Goal: Ask a question: Seek information or help from site administrators or community

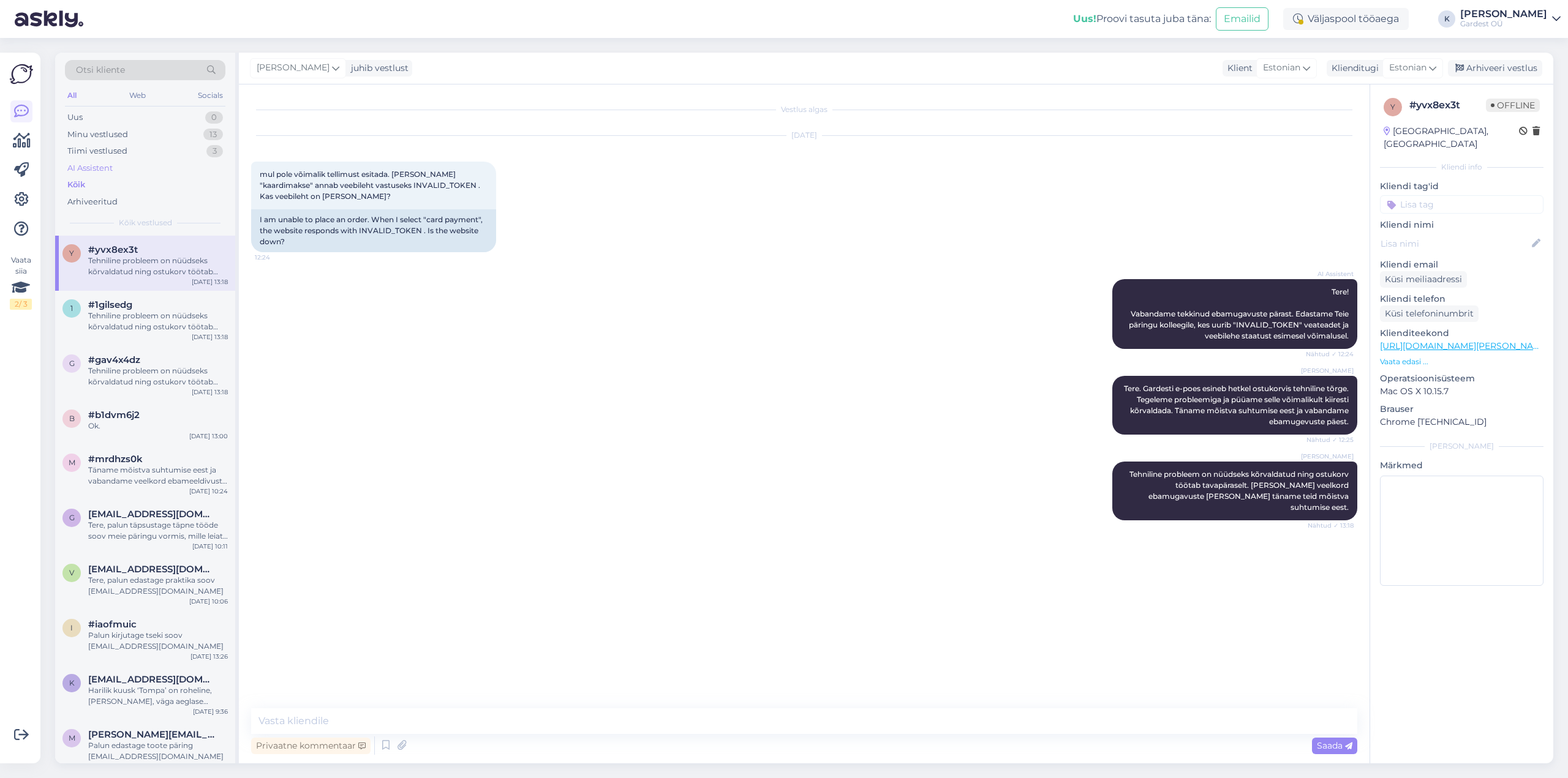
click at [112, 165] on div "AI Assistent" at bounding box center [90, 168] width 45 height 12
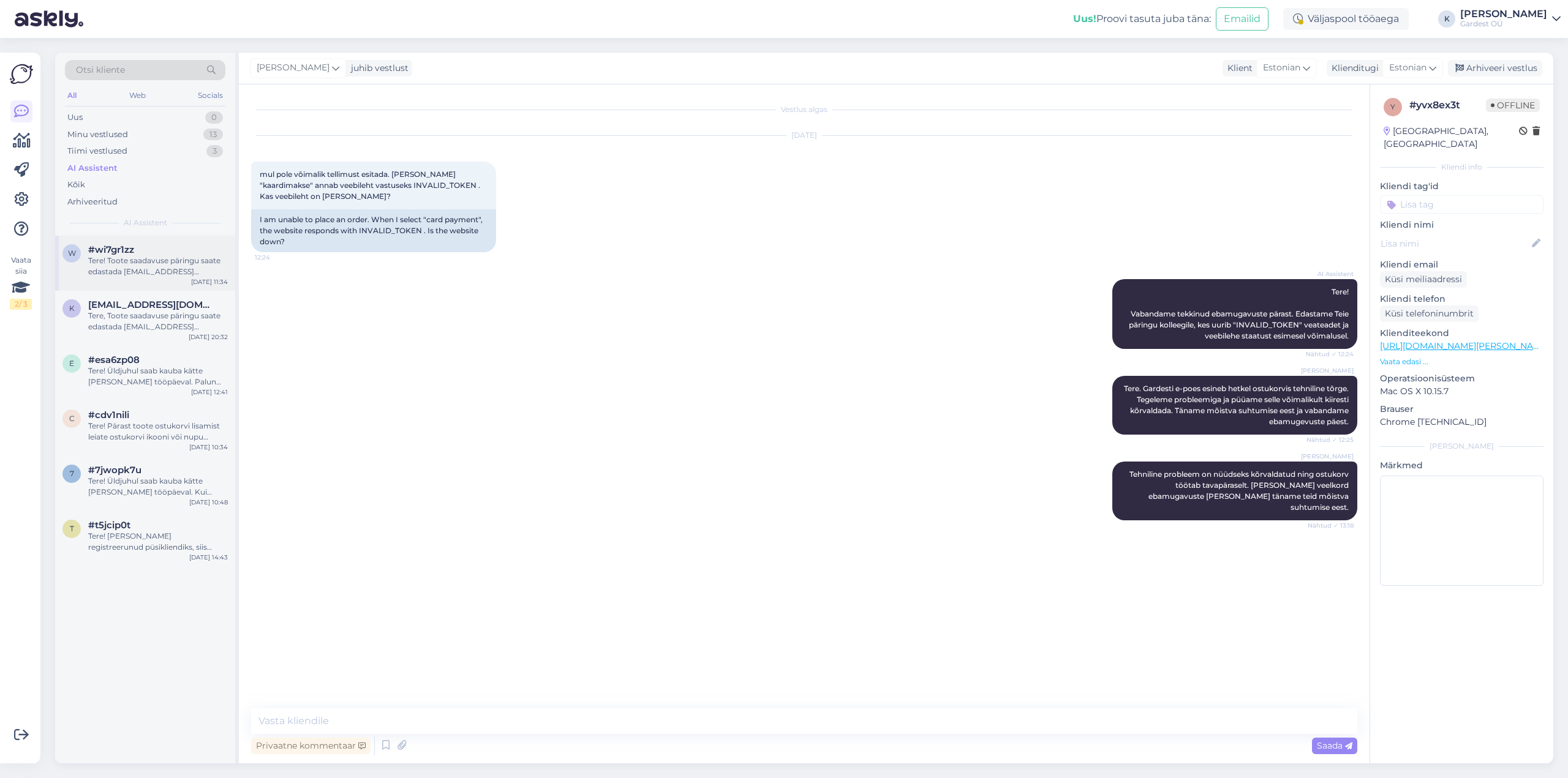
click at [145, 266] on div "Tere! Toote saadavuse päringu saate edastada [EMAIL_ADDRESS][DOMAIN_NAME]. Kõig…" at bounding box center [157, 266] width 140 height 22
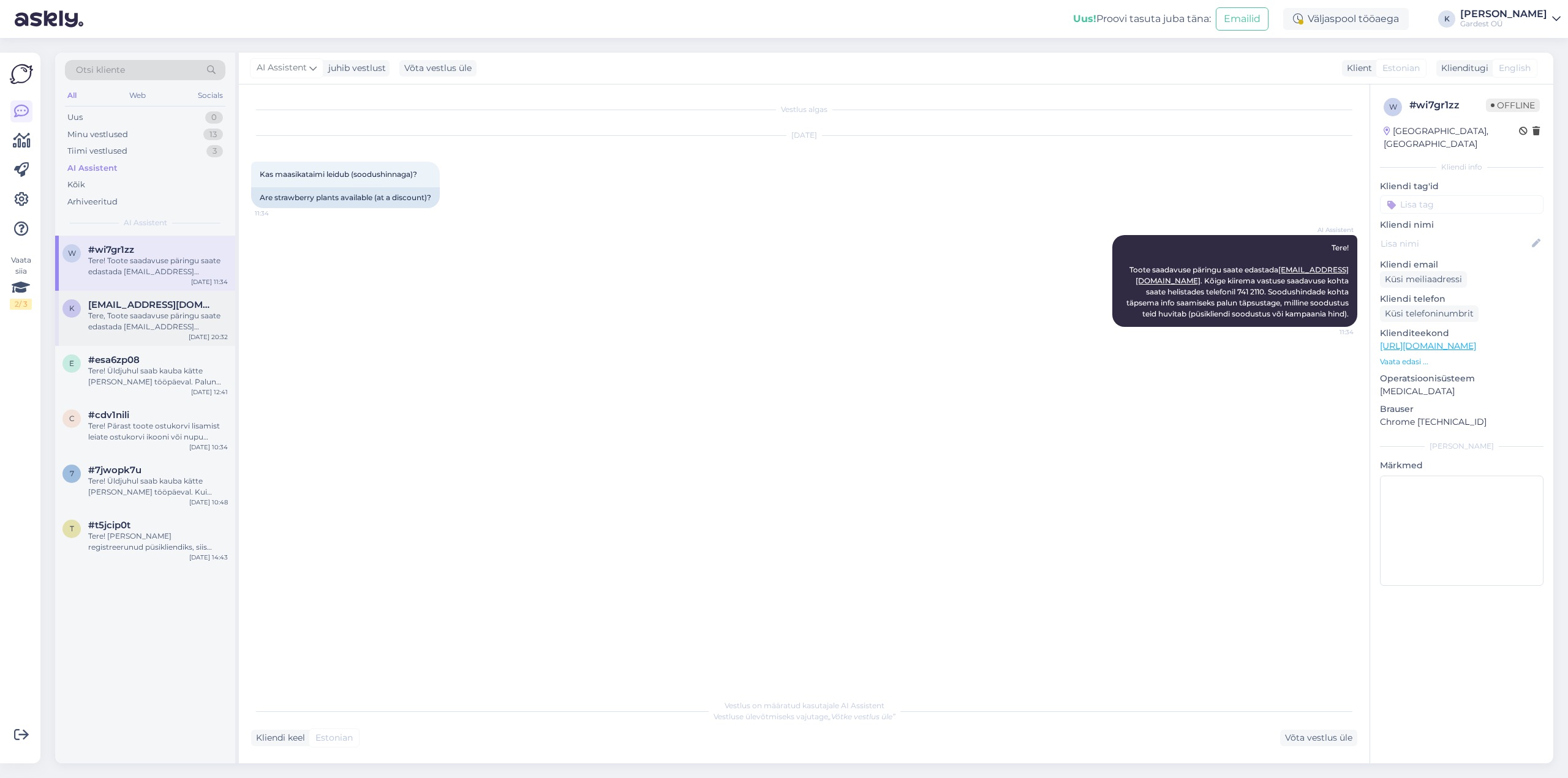
click at [144, 325] on div "Tere, Toote saadavuse päringu saate edastada [EMAIL_ADDRESS][DOMAIN_NAME]. Kõig…" at bounding box center [157, 322] width 140 height 22
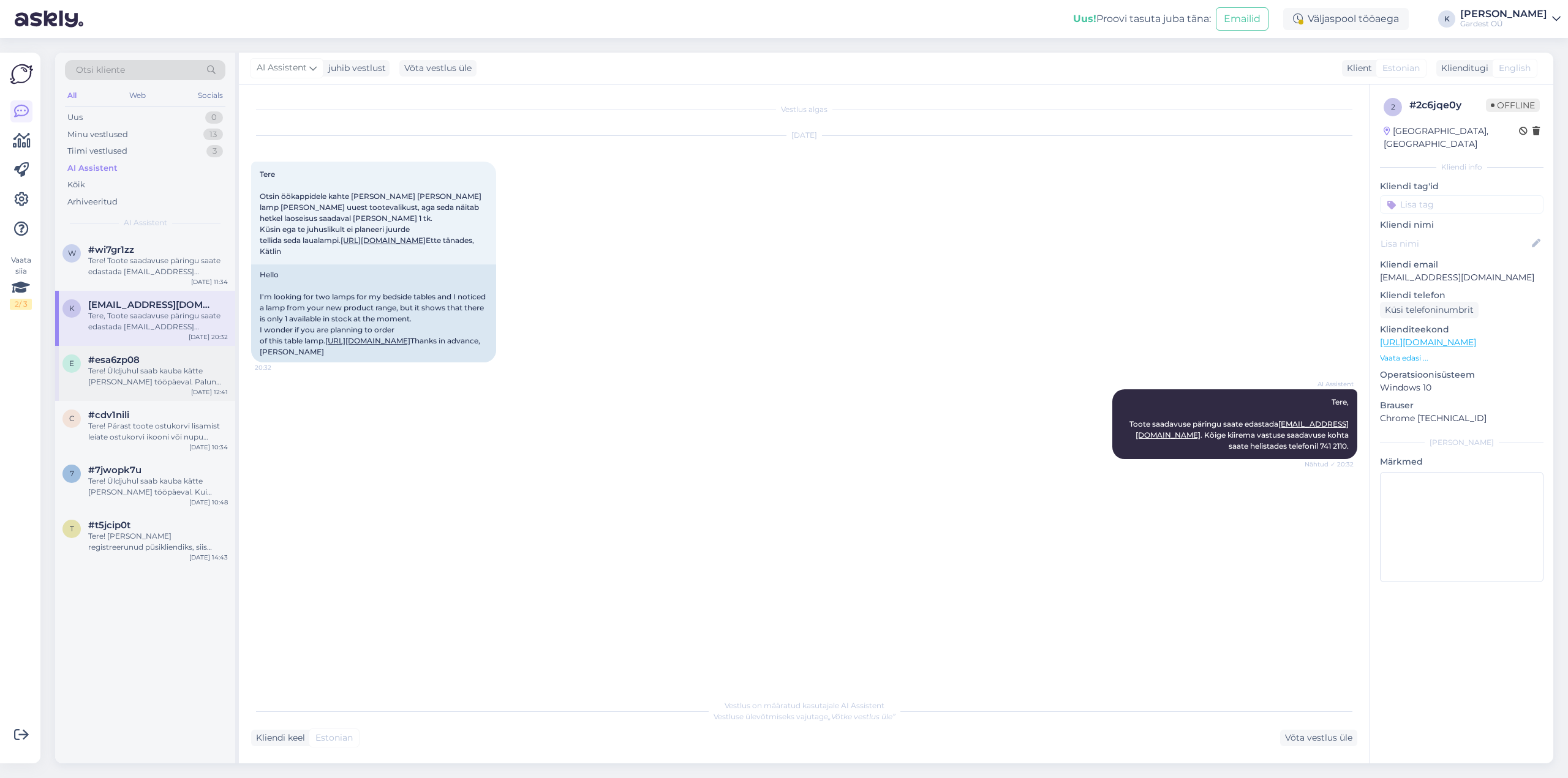
click at [140, 374] on div "Tere! Üldjuhul saab kauba kätte [PERSON_NAME] tööpäeval. Palun oota kindlasti e…" at bounding box center [157, 377] width 140 height 22
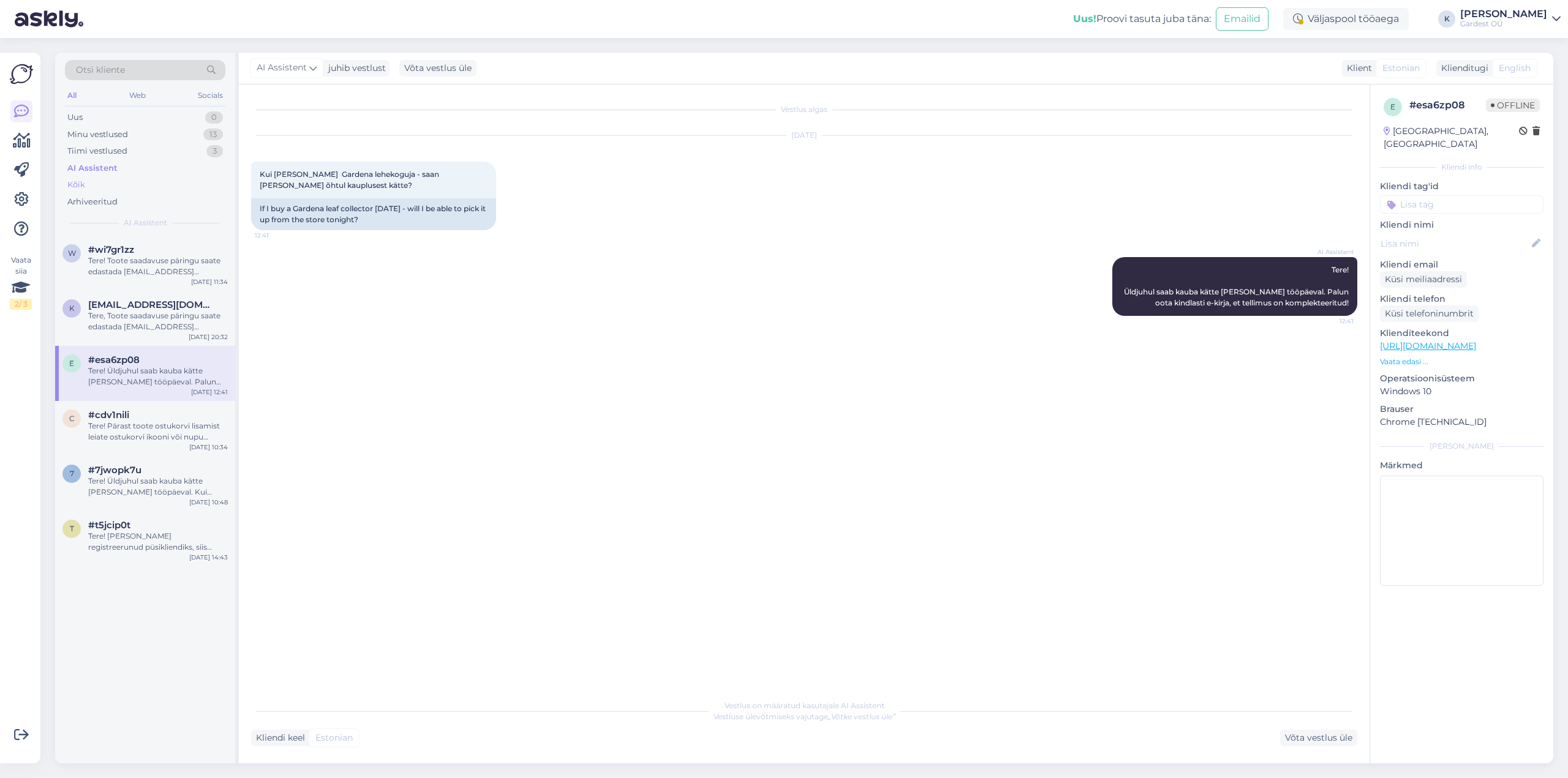
click at [119, 180] on div "Kõik" at bounding box center [145, 185] width 161 height 17
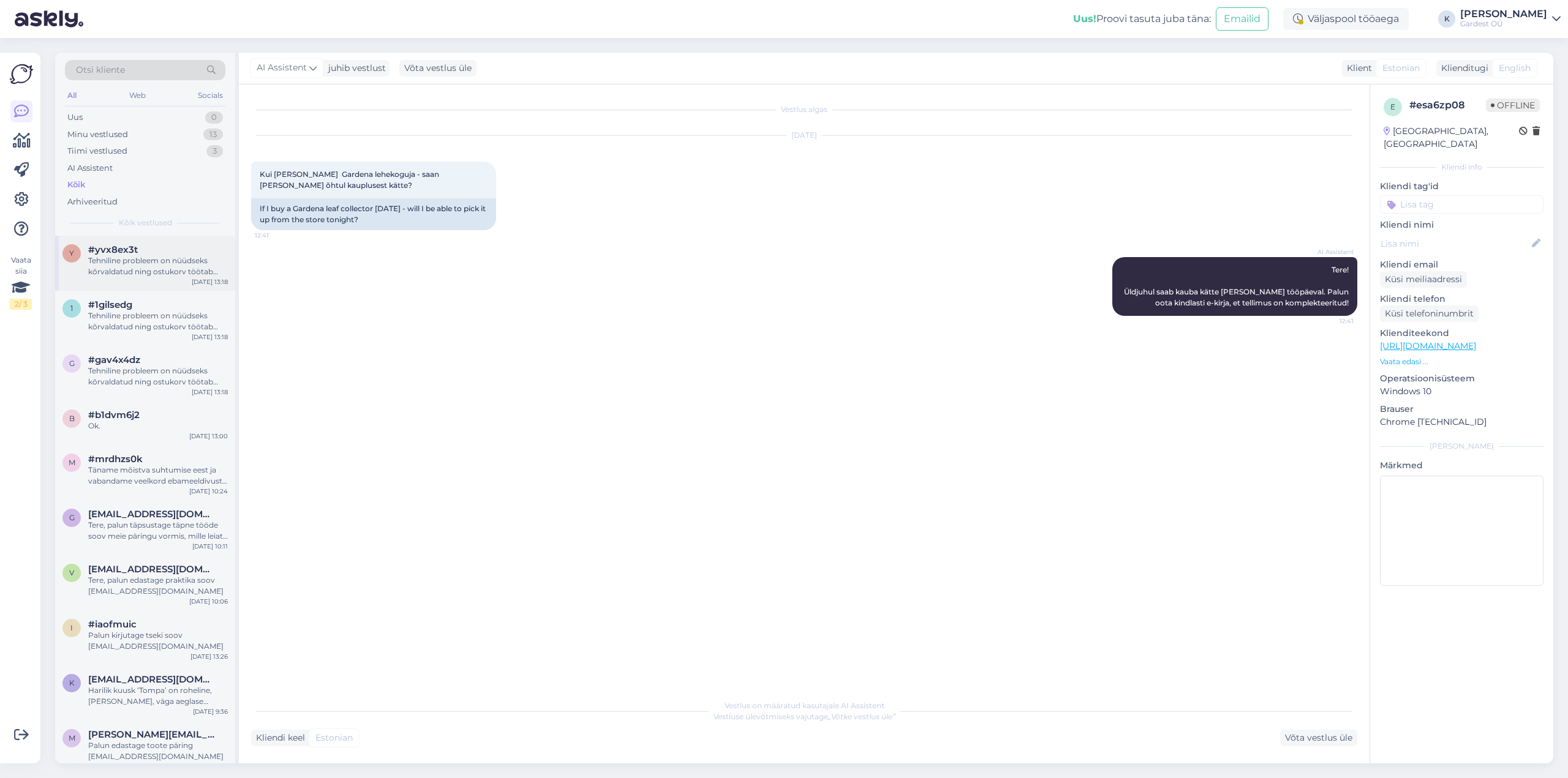
click at [135, 259] on div "Tehniline probleem on nüüdseks kõrvaldatud ning ostukorv töötab tavapäraselt. […" at bounding box center [157, 266] width 140 height 22
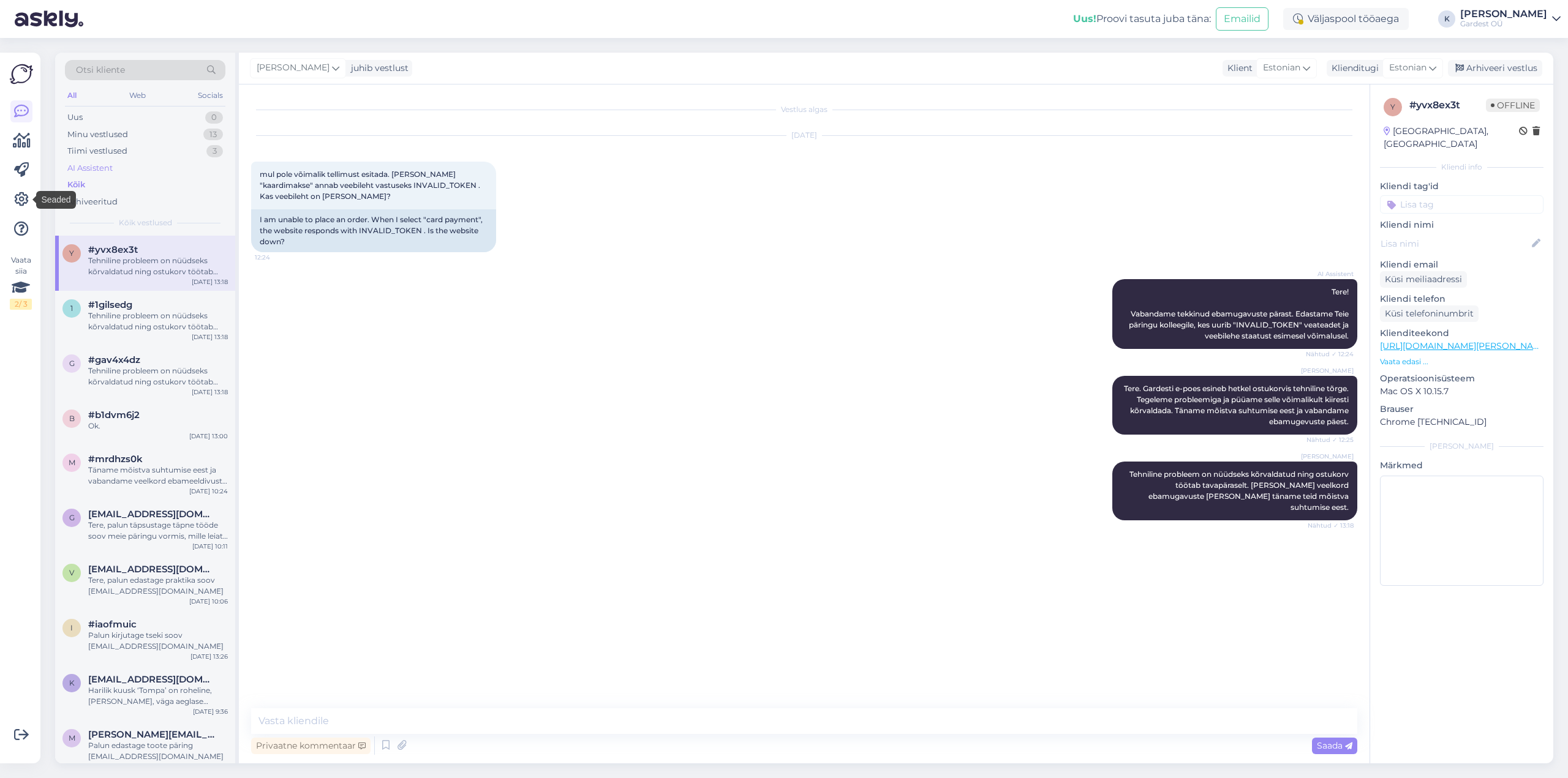
click at [92, 164] on div "AI Assistent" at bounding box center [90, 168] width 45 height 12
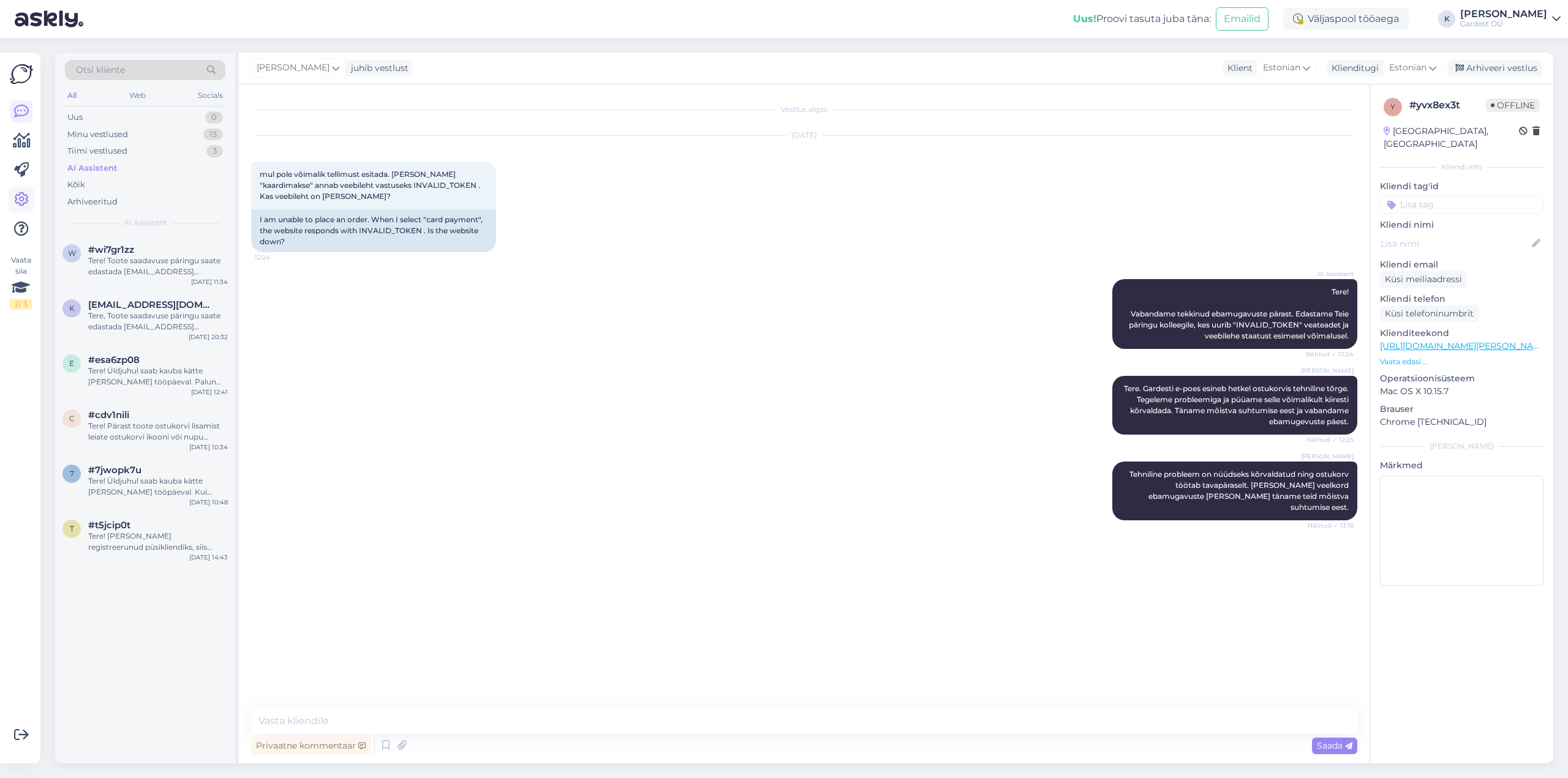
click at [23, 200] on icon at bounding box center [21, 199] width 14 height 14
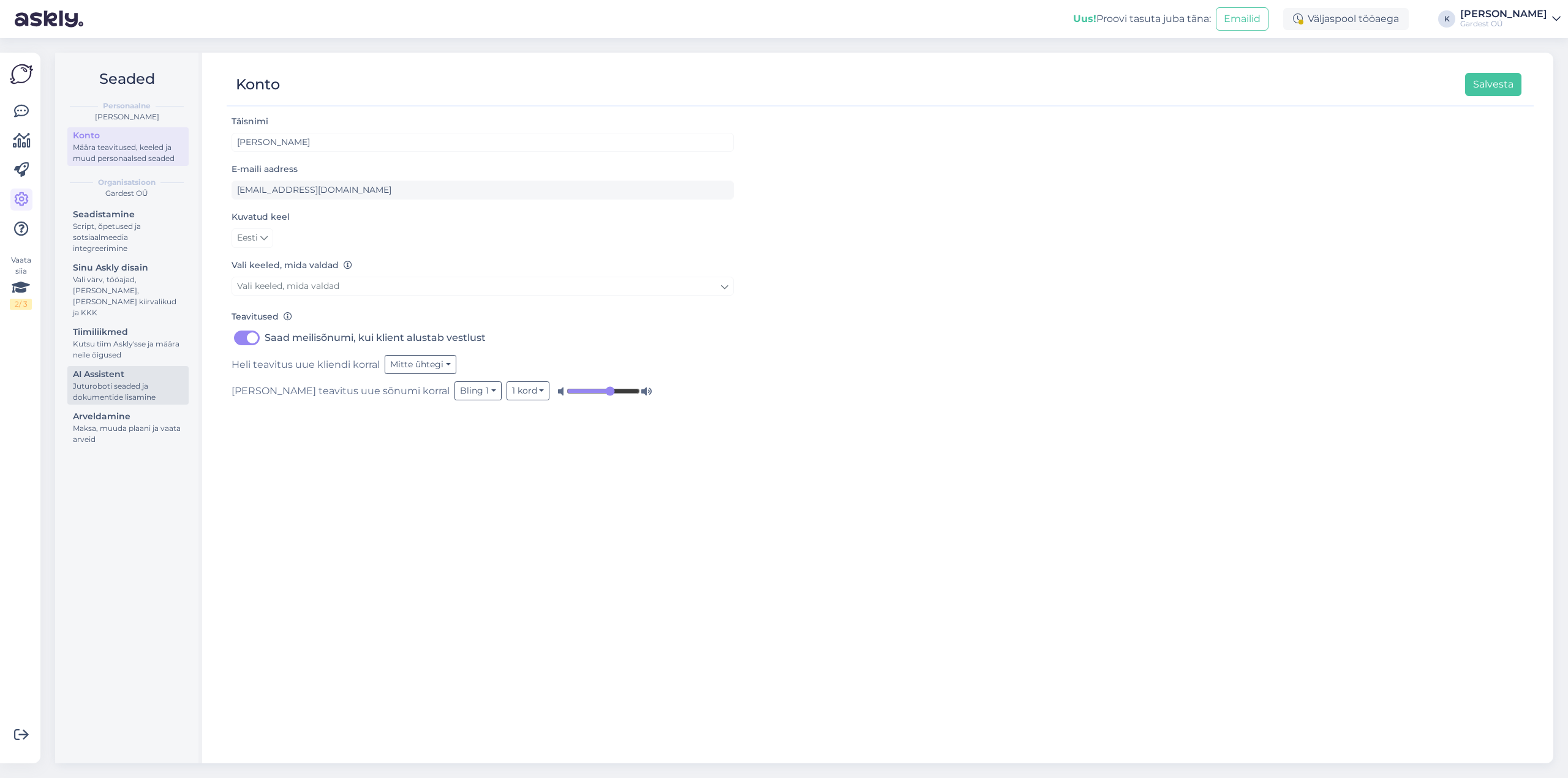
click at [143, 381] on div "Juturoboti seaded ja dokumentide lisamine" at bounding box center [128, 392] width 110 height 22
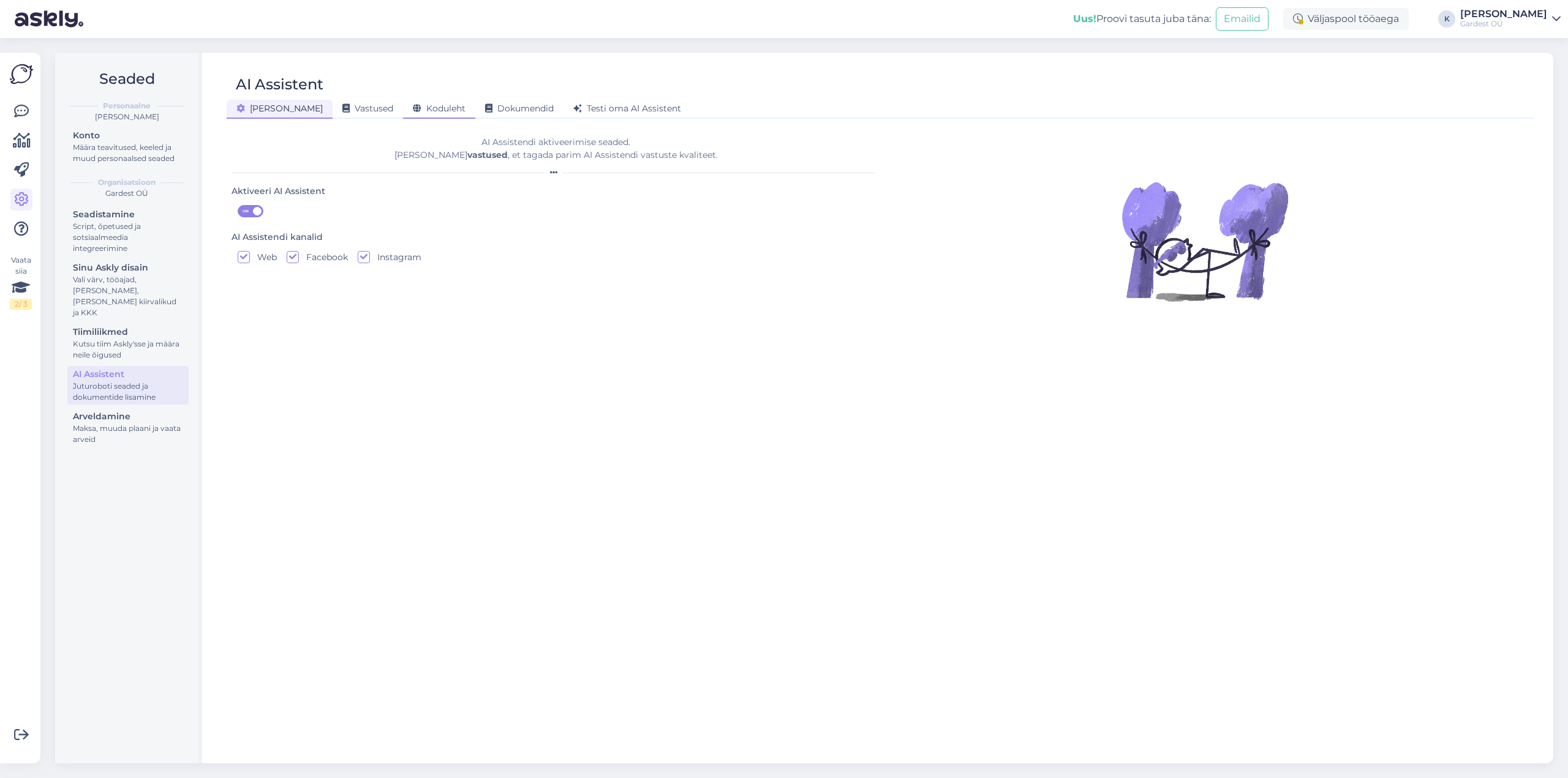
click at [413, 110] on span "Koduleht" at bounding box center [439, 108] width 52 height 11
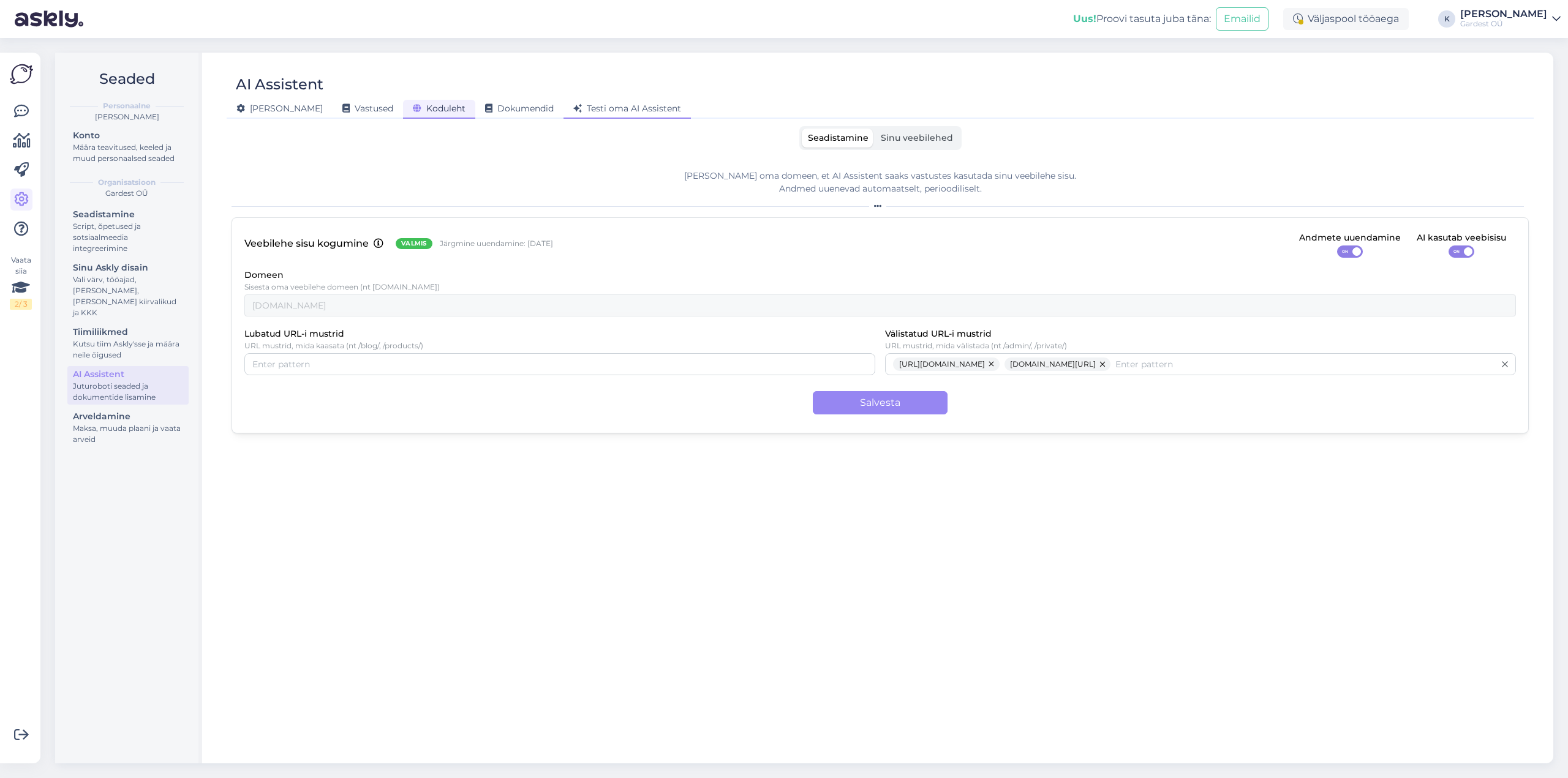
click at [573, 109] on span "Testi oma AI Assistent" at bounding box center [627, 108] width 108 height 11
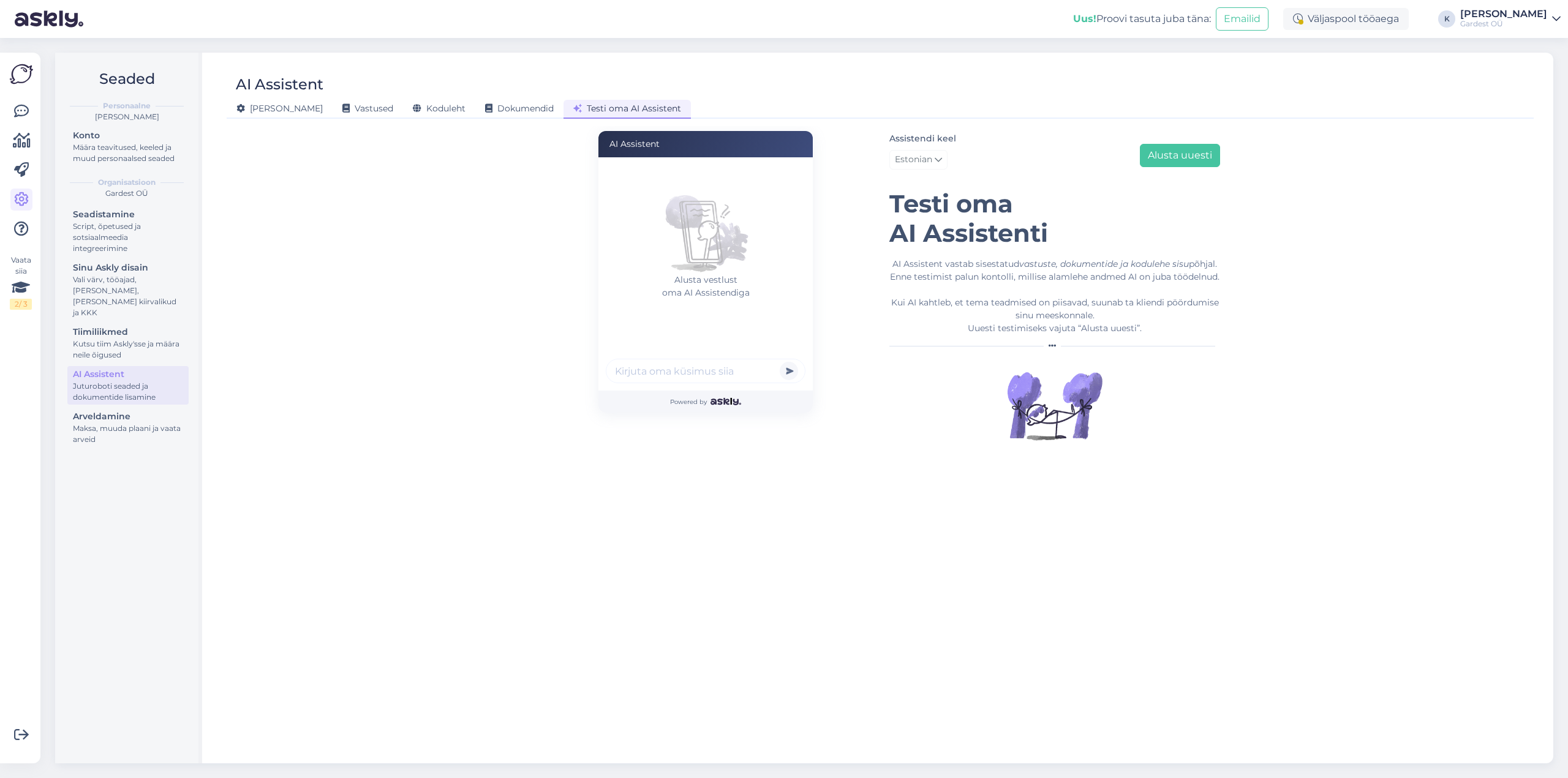
click at [643, 371] on input "text" at bounding box center [706, 370] width 199 height 24
type input "kas teil on müügil multši"
click at [780, 362] on button "submit" at bounding box center [789, 371] width 18 height 18
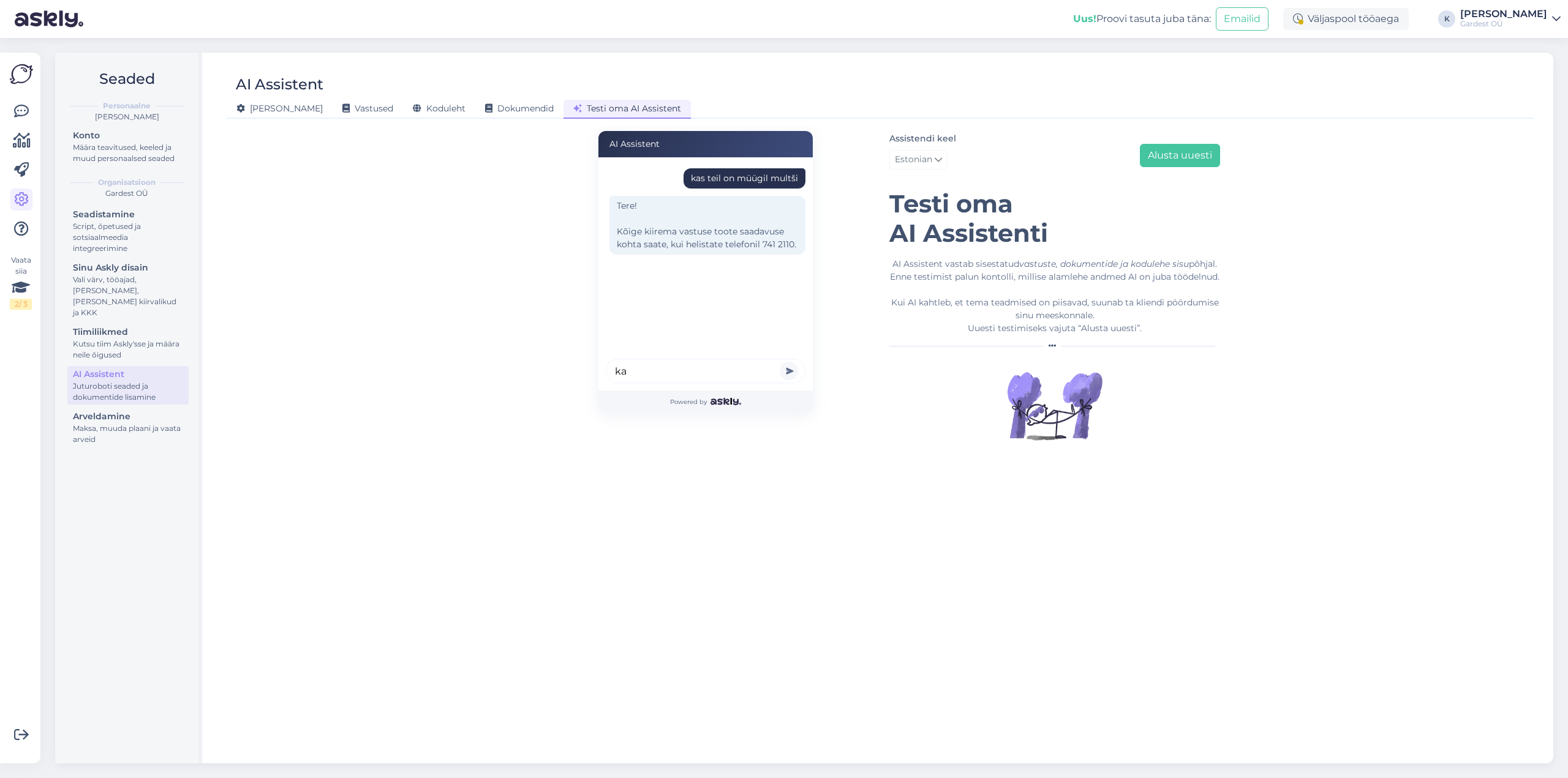
type input "k"
type input "kas elupuud on allahinnatud"
click at [780, 362] on button "submit" at bounding box center [789, 371] width 18 height 18
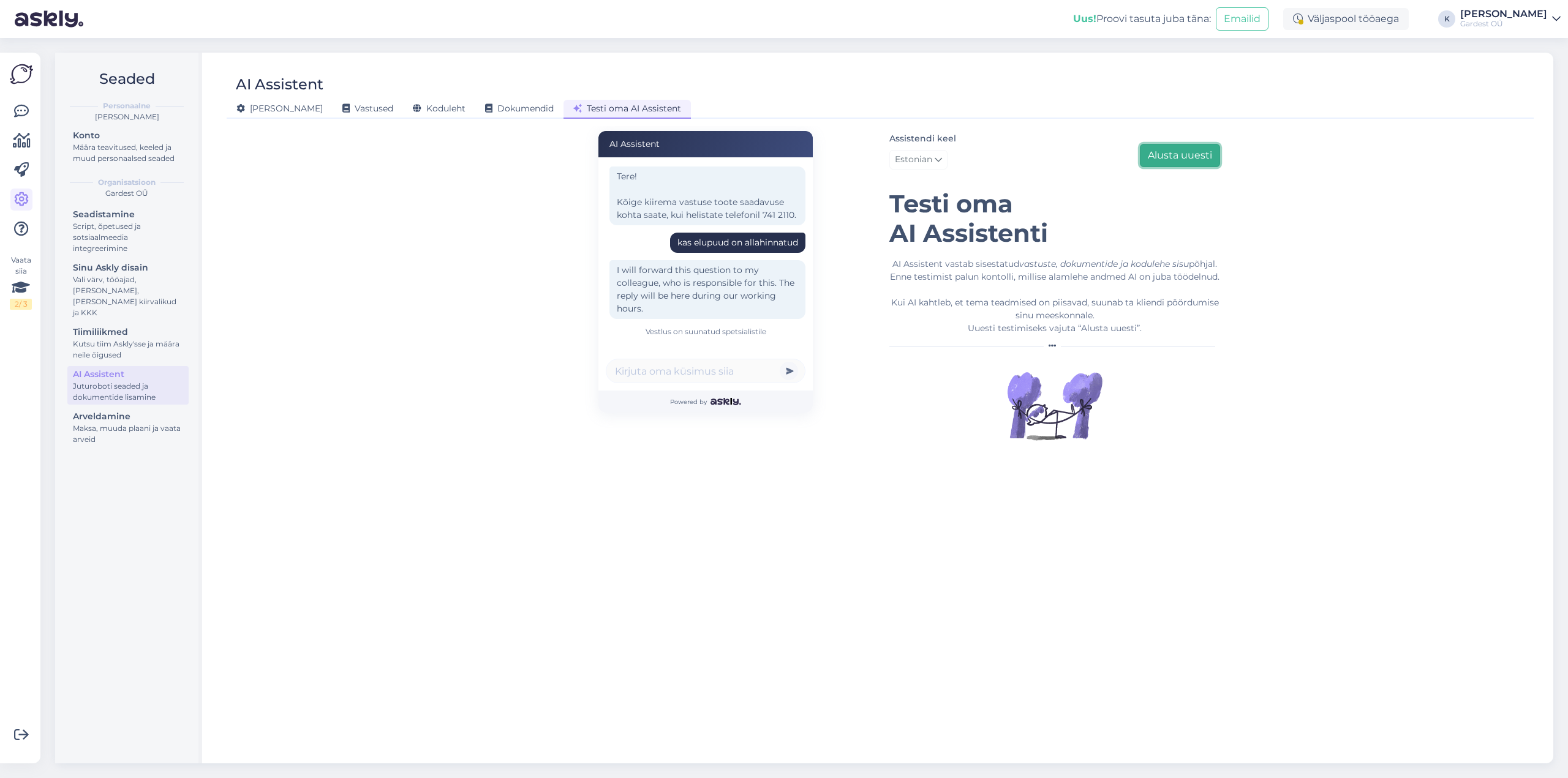
click at [1175, 159] on button "Alusta uuesti" at bounding box center [1180, 155] width 80 height 23
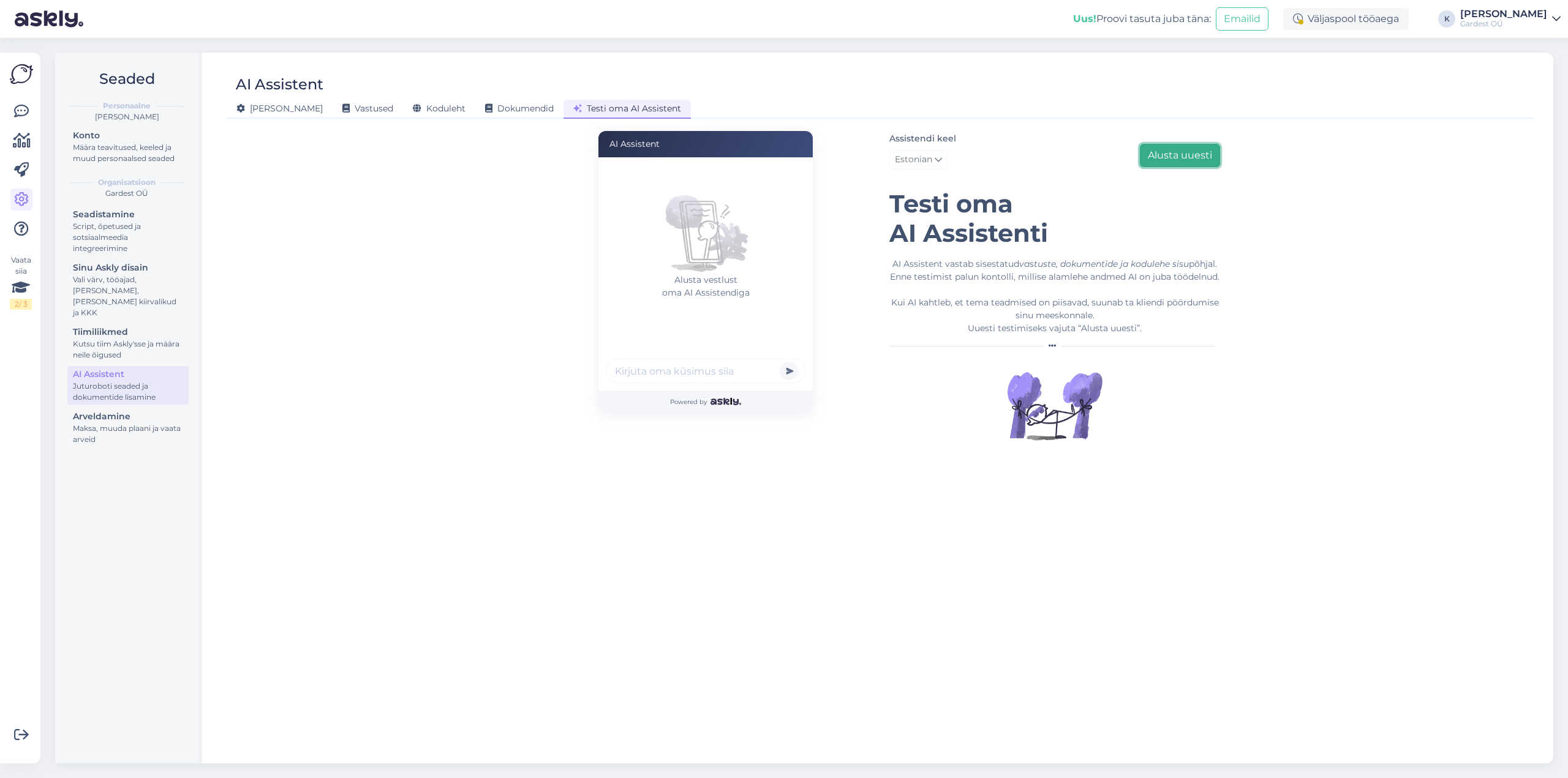
scroll to position [0, 0]
click at [656, 372] on input "text" at bounding box center [706, 370] width 199 height 24
type input "kas e-poes saab osta kinkekaardiga"
click at [780, 362] on button "submit" at bounding box center [789, 371] width 18 height 18
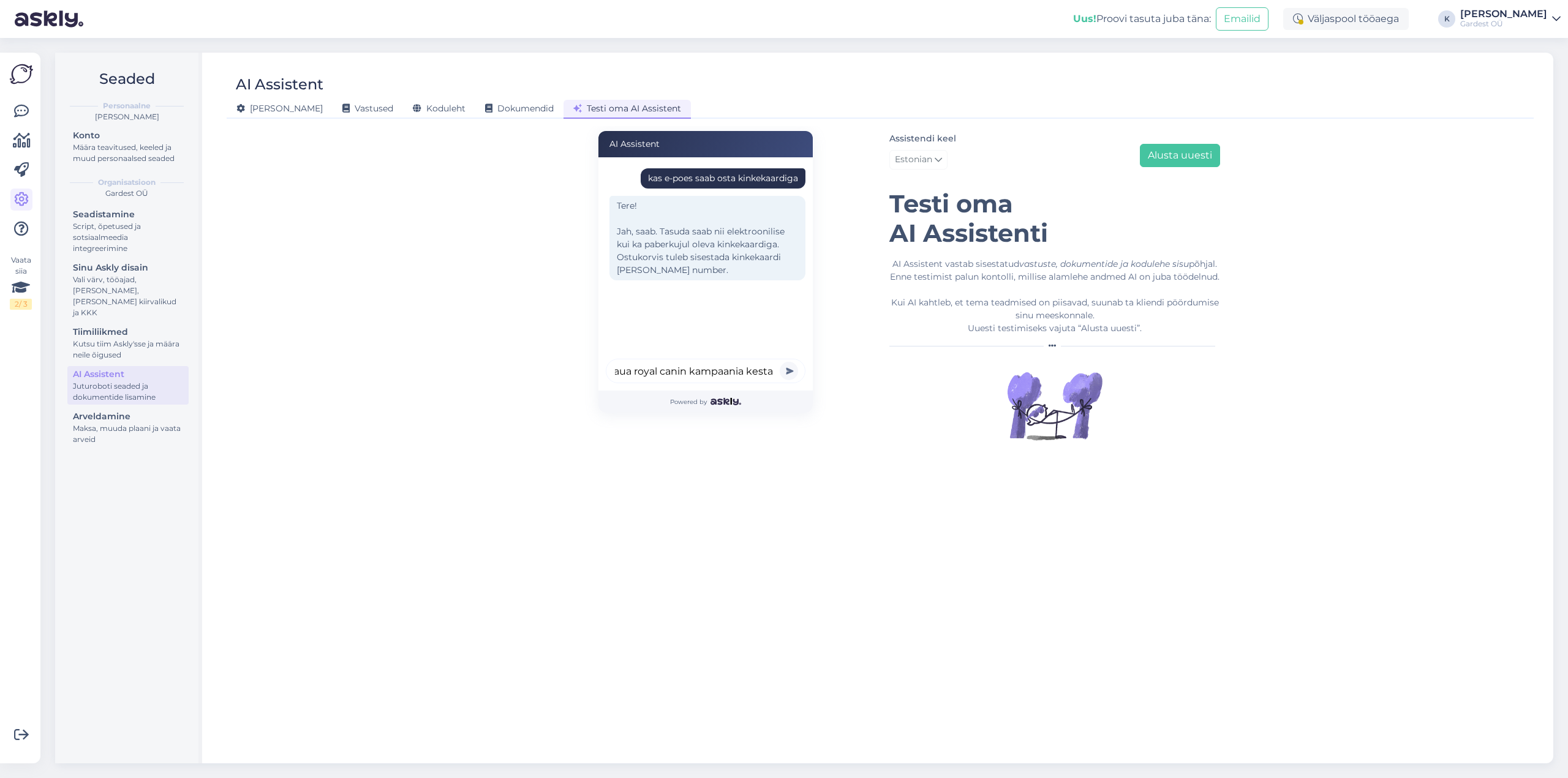
scroll to position [0, 14]
type input "kaua royal canin kampaania kestab"
click at [780, 362] on button "submit" at bounding box center [789, 371] width 18 height 18
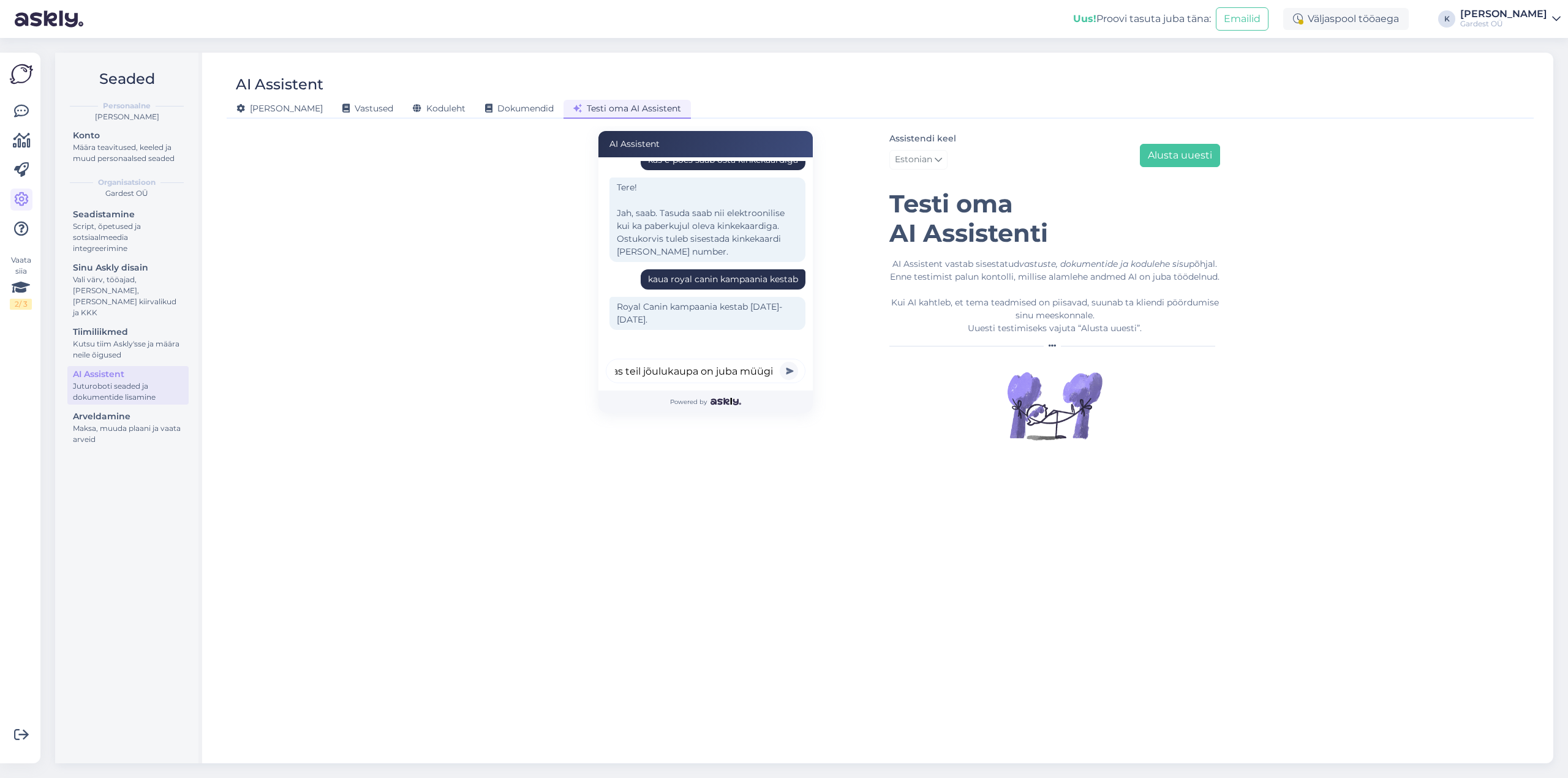
scroll to position [0, 11]
type input "kas teil jõulukaupa on juba müügil"
click at [780, 362] on button "submit" at bounding box center [789, 371] width 18 height 18
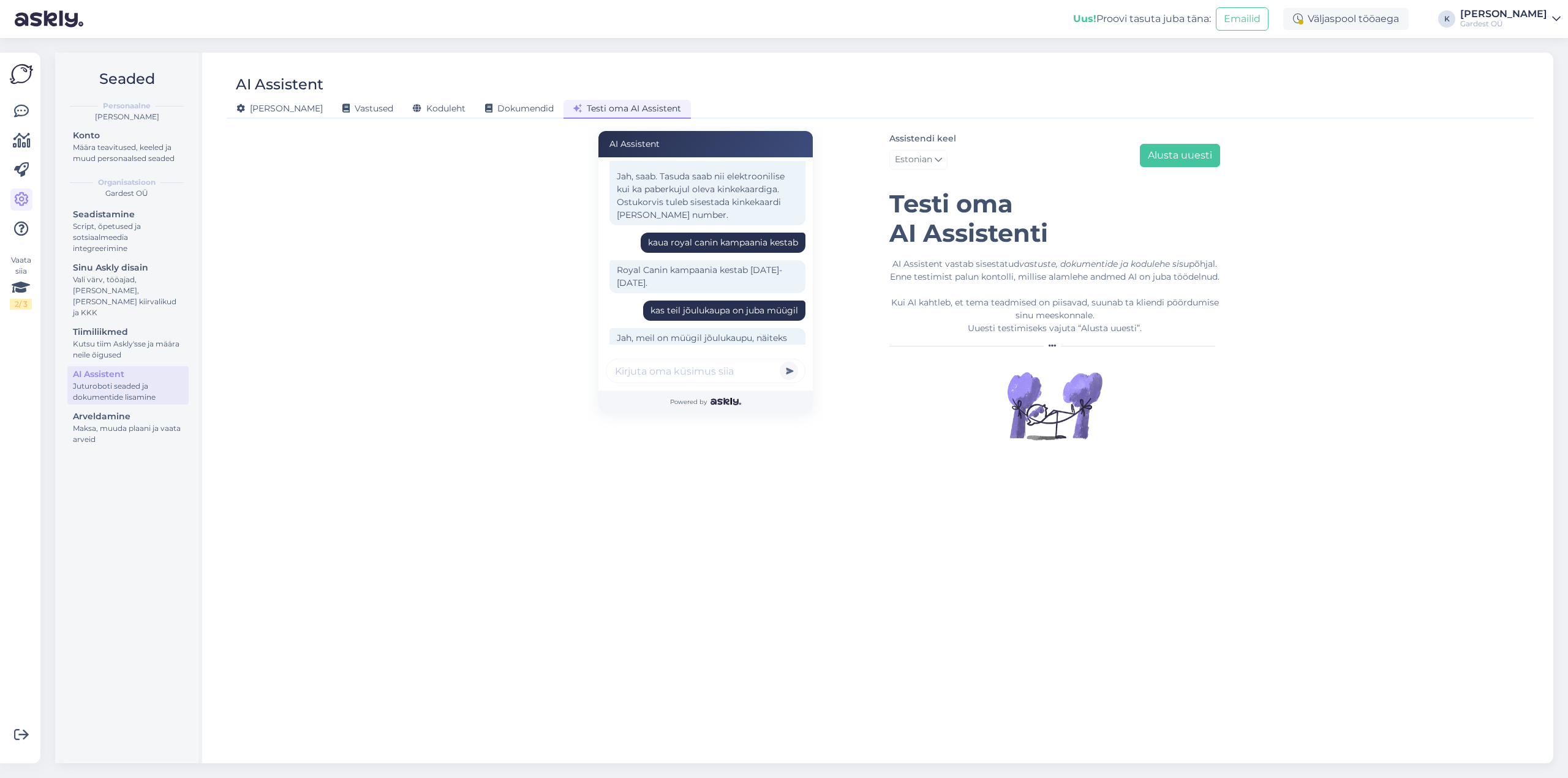
scroll to position [96, 0]
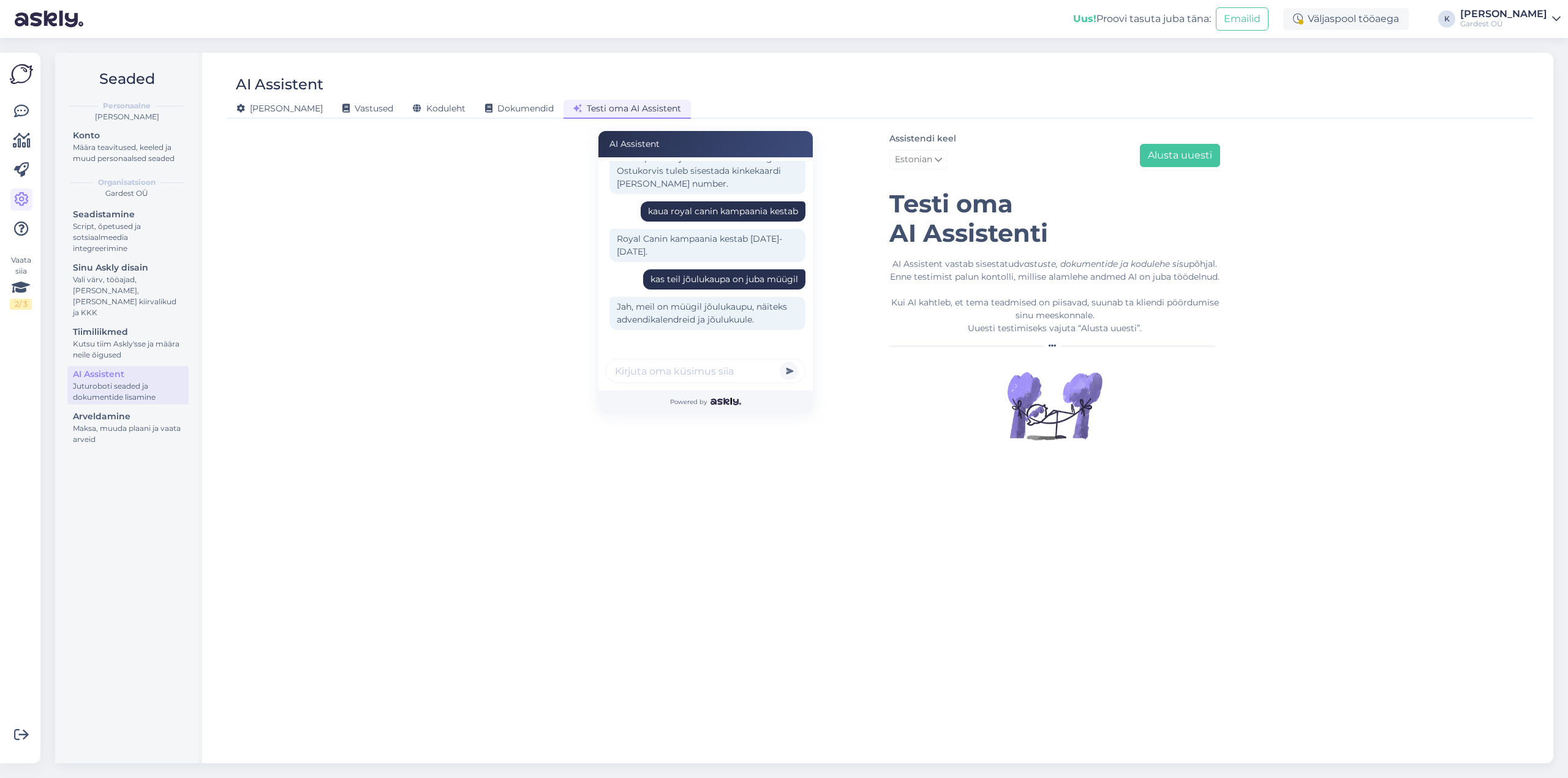
click at [658, 375] on input "text" at bounding box center [706, 370] width 199 height 24
type input "ma ei leia jõulukuule teie kodulehelt"
click at [780, 362] on button "submit" at bounding box center [789, 371] width 18 height 18
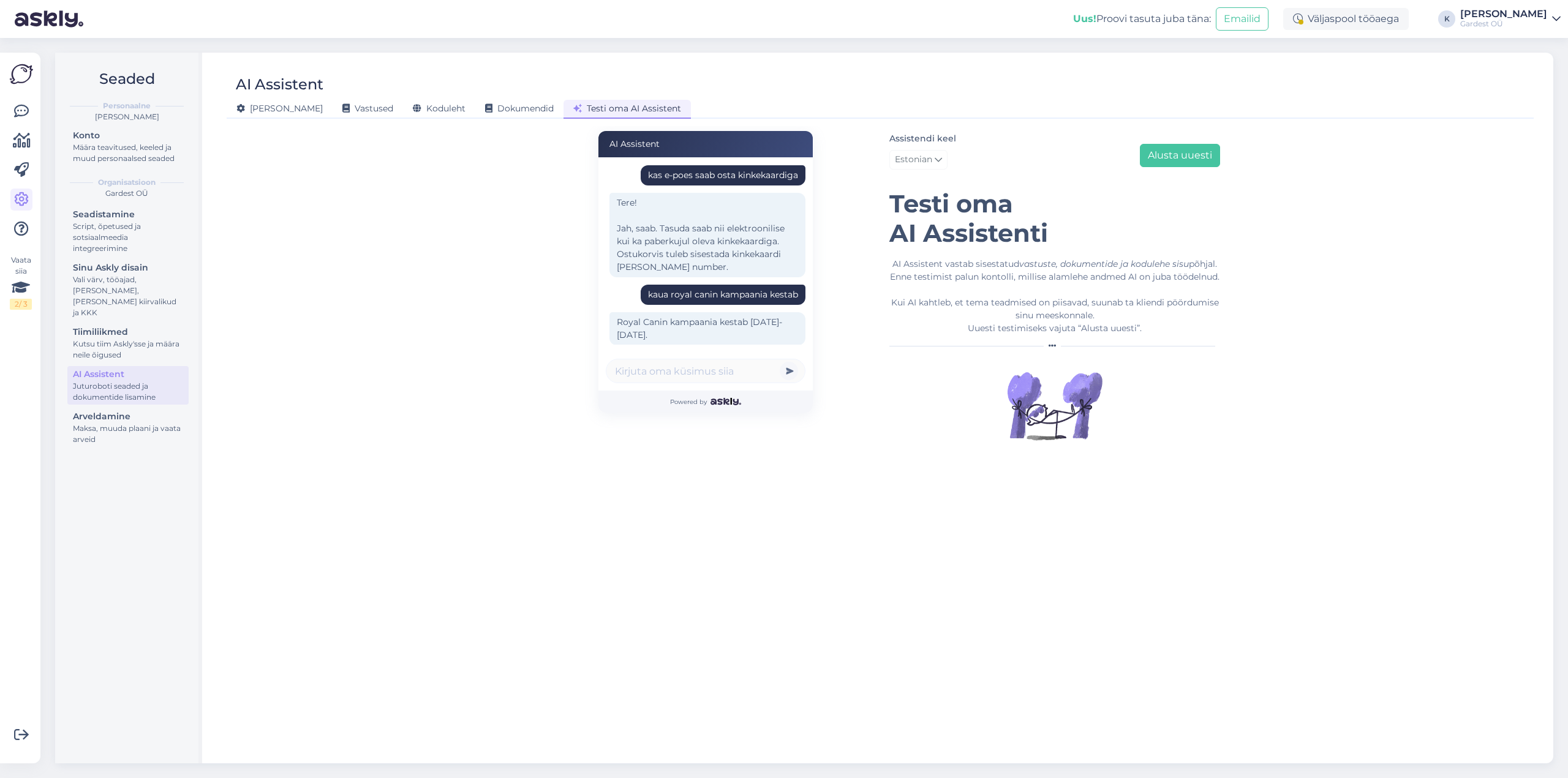
scroll to position [0, 0]
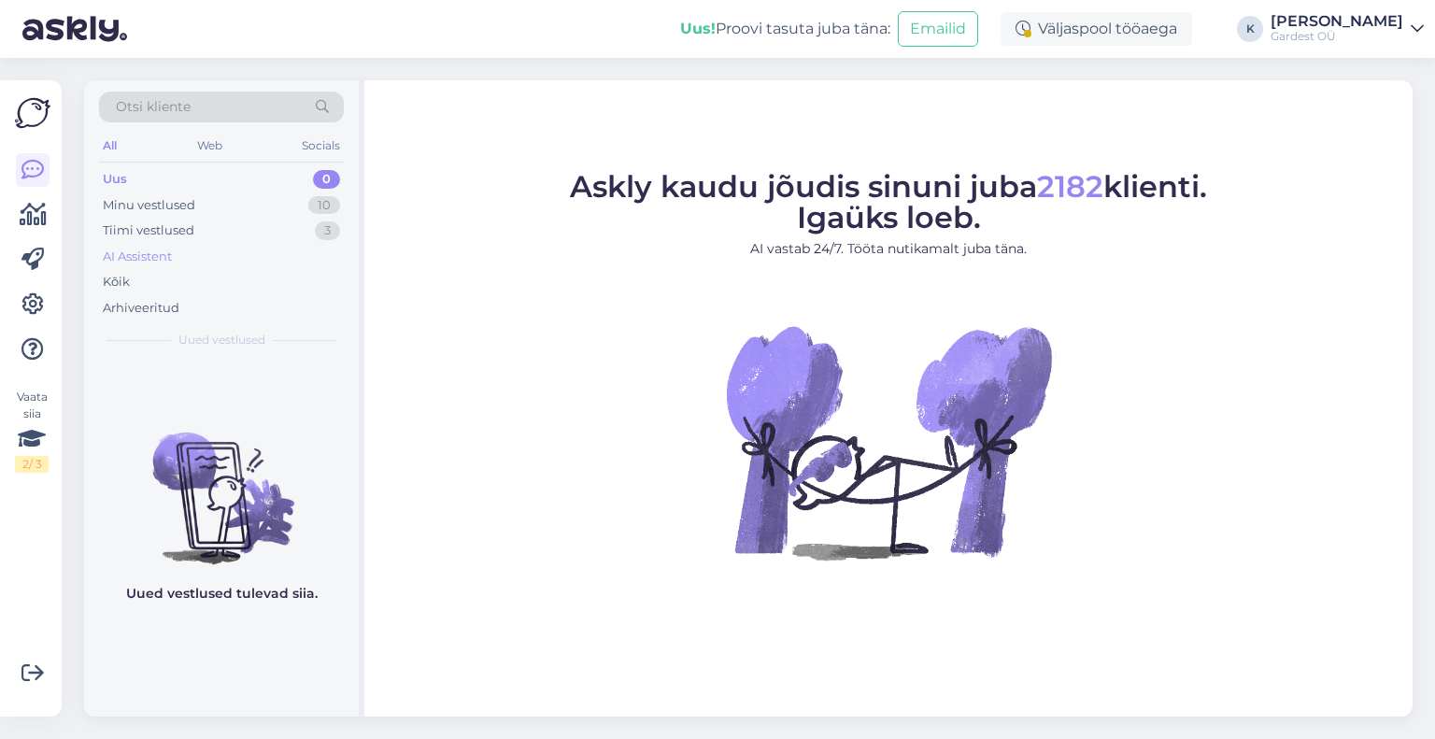
click at [145, 255] on div "AI Assistent" at bounding box center [137, 257] width 69 height 19
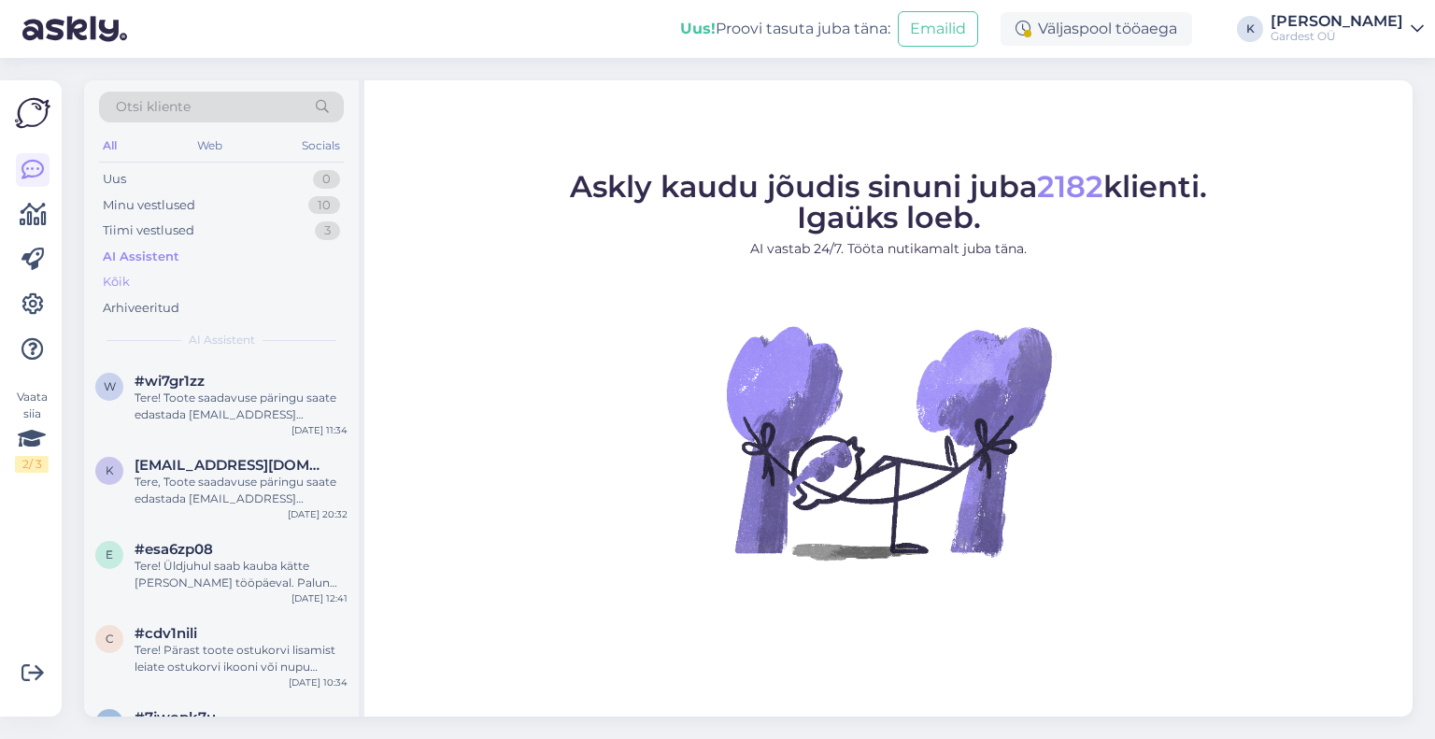
click at [144, 281] on div "Kõik" at bounding box center [221, 282] width 245 height 26
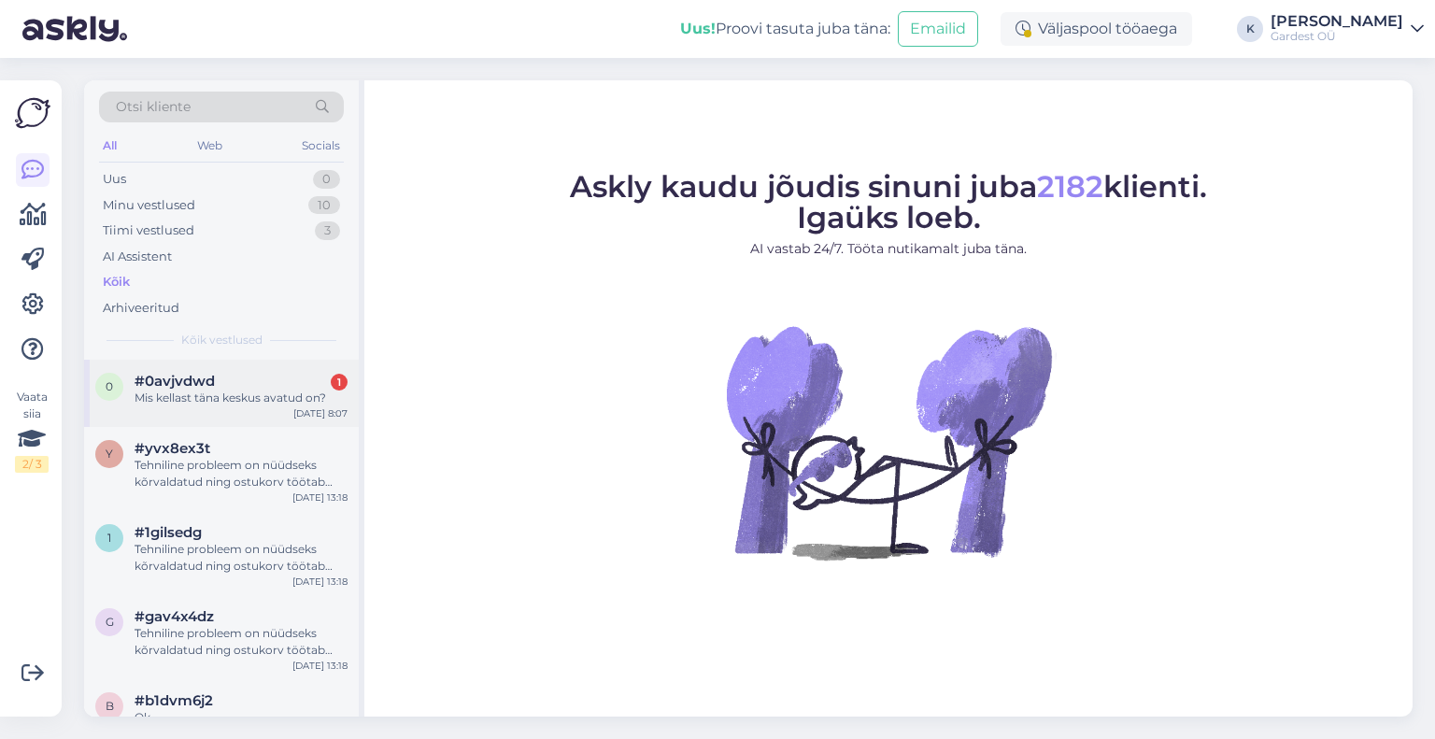
click at [224, 399] on div "Mis kellast täna keskus avatud on?" at bounding box center [240, 397] width 213 height 17
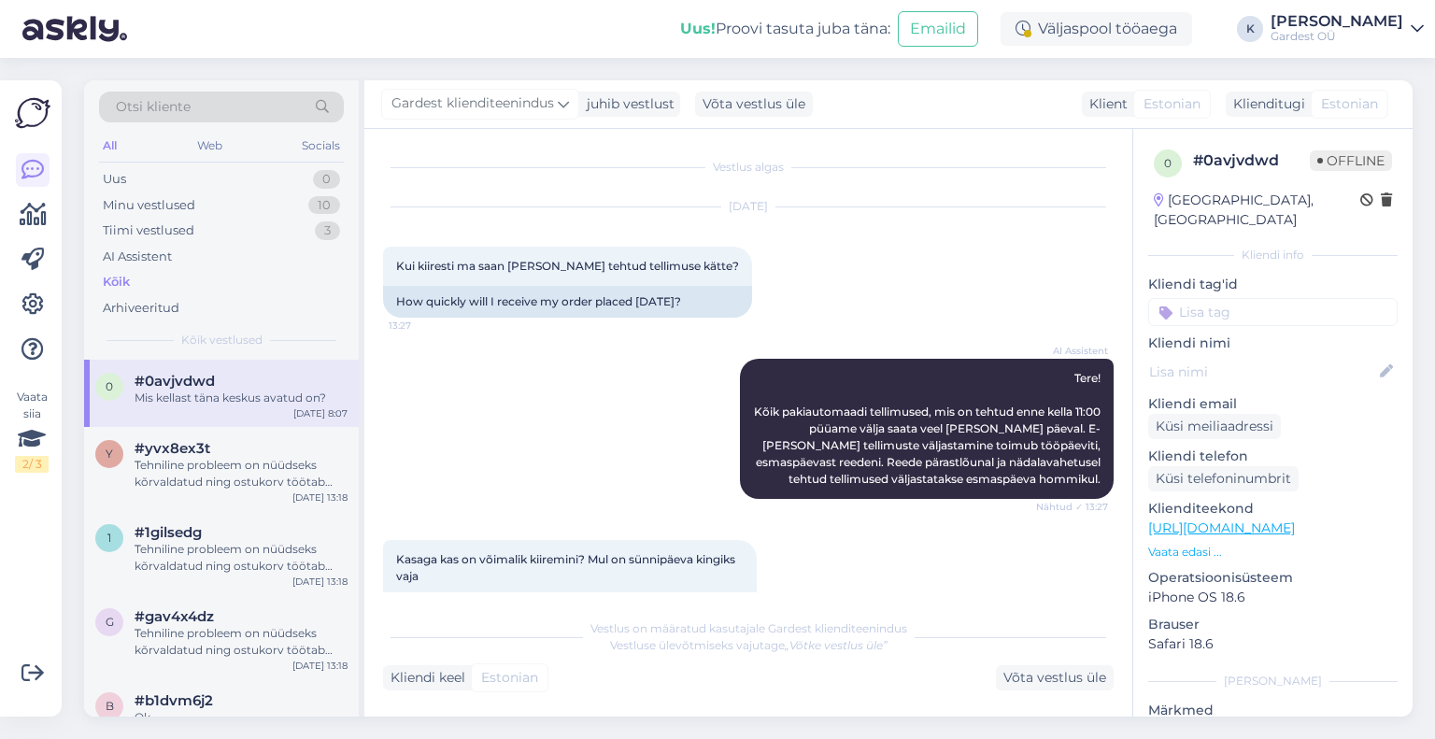
scroll to position [402, 0]
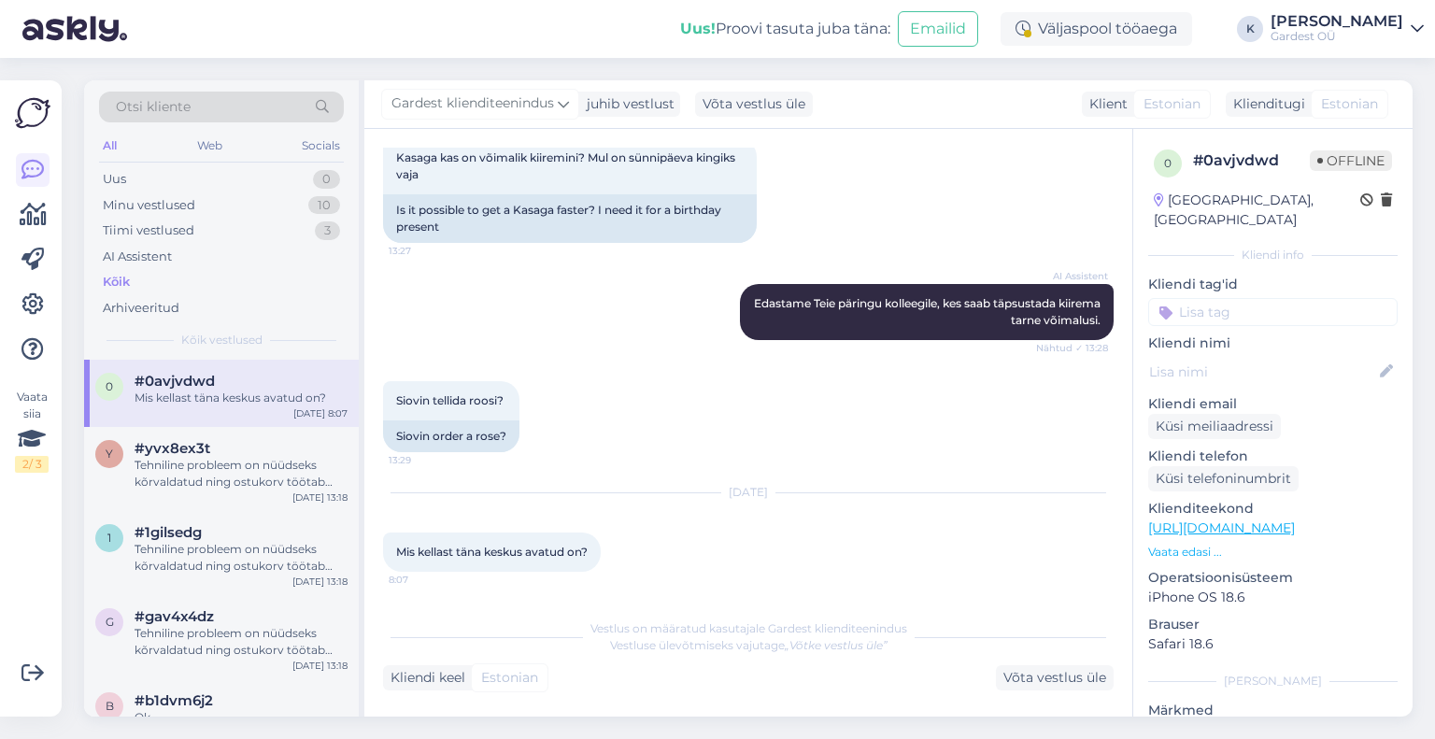
click at [585, 651] on div "Vestlus on määratud kasutajale Gardest klienditeenindus Vestluse ülevõtmiseks v…" at bounding box center [748, 637] width 730 height 34
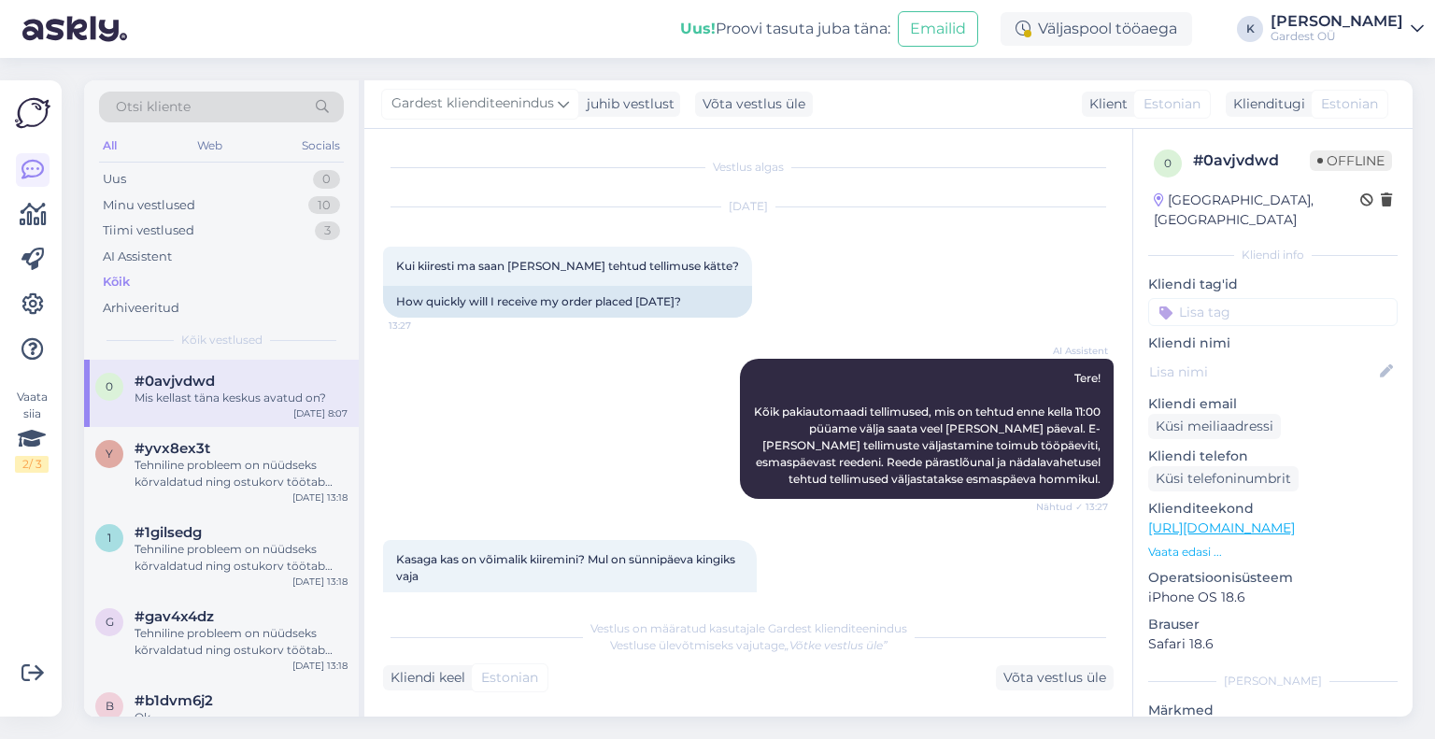
scroll to position [401, 0]
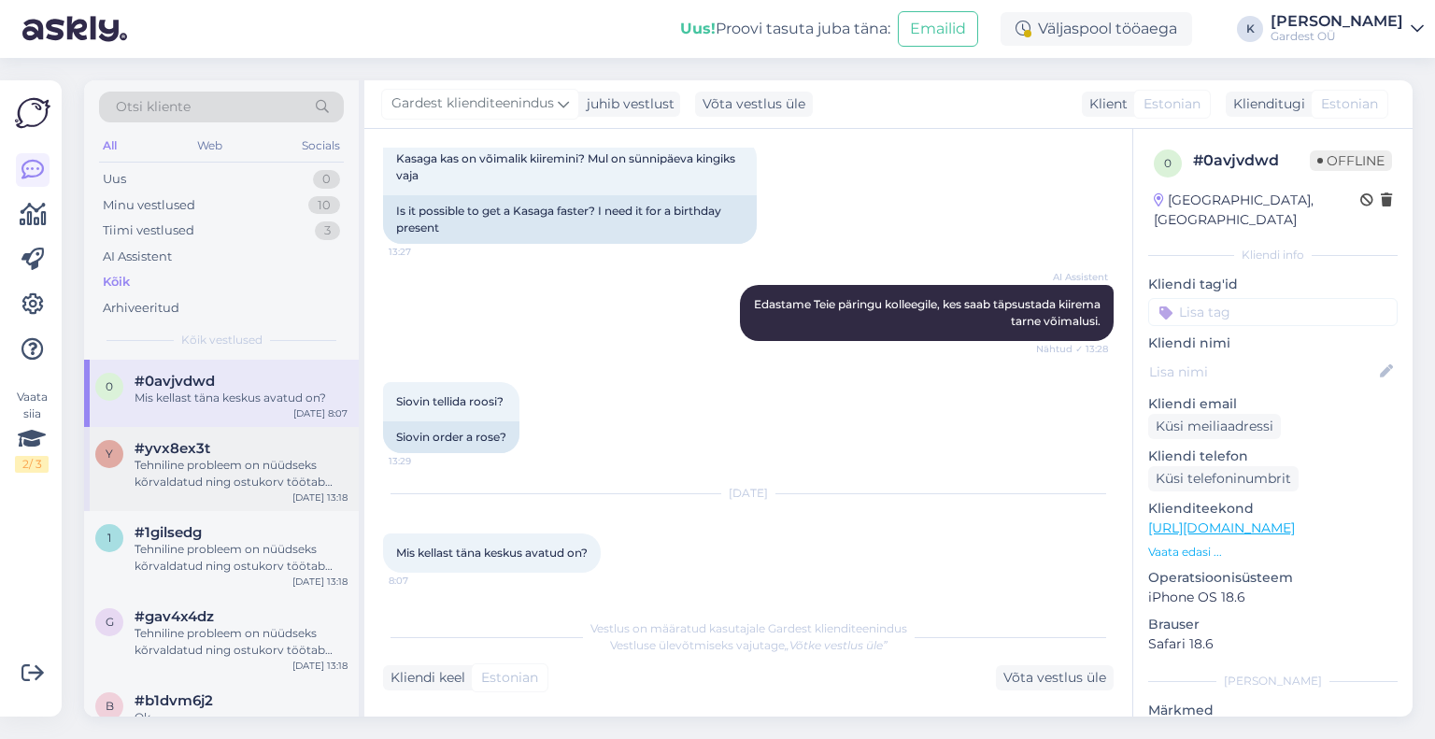
click at [180, 457] on div "Tehniline probleem on nüüdseks kõrvaldatud ning ostukorv töötab tavapäraselt. […" at bounding box center [240, 474] width 213 height 34
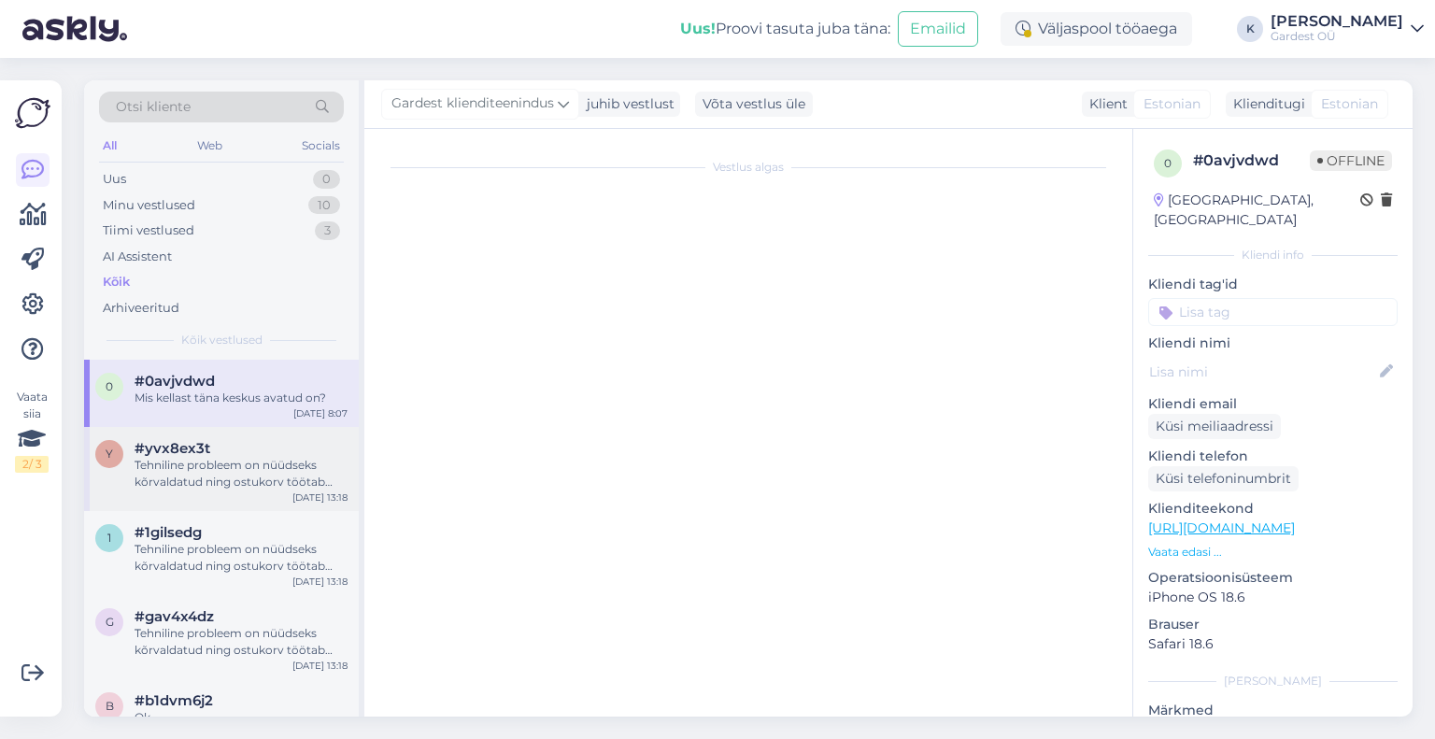
scroll to position [181, 0]
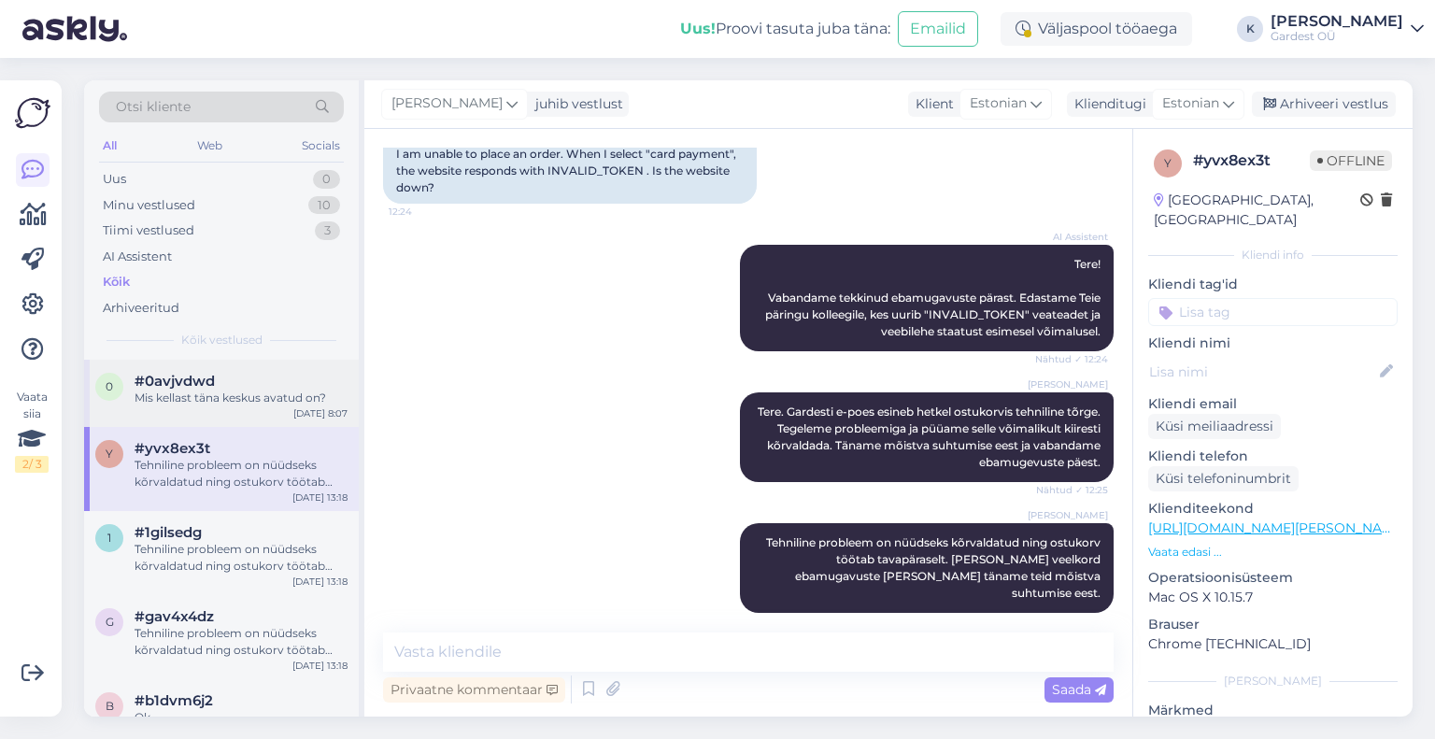
click at [159, 389] on div "Mis kellast täna keskus avatud on?" at bounding box center [240, 397] width 213 height 17
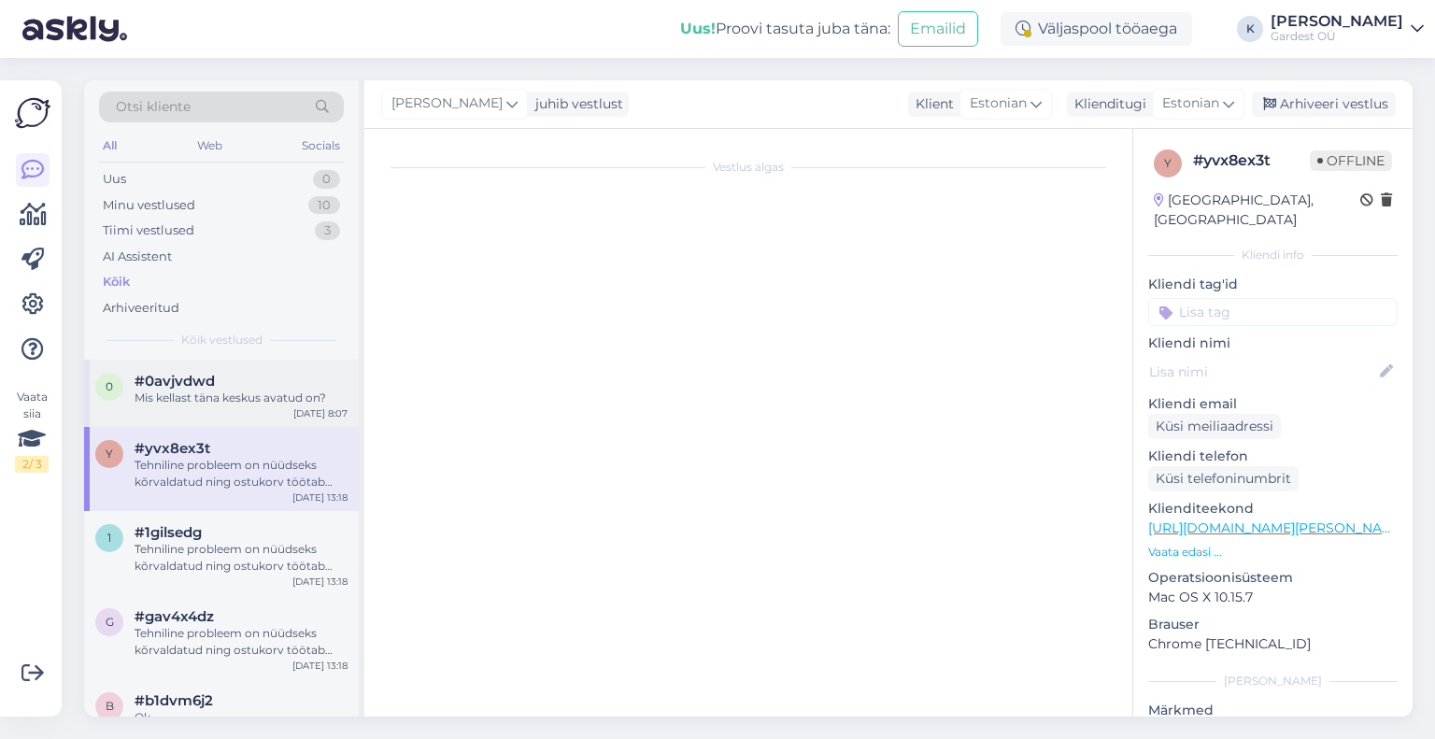
scroll to position [402, 0]
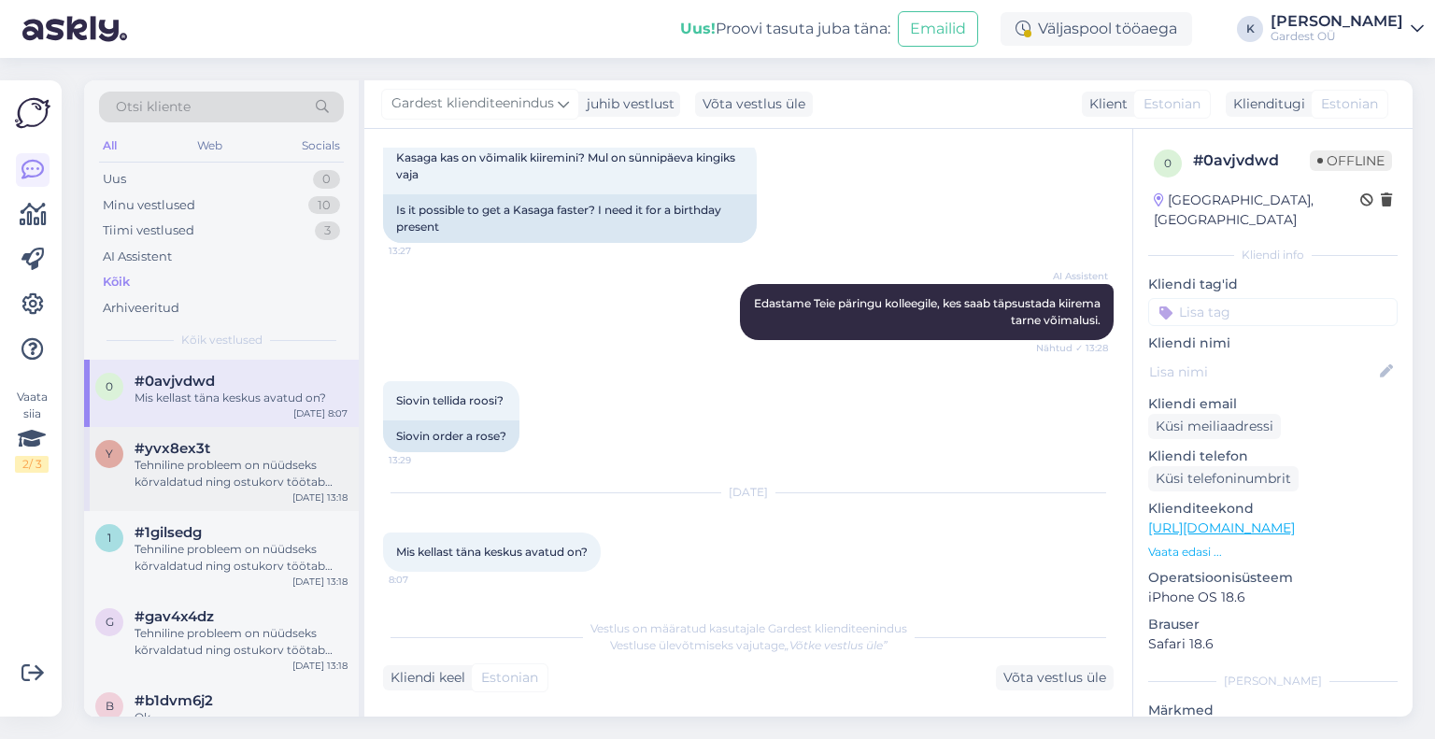
click at [219, 465] on div "Tehniline probleem on nüüdseks kõrvaldatud ning ostukorv töötab tavapäraselt. […" at bounding box center [240, 474] width 213 height 34
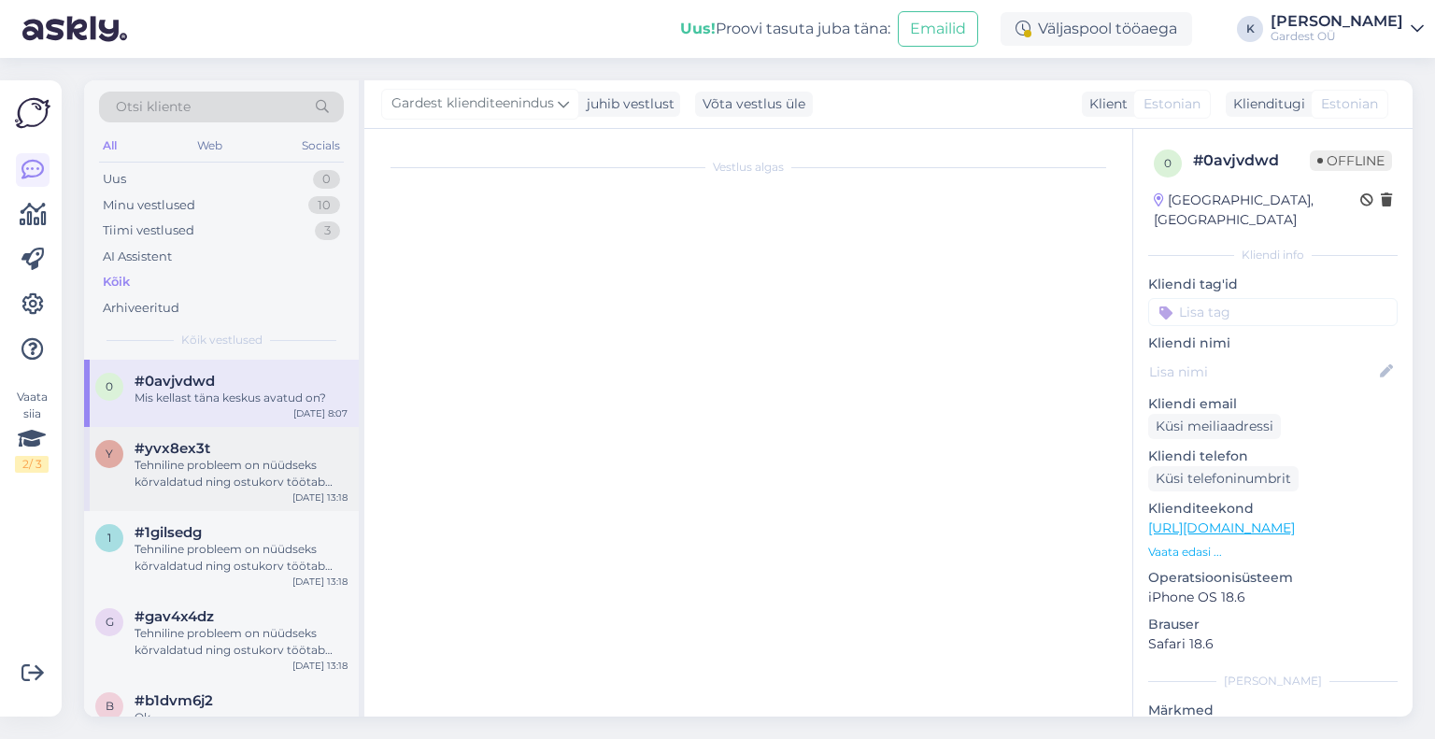
scroll to position [181, 0]
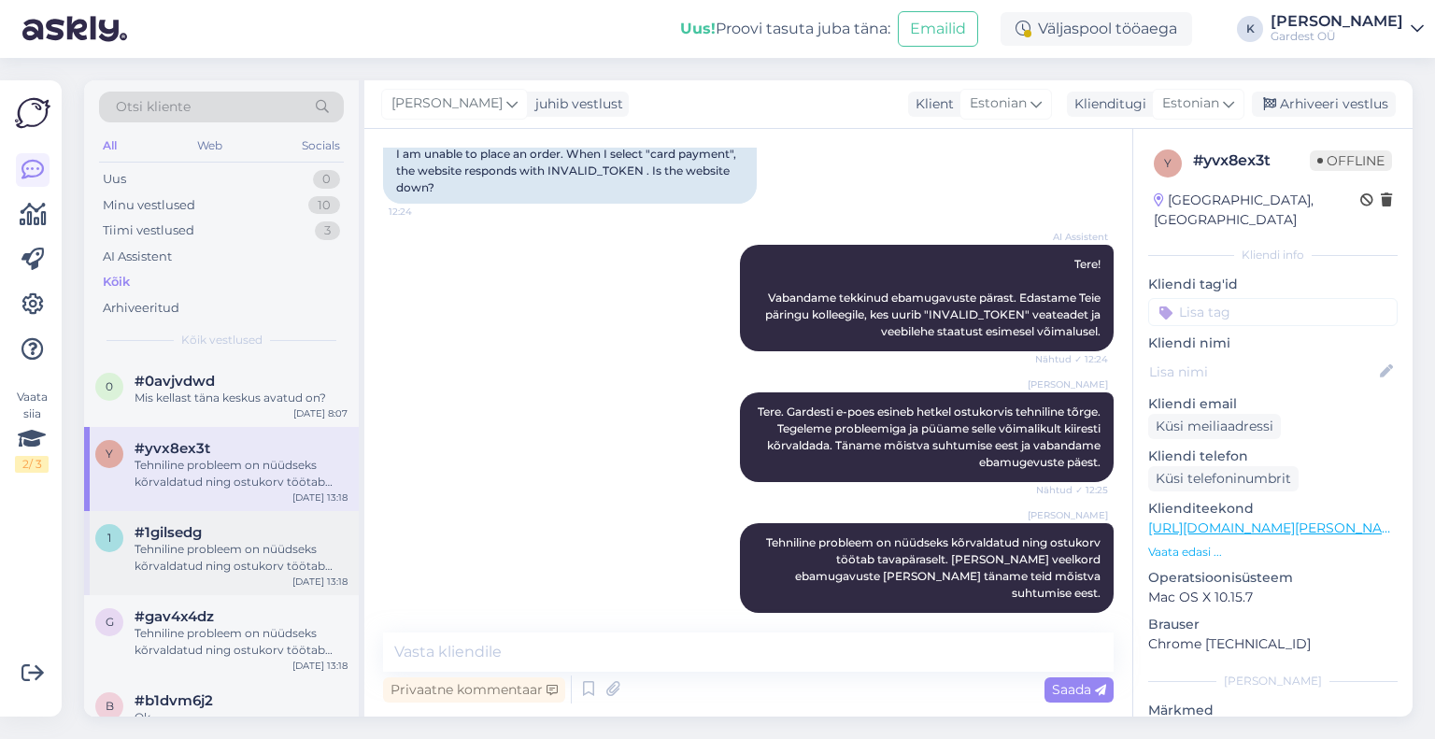
click at [214, 541] on div "Tehniline probleem on nüüdseks kõrvaldatud ning ostukorv töötab tavapäraselt. […" at bounding box center [240, 558] width 213 height 34
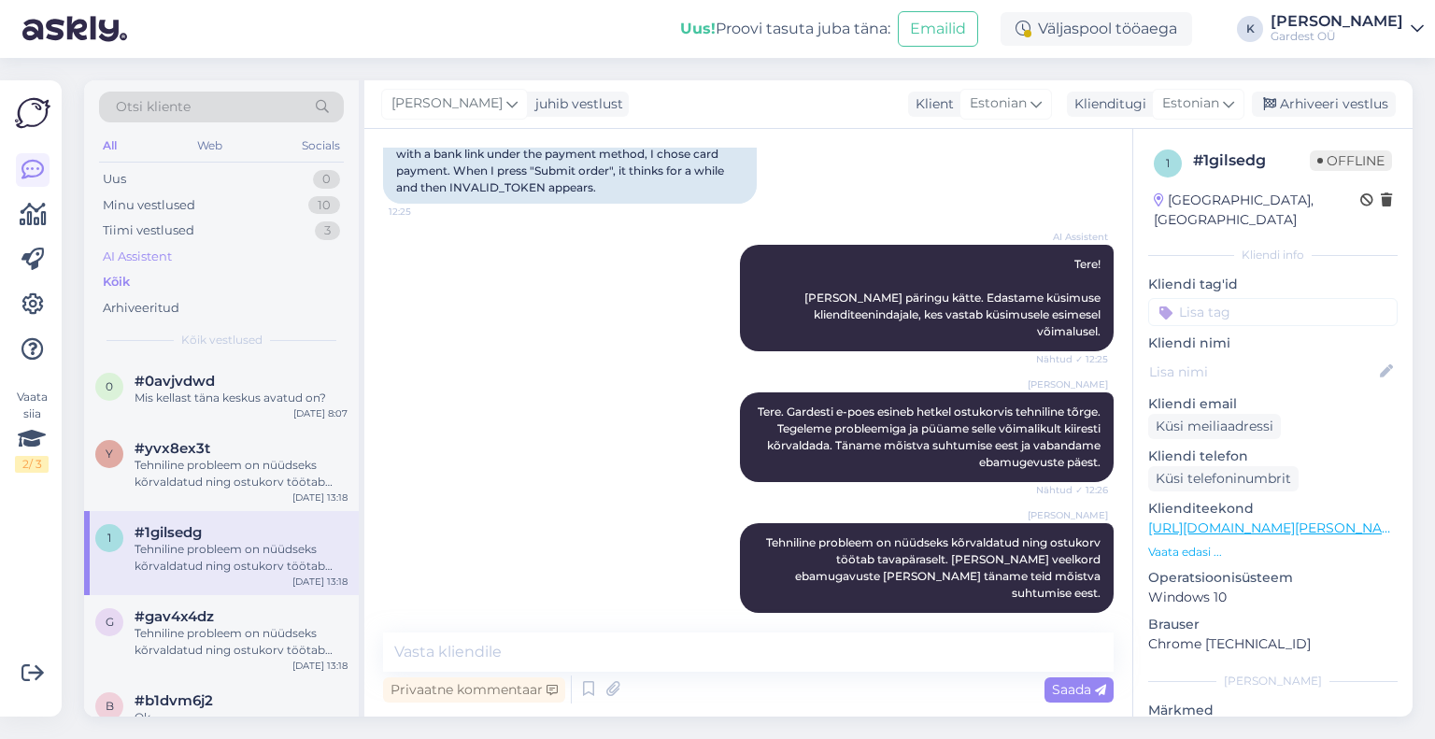
click at [153, 255] on div "AI Assistent" at bounding box center [137, 257] width 69 height 19
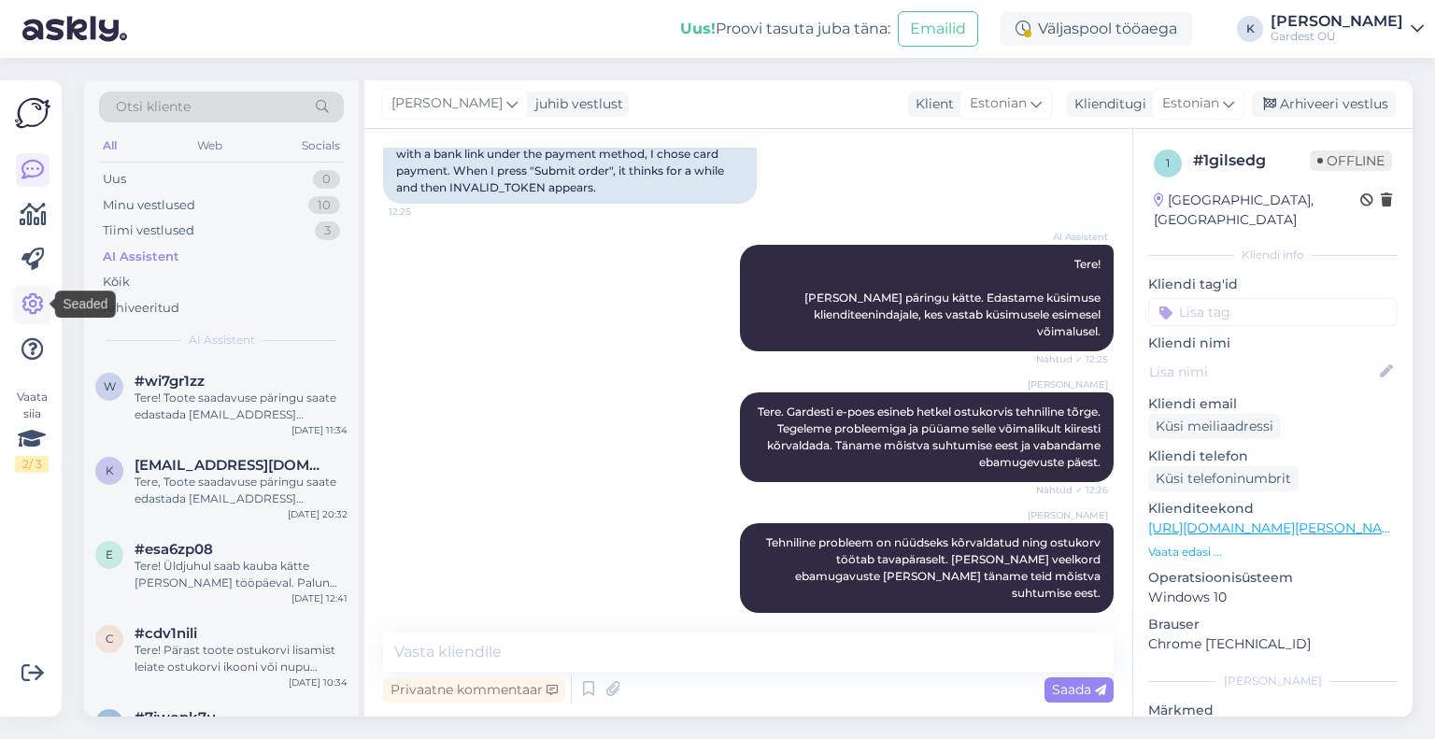
click at [35, 302] on icon at bounding box center [32, 304] width 22 height 22
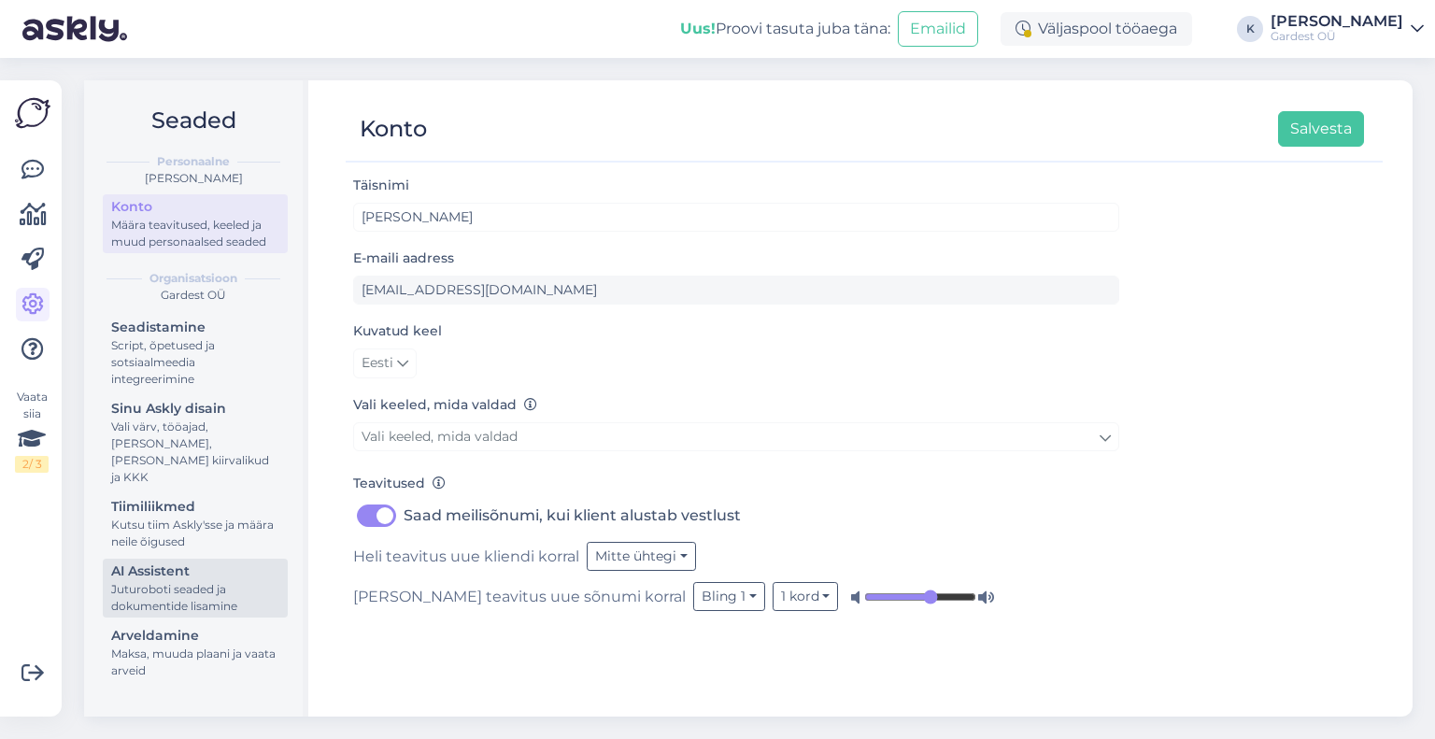
click at [192, 582] on div "Juturoboti seaded ja dokumentide lisamine" at bounding box center [195, 598] width 168 height 34
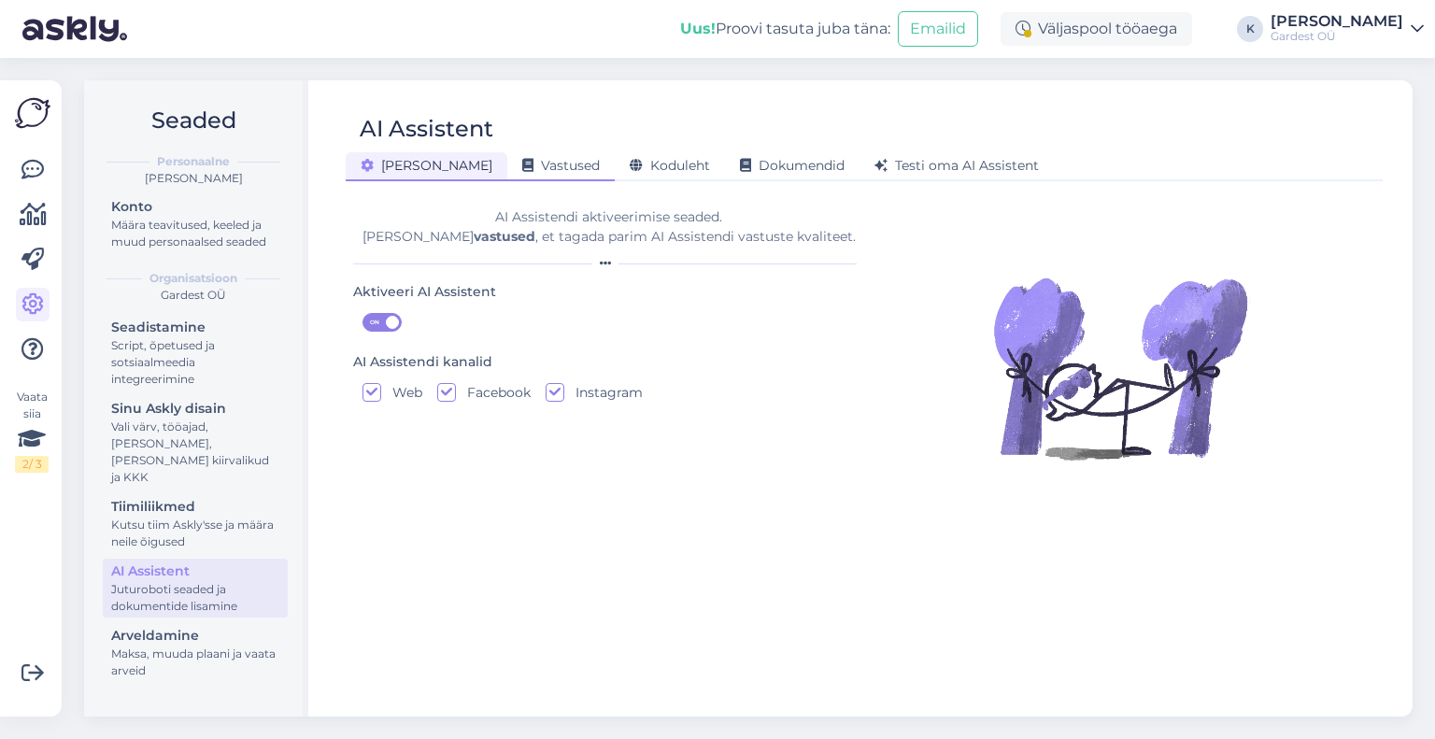
click at [522, 162] on span "Vastused" at bounding box center [561, 165] width 78 height 17
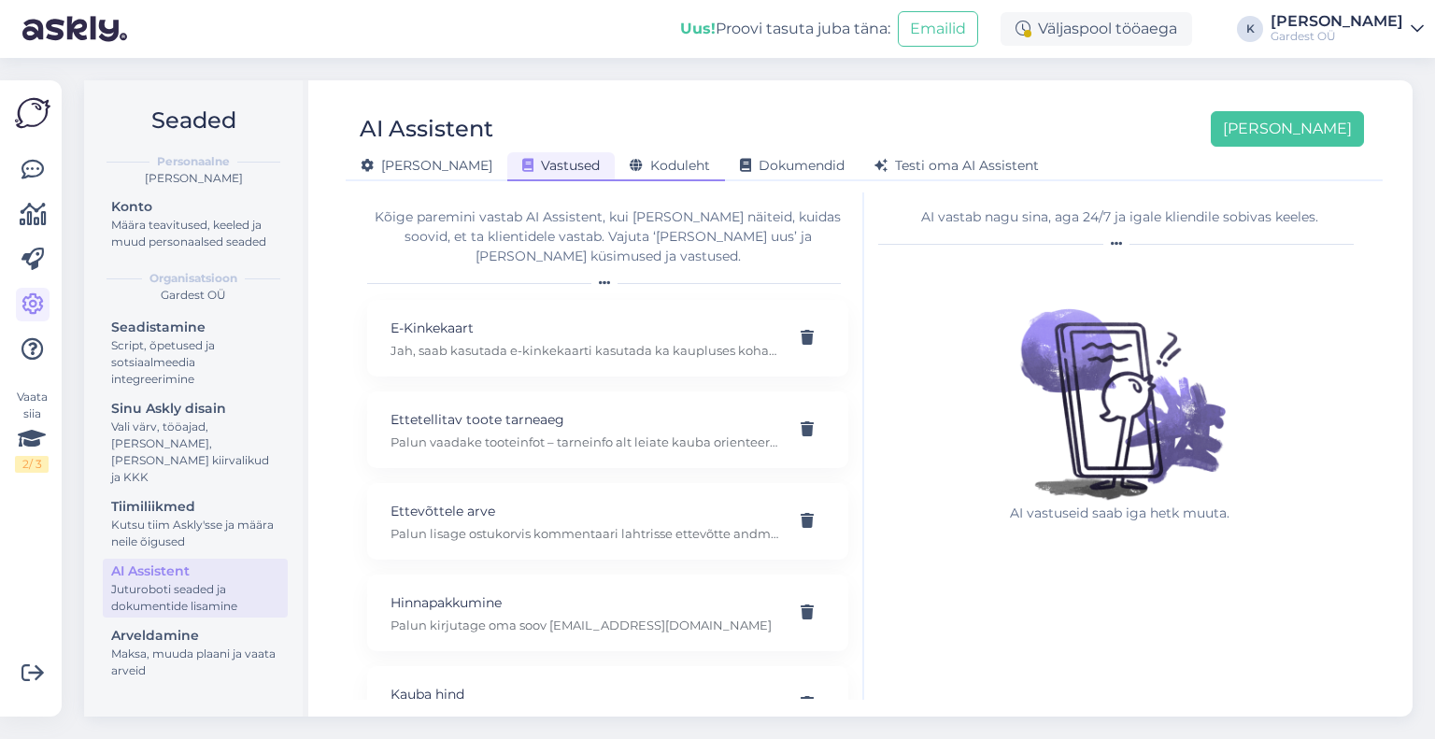
click at [630, 168] on span "Koduleht" at bounding box center [670, 165] width 80 height 17
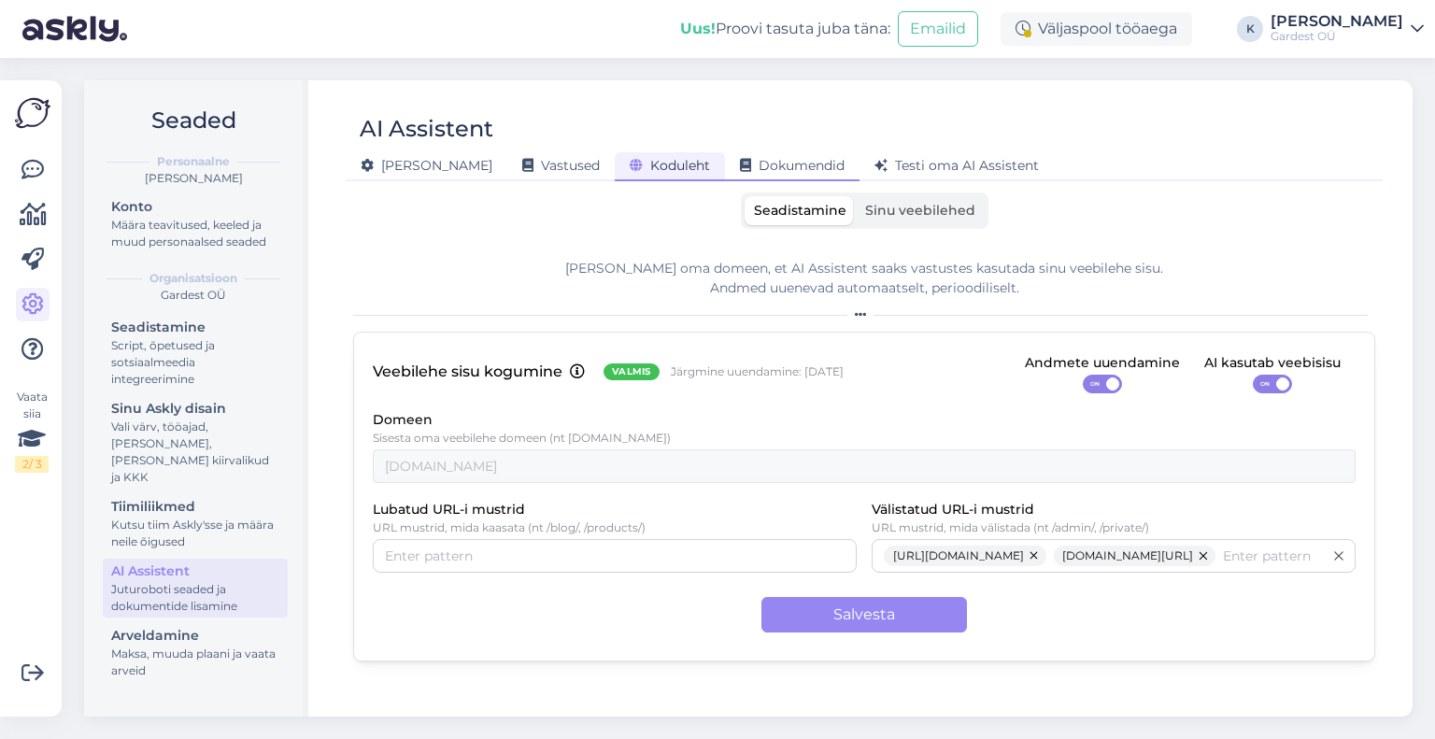
click at [740, 163] on span "Dokumendid" at bounding box center [792, 165] width 105 height 17
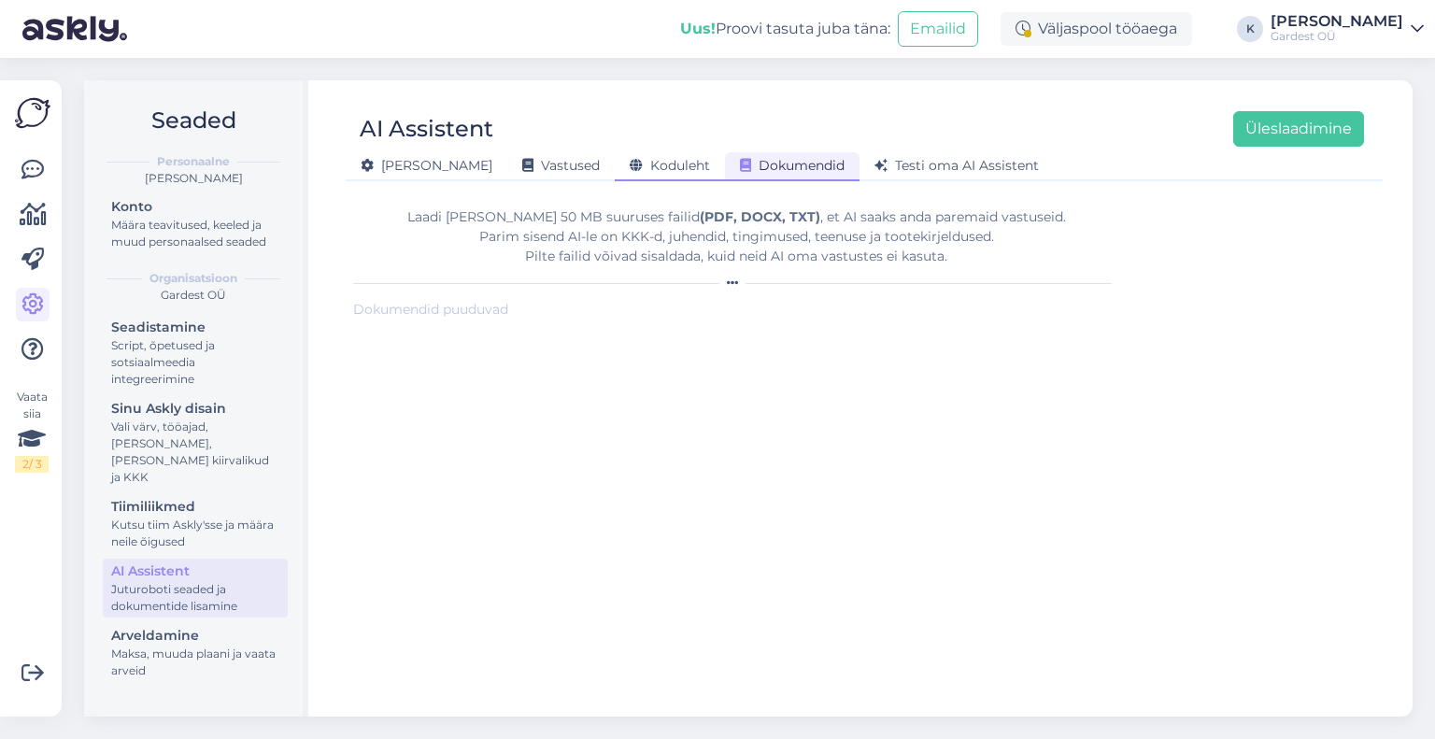
click at [630, 164] on span "Koduleht" at bounding box center [670, 165] width 80 height 17
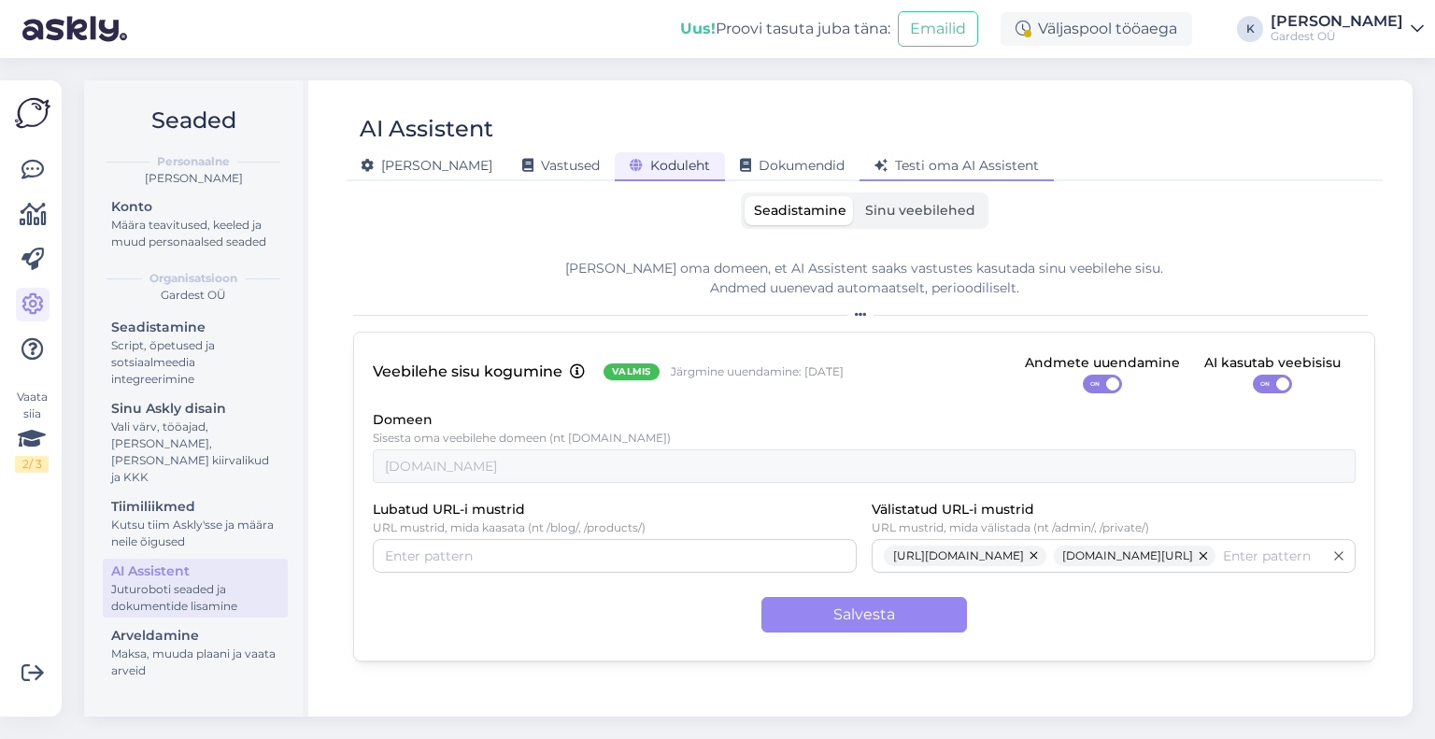
click at [859, 175] on div "Testi oma AI Assistent" at bounding box center [956, 166] width 194 height 29
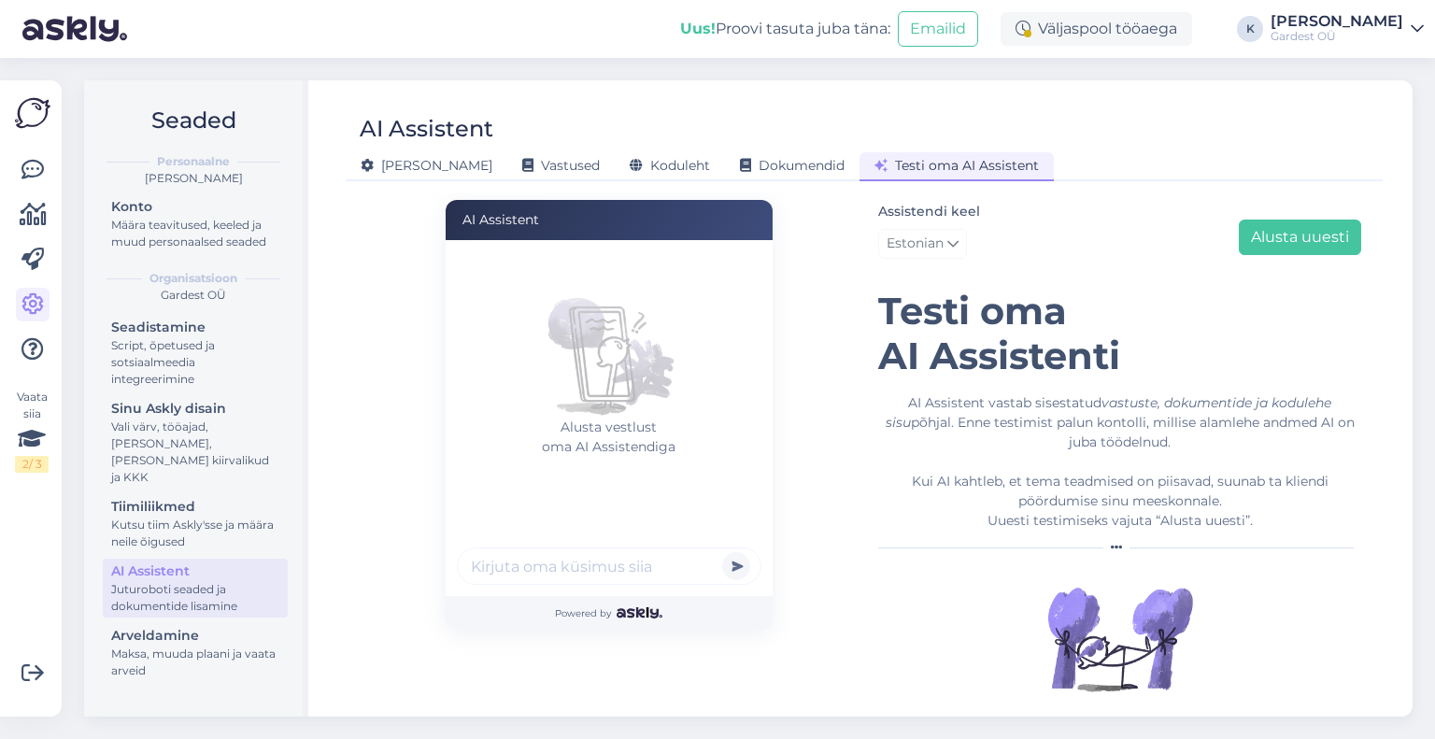
scroll to position [28, 0]
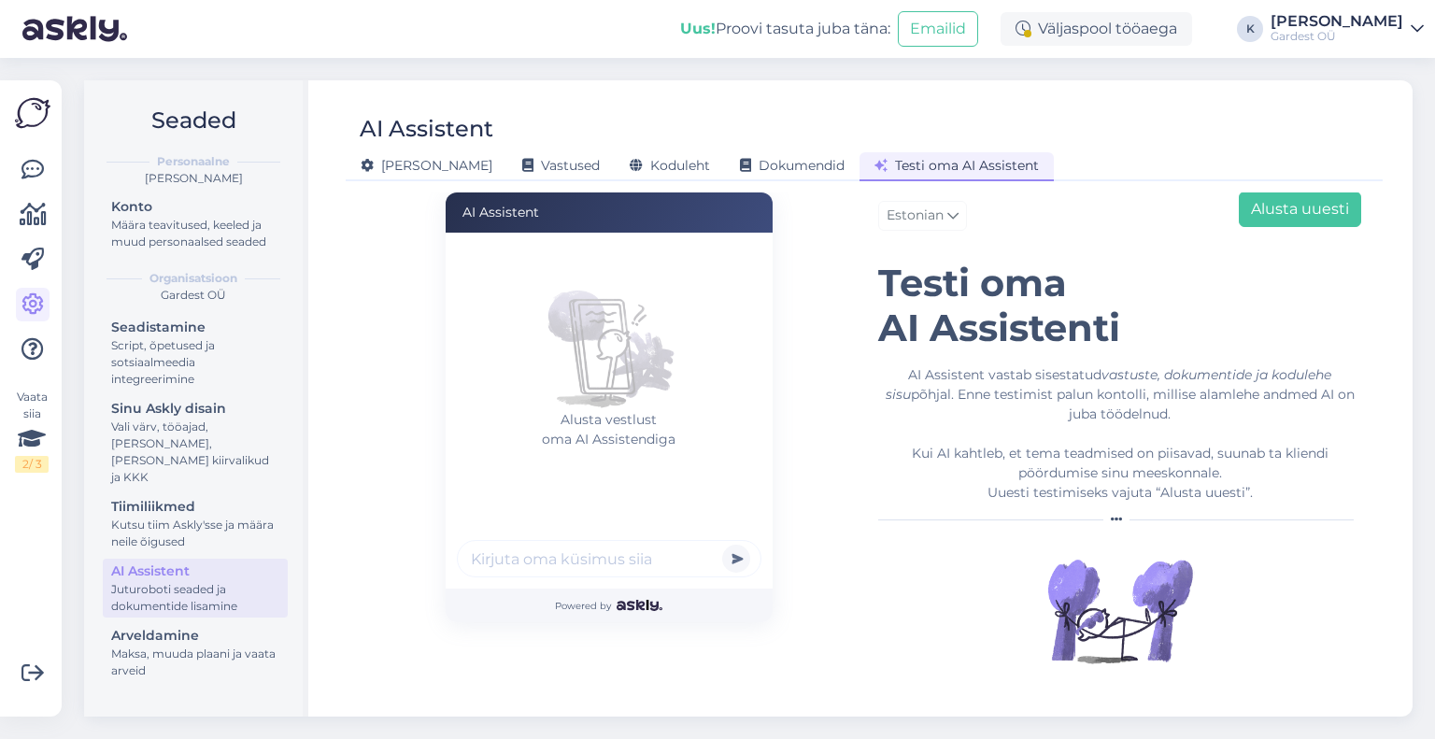
click at [594, 571] on input "text" at bounding box center [609, 558] width 304 height 37
type input "kas teil elupuud on müügil"
click at [722, 545] on button "submit" at bounding box center [736, 559] width 28 height 28
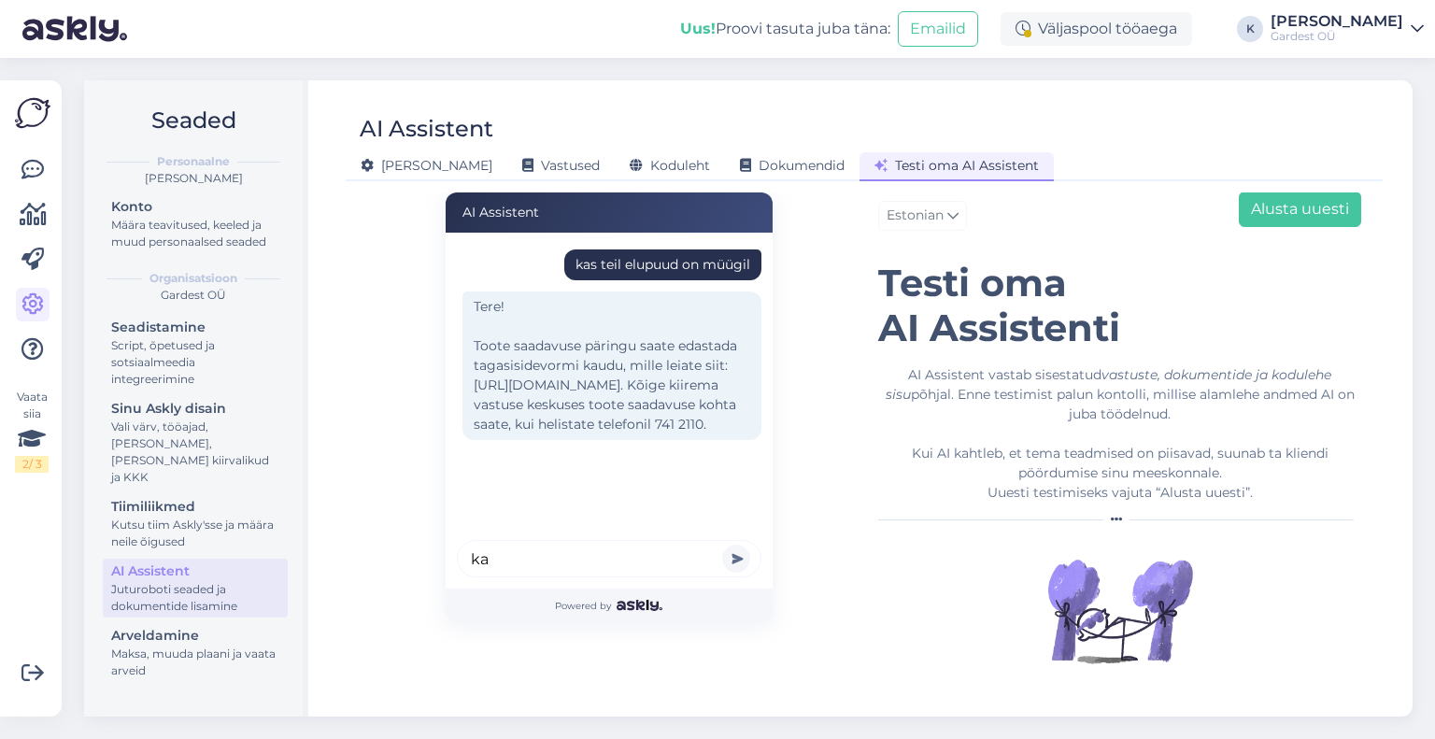
type input "k"
type input "mis kellast täna keskus avatud on"
click at [722, 545] on button "submit" at bounding box center [736, 559] width 28 height 28
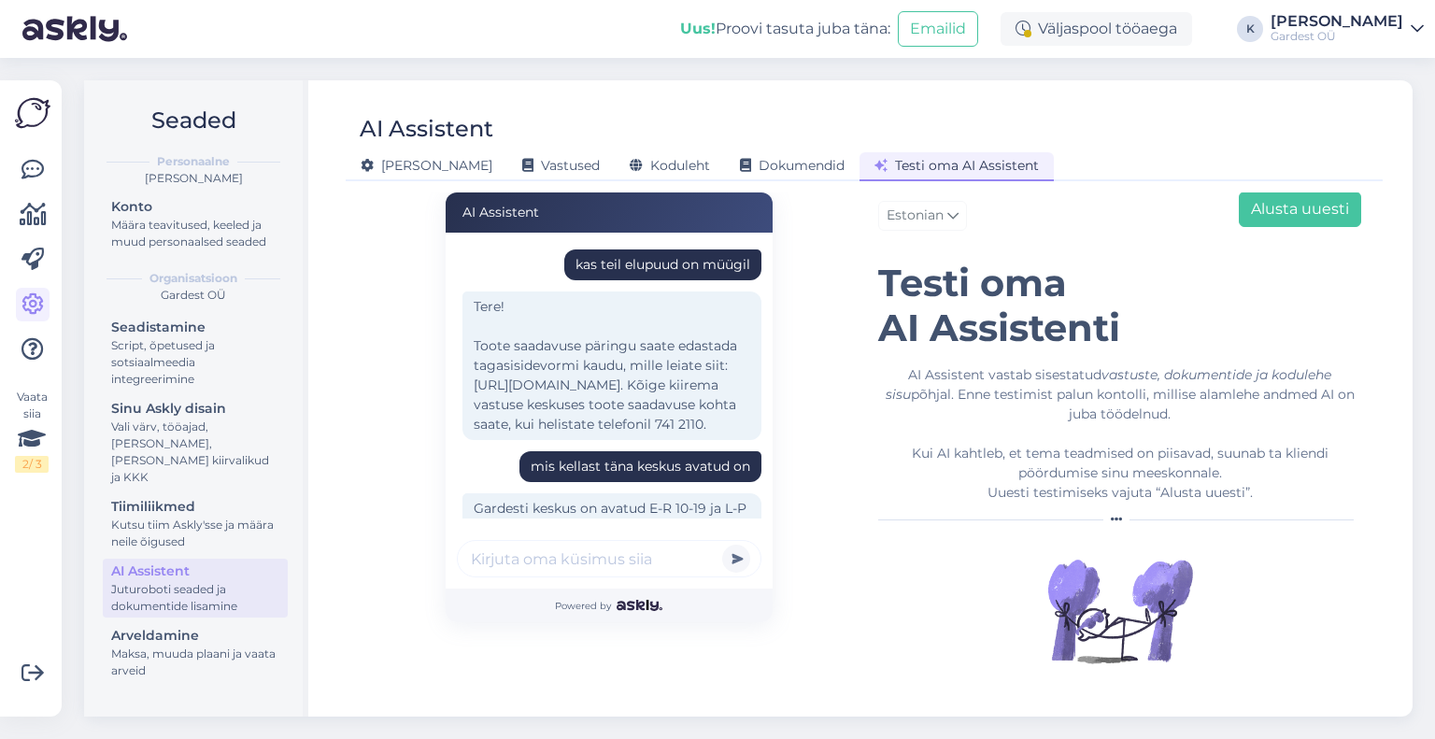
scroll to position [0, 0]
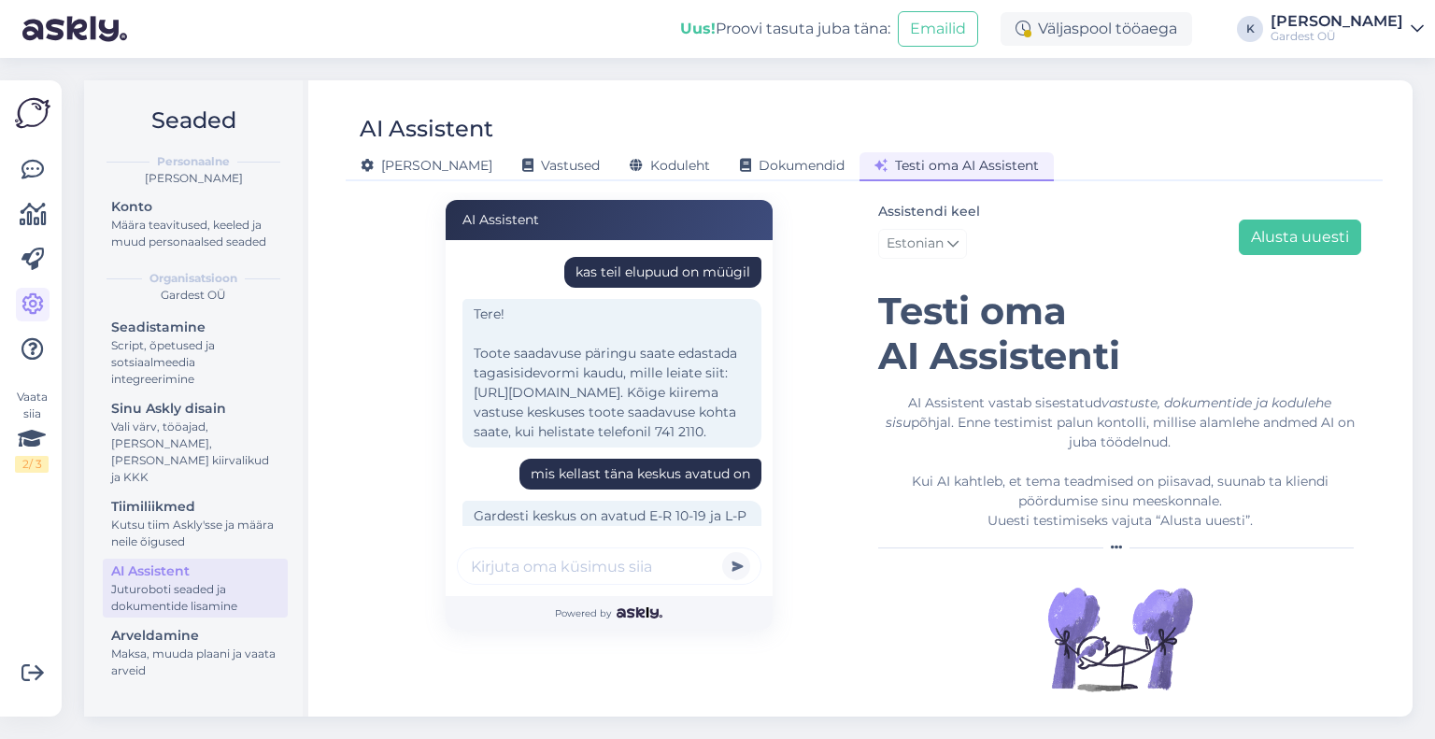
click at [476, 410] on div "Tere! Toote saadavuse päringu saate edastada tagasisidevormi kaudu, mille leiat…" at bounding box center [611, 373] width 299 height 149
click at [576, 407] on div "Tere! Toote saadavuse päringu saate edastada tagasisidevormi kaudu, mille leiat…" at bounding box center [611, 373] width 299 height 149
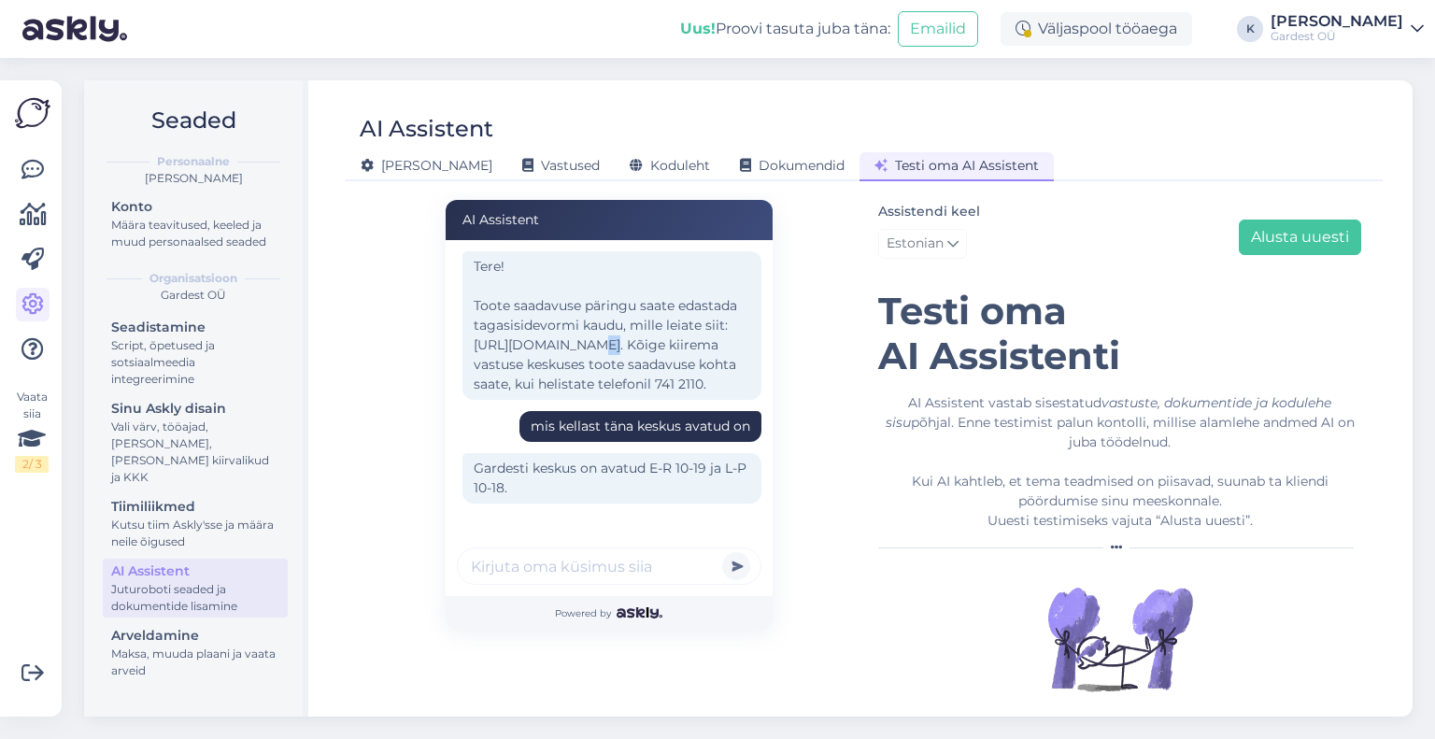
scroll to position [93, 0]
click at [602, 369] on div "Tere! Toote saadavuse päringu saate edastada tagasisidevormi kaudu, mille leiat…" at bounding box center [611, 325] width 299 height 149
click at [557, 567] on input "text" at bounding box center [609, 565] width 304 height 37
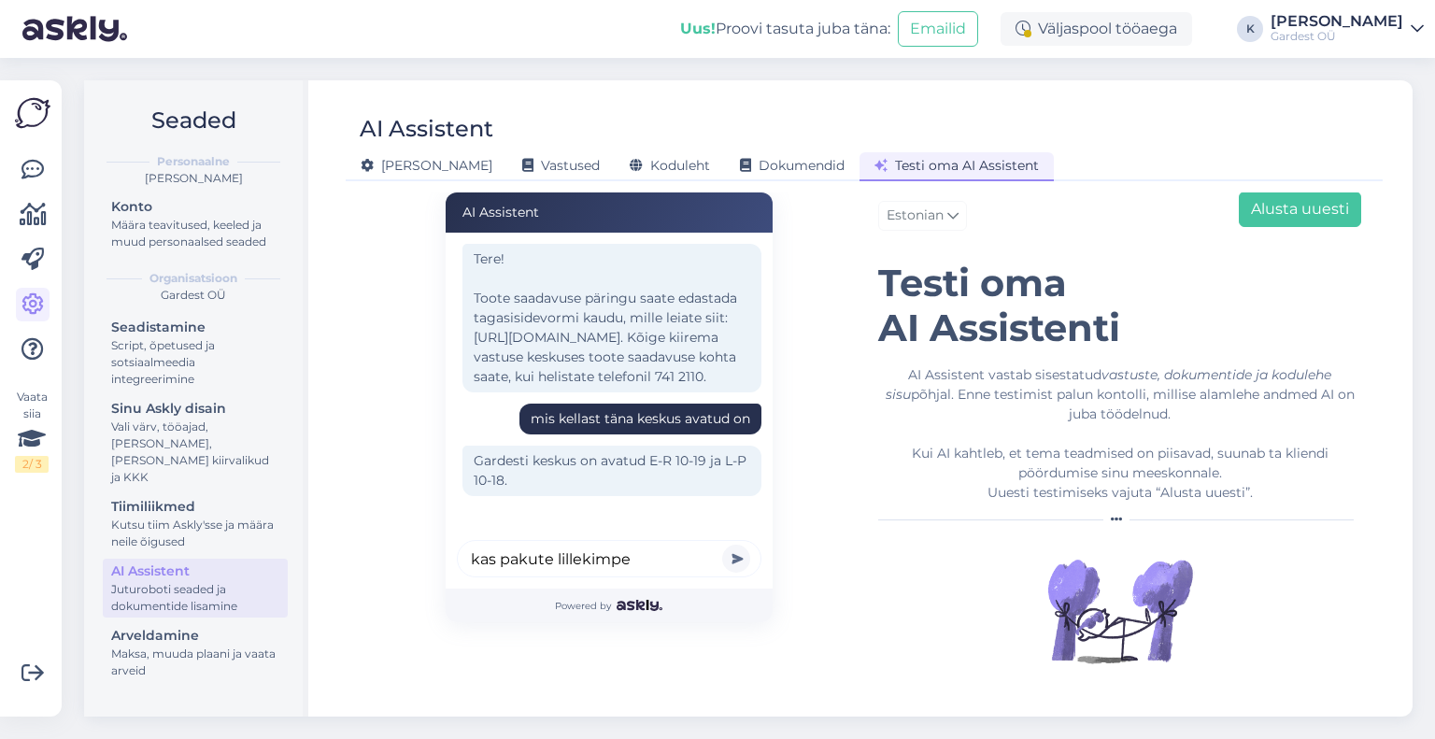
type input "kas pakute lillekimpe"
click at [722, 545] on button "submit" at bounding box center [736, 559] width 28 height 28
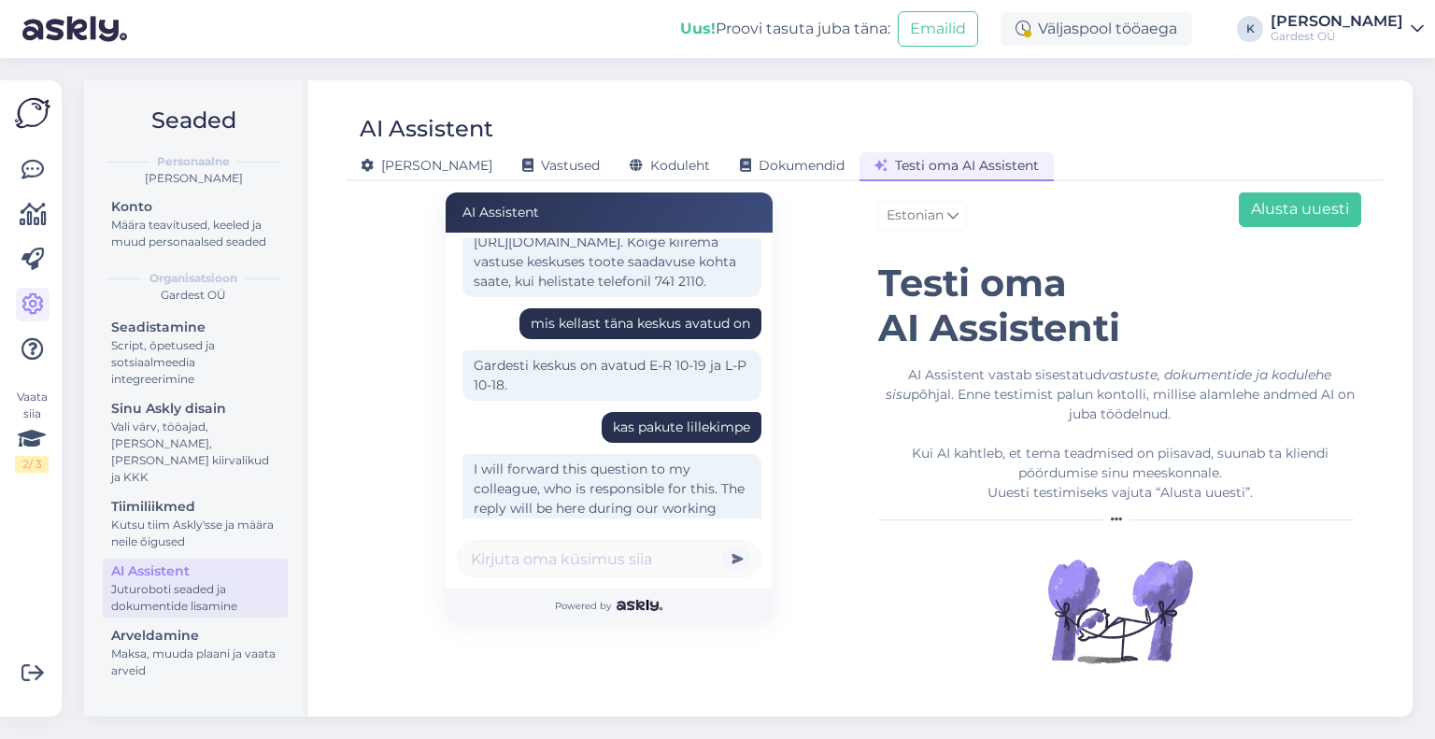
scroll to position [261, 0]
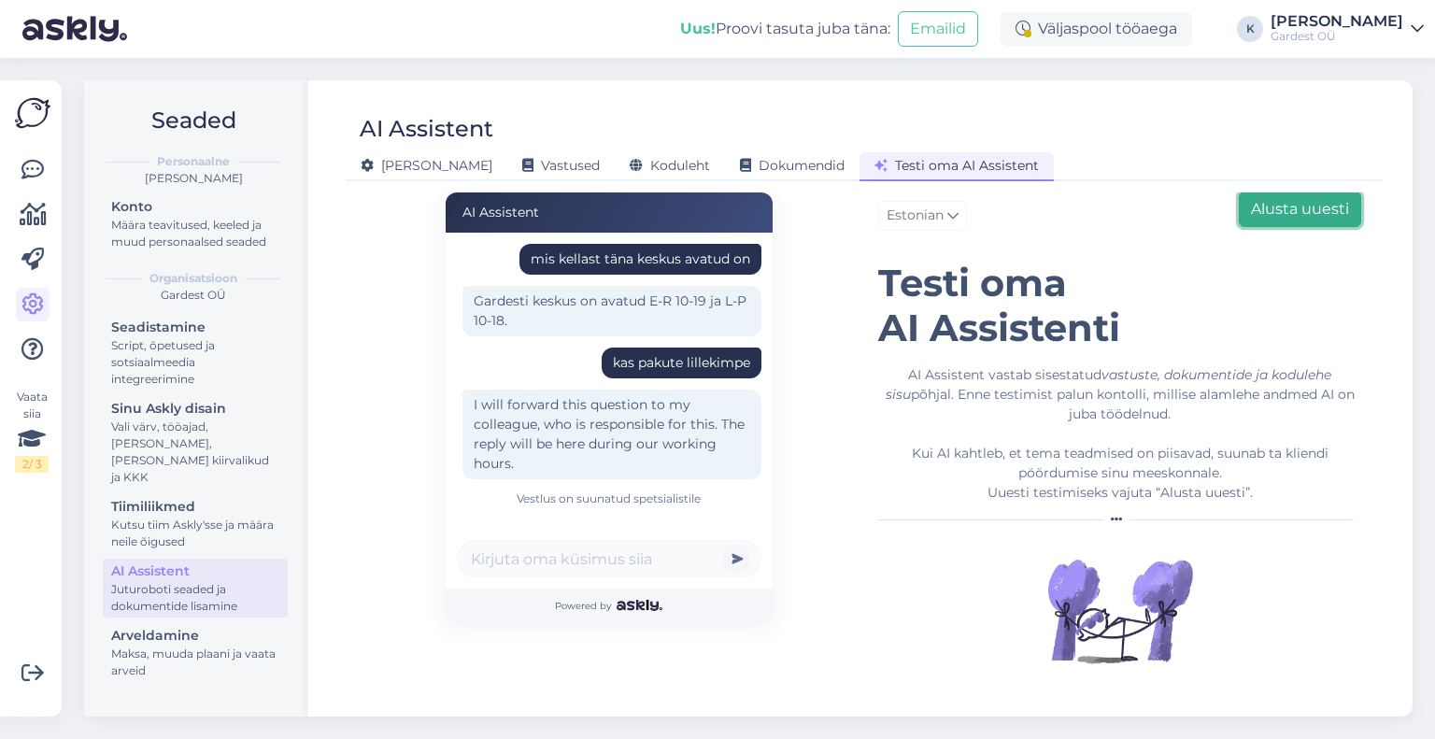
click at [1272, 218] on button "Alusta uuesti" at bounding box center [1300, 208] width 122 height 35
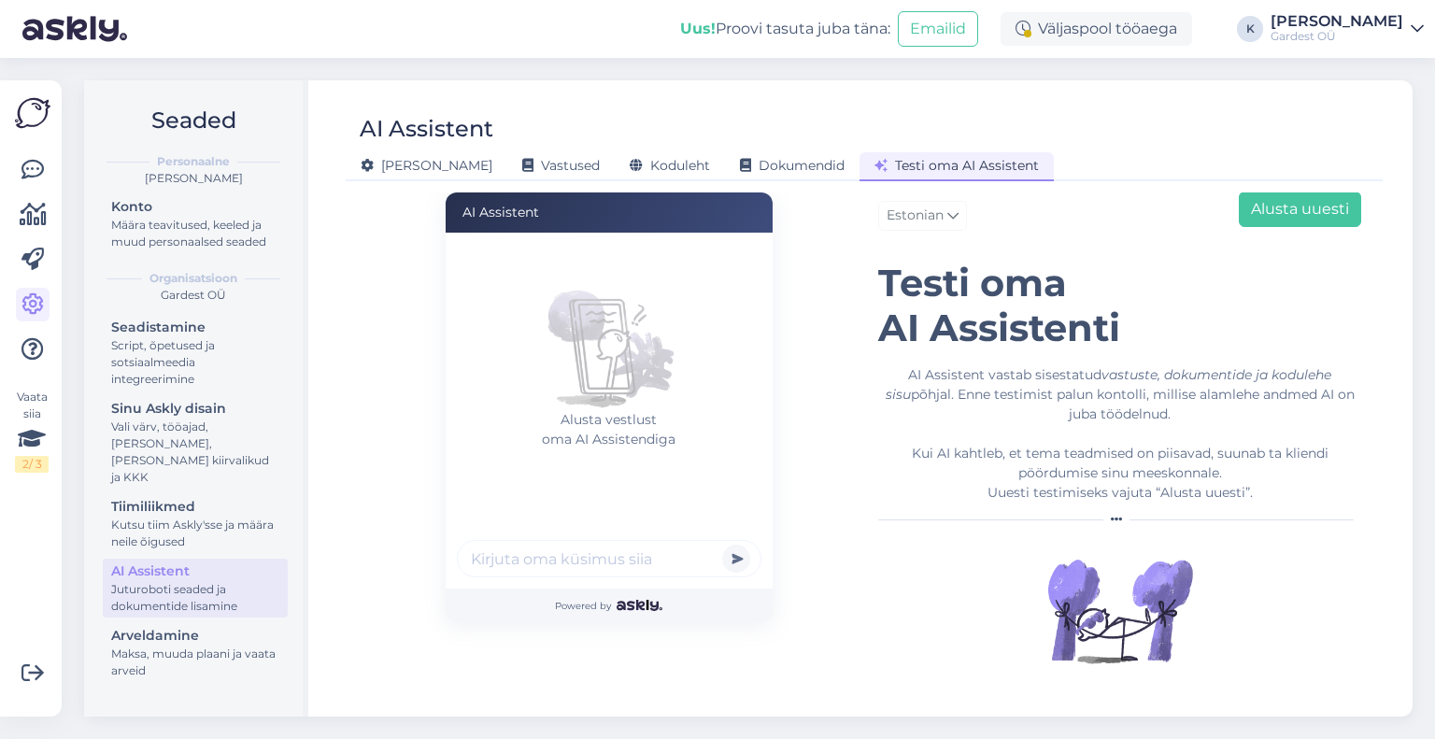
click at [585, 557] on input "text" at bounding box center [609, 558] width 304 height 37
type input "Kas e-poest saab tellida lillekimpu?"
click at [722, 545] on button "submit" at bounding box center [736, 559] width 28 height 28
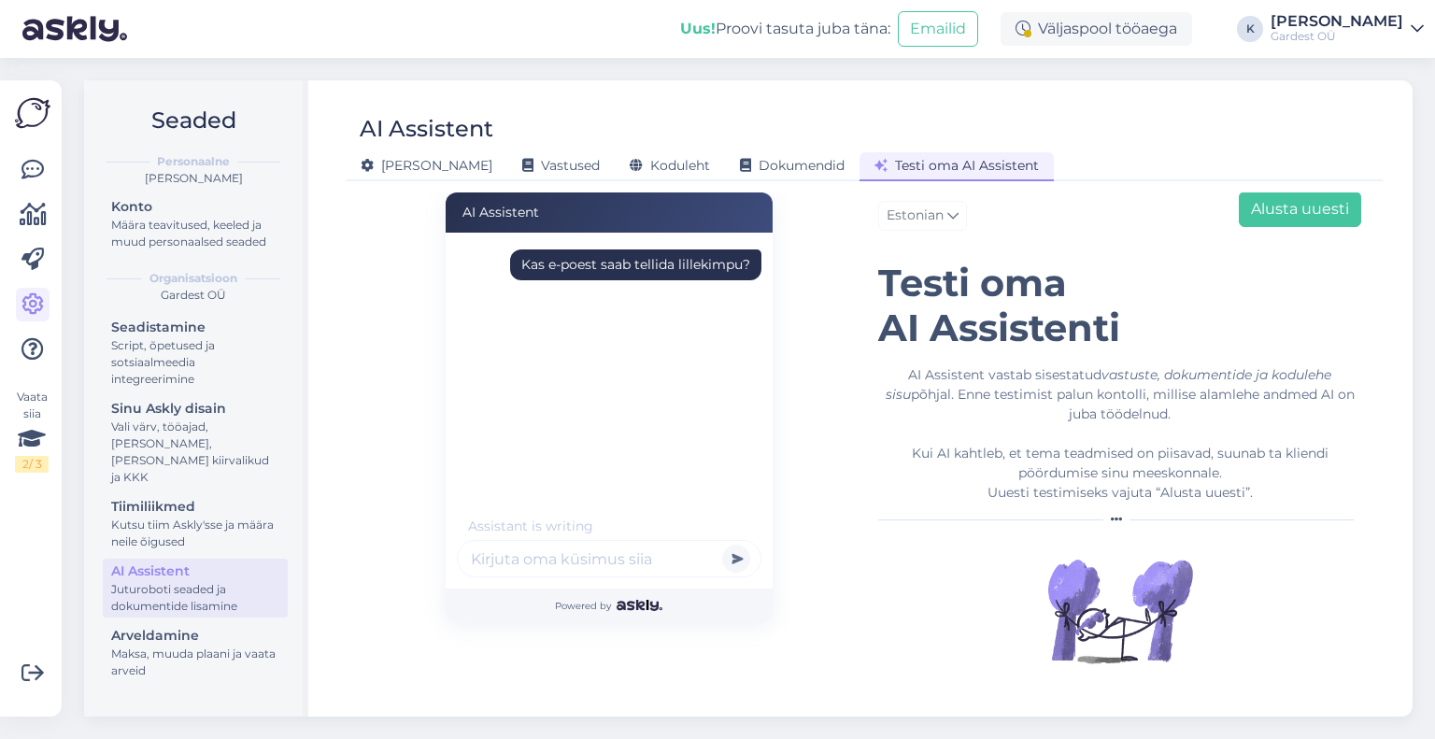
scroll to position [0, 0]
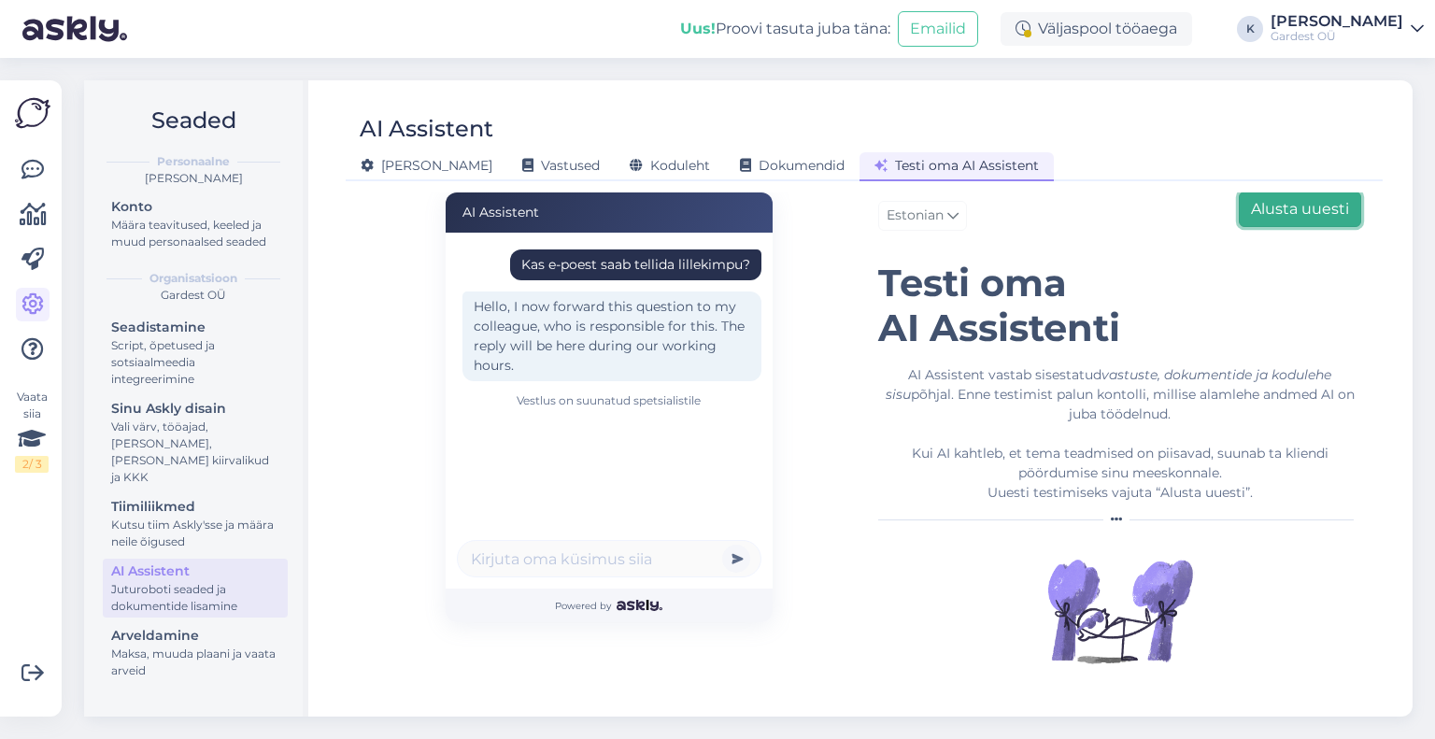
click at [1267, 216] on button "Alusta uuesti" at bounding box center [1300, 208] width 122 height 35
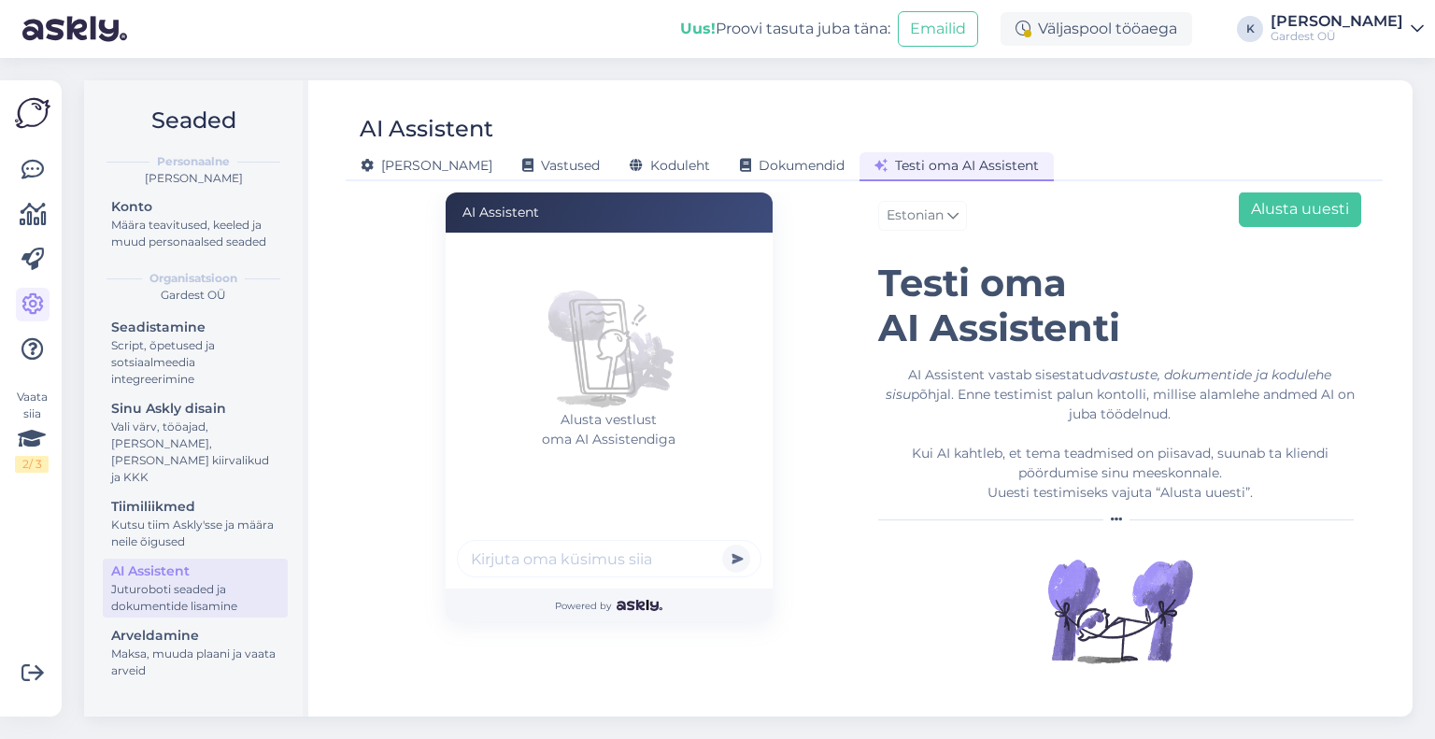
click at [573, 564] on input "text" at bounding box center [609, 558] width 304 height 37
type input "Kuidas ma saan tellida lillekimpu"
click at [722, 545] on button "submit" at bounding box center [736, 559] width 28 height 28
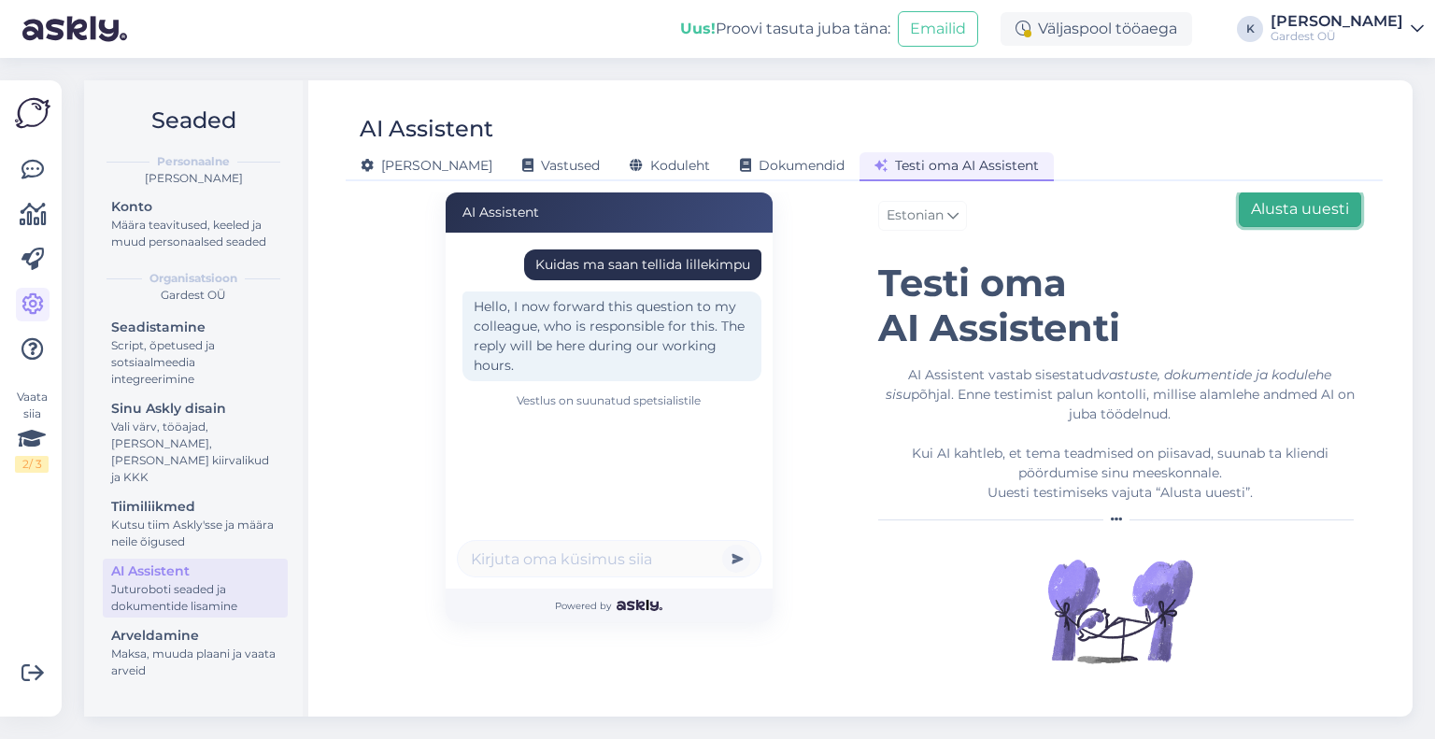
click at [1311, 211] on button "Alusta uuesti" at bounding box center [1300, 208] width 122 height 35
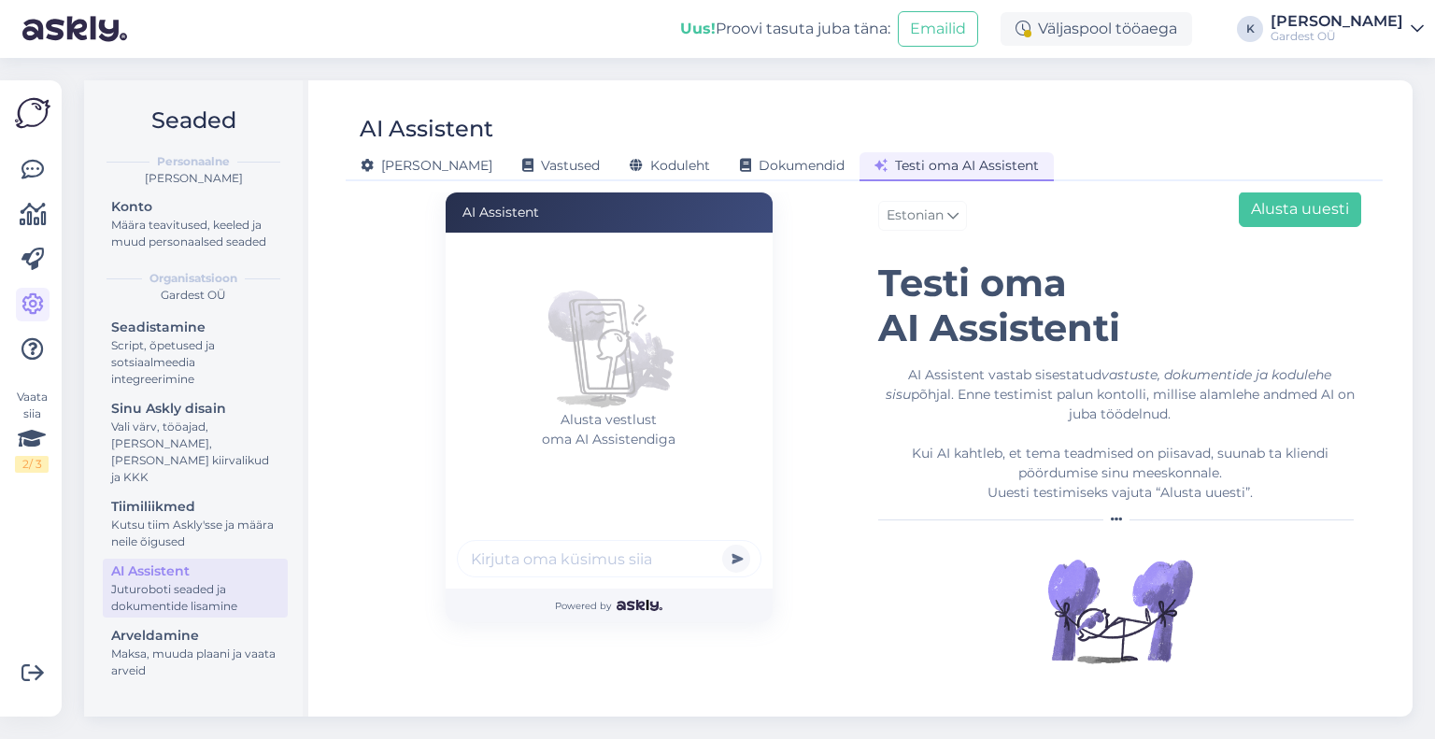
click at [486, 567] on input "text" at bounding box center [609, 558] width 304 height 37
type input "lõikelillepood"
click at [722, 545] on button "submit" at bounding box center [736, 559] width 28 height 28
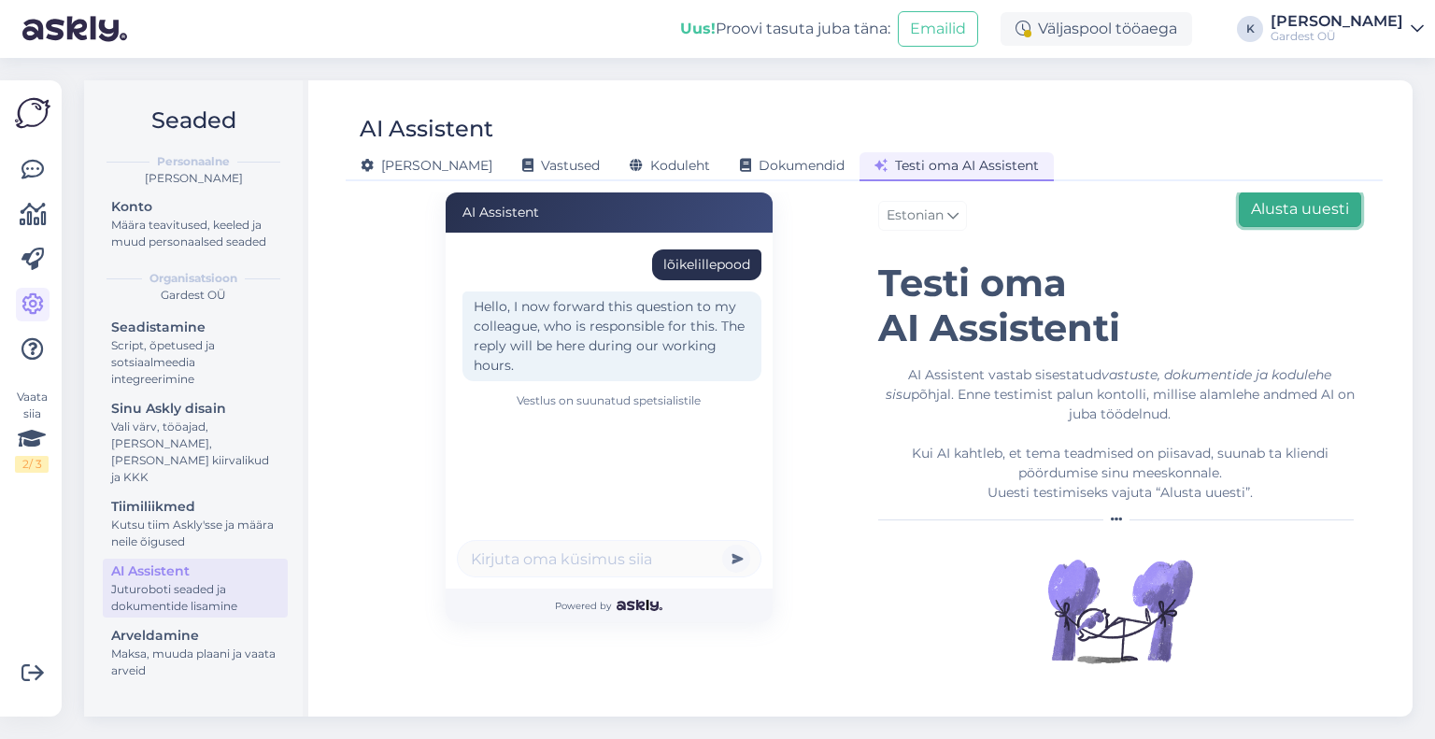
click at [1275, 212] on button "Alusta uuesti" at bounding box center [1300, 208] width 122 height 35
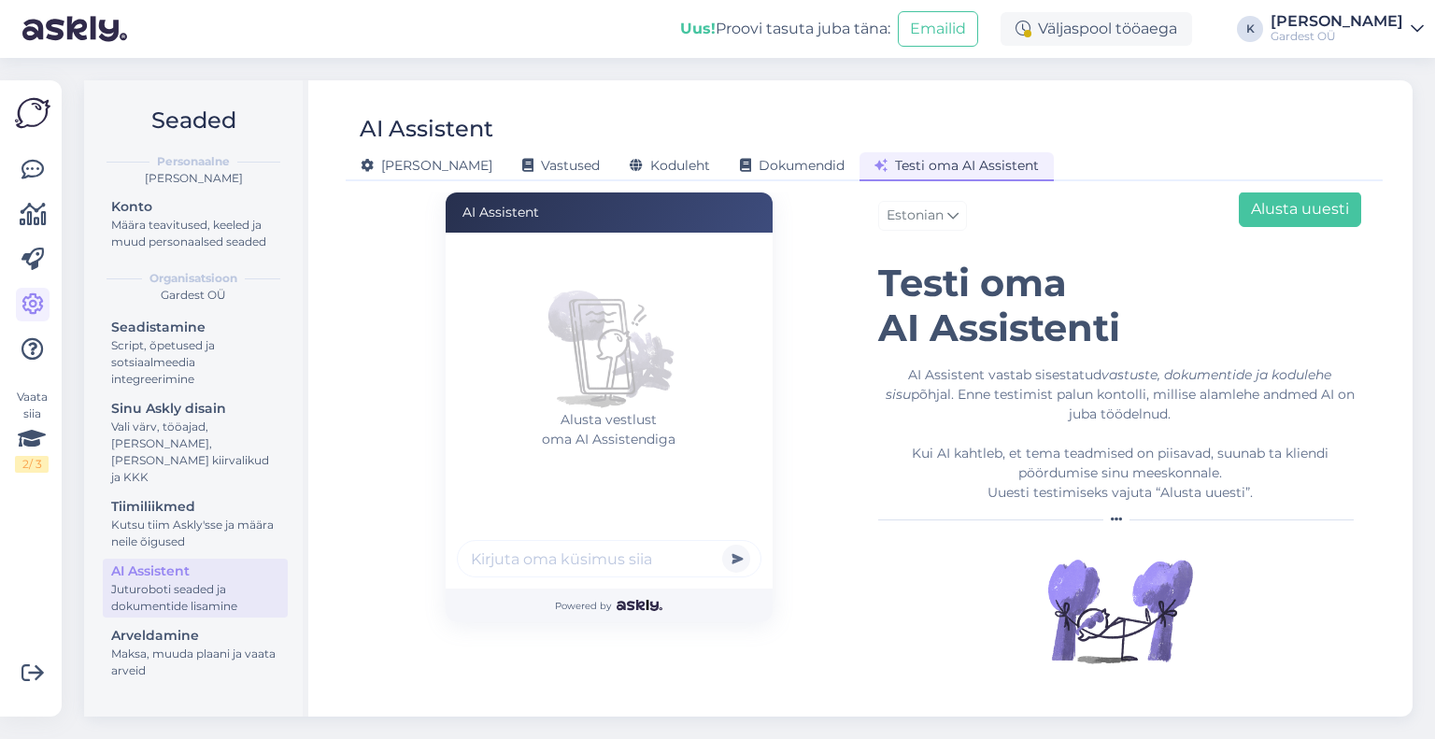
click at [616, 560] on input "text" at bounding box center [609, 558] width 304 height 37
type input "Kuidas ma saan kauba eest maksta"
click at [722, 545] on button "submit" at bounding box center [736, 559] width 28 height 28
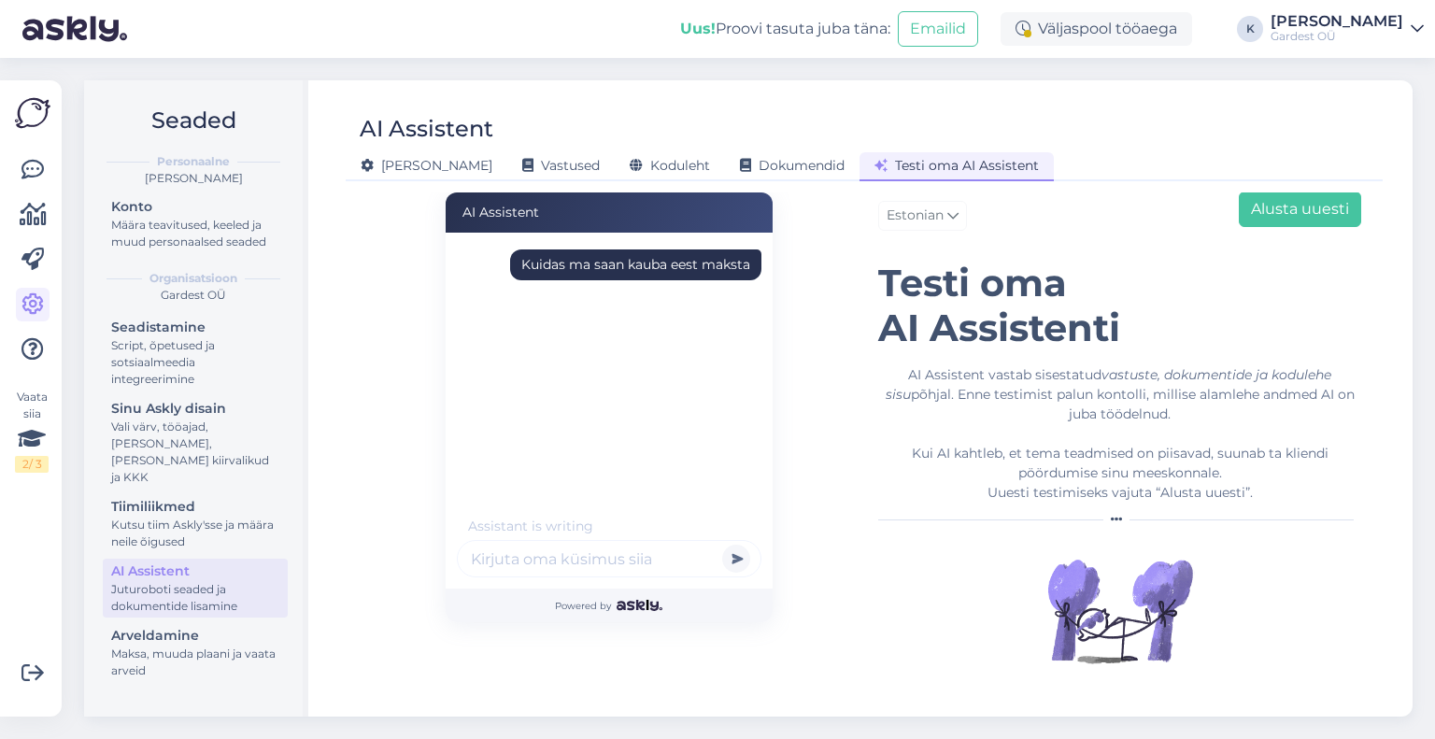
scroll to position [0, 0]
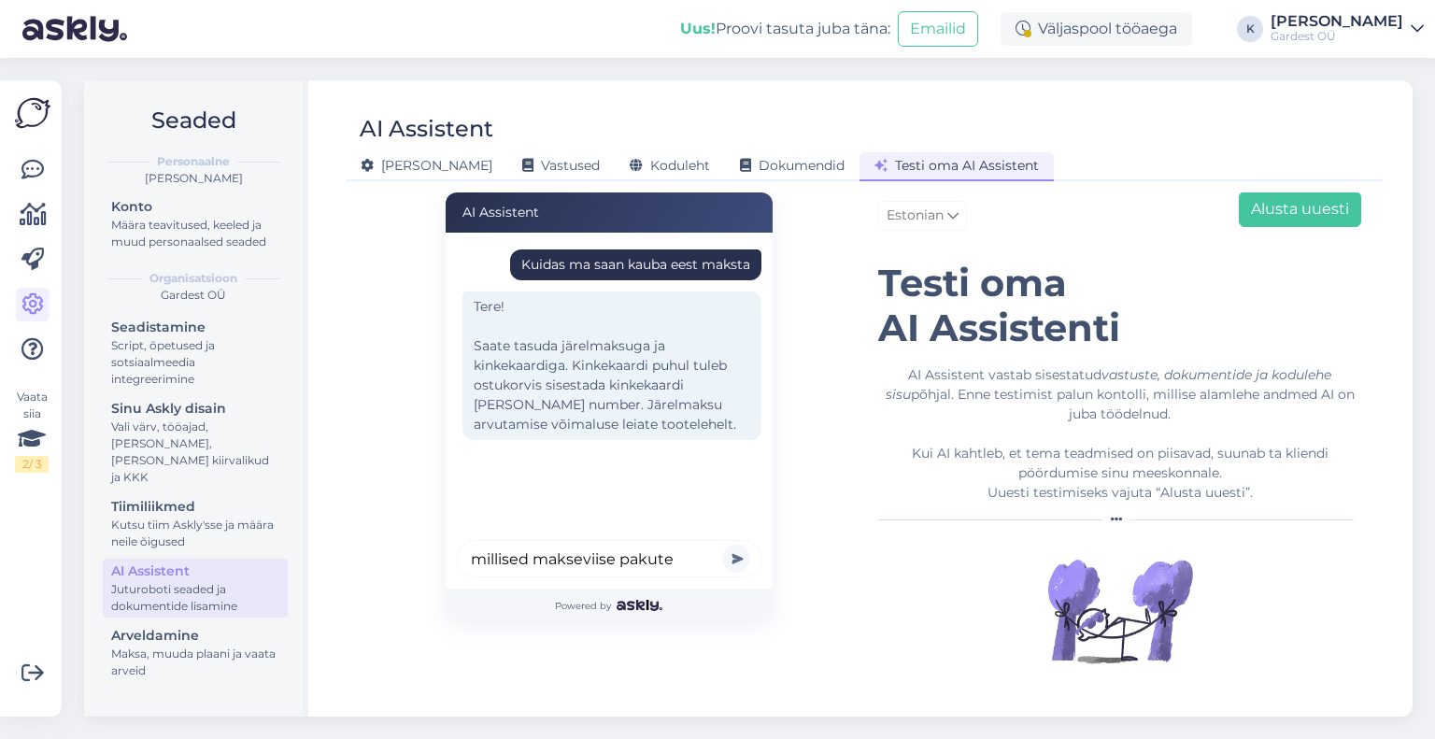
type input "millised makseviise pakute"
click at [722, 545] on button "submit" at bounding box center [736, 559] width 28 height 28
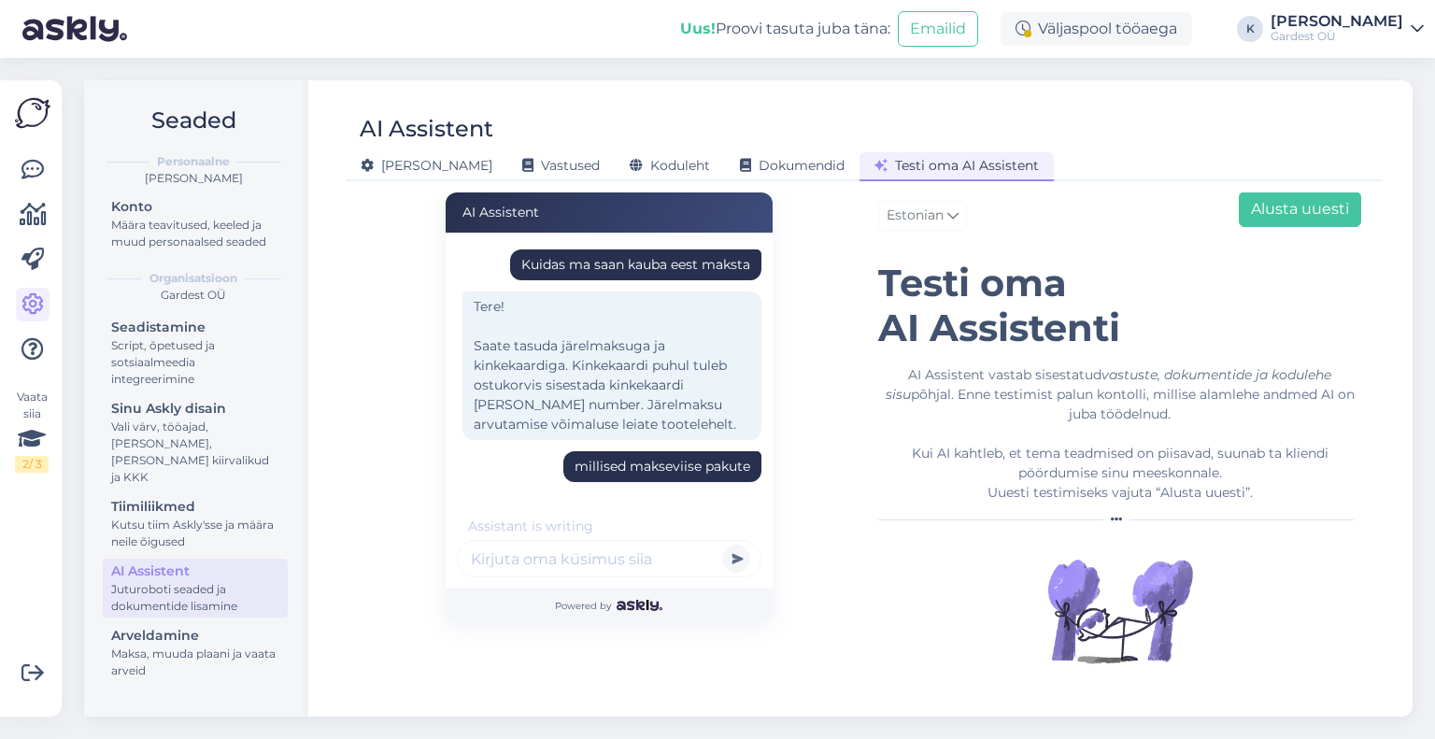
scroll to position [216, 0]
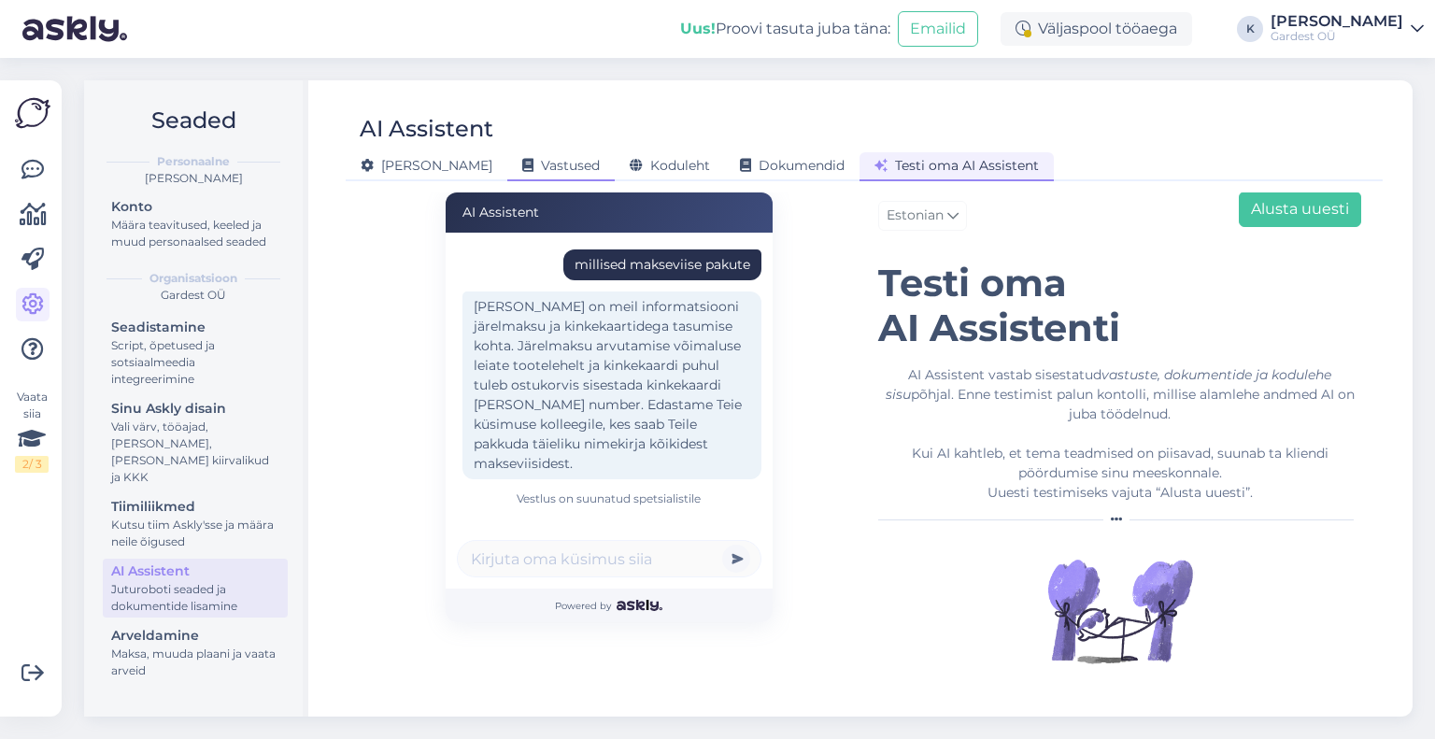
click at [522, 164] on span "Vastused" at bounding box center [561, 165] width 78 height 17
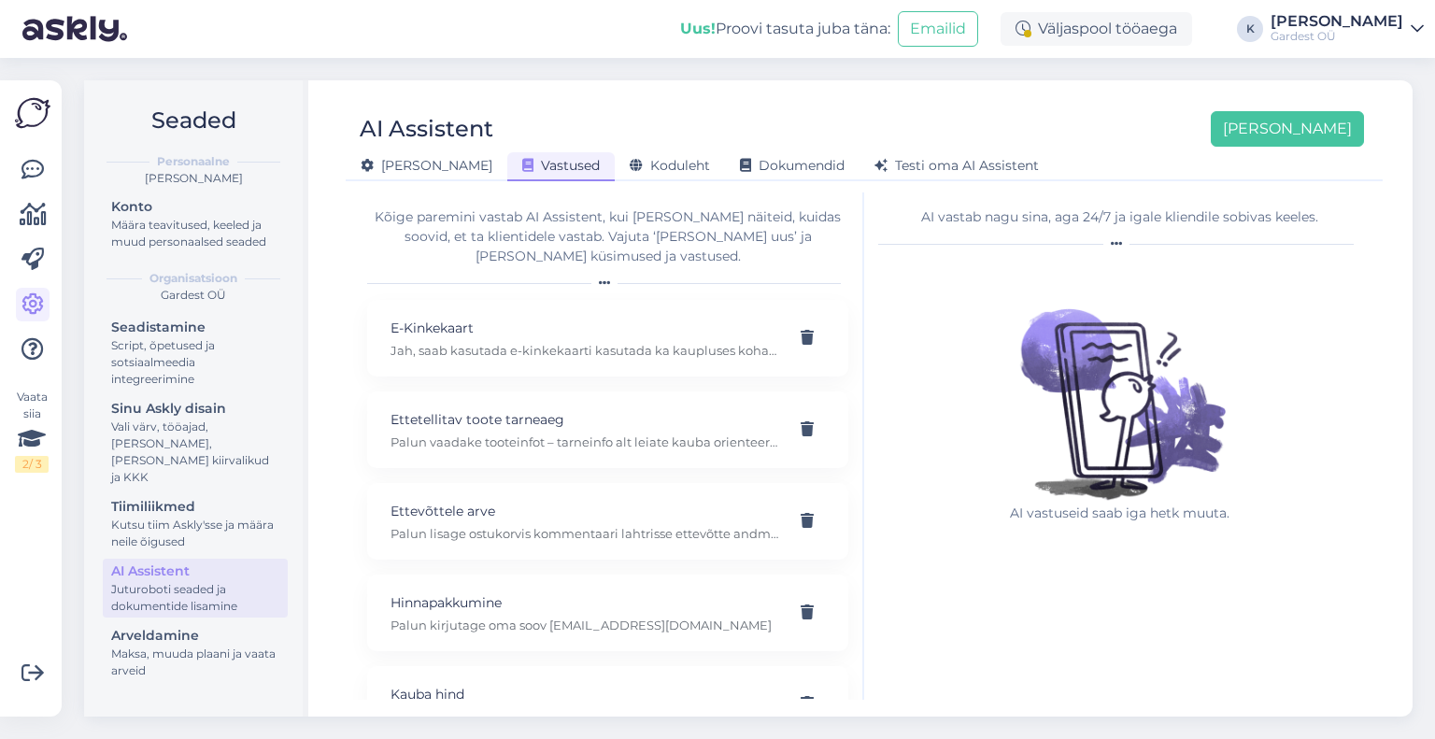
scroll to position [0, 0]
click at [400, 171] on span "[PERSON_NAME]" at bounding box center [427, 165] width 132 height 17
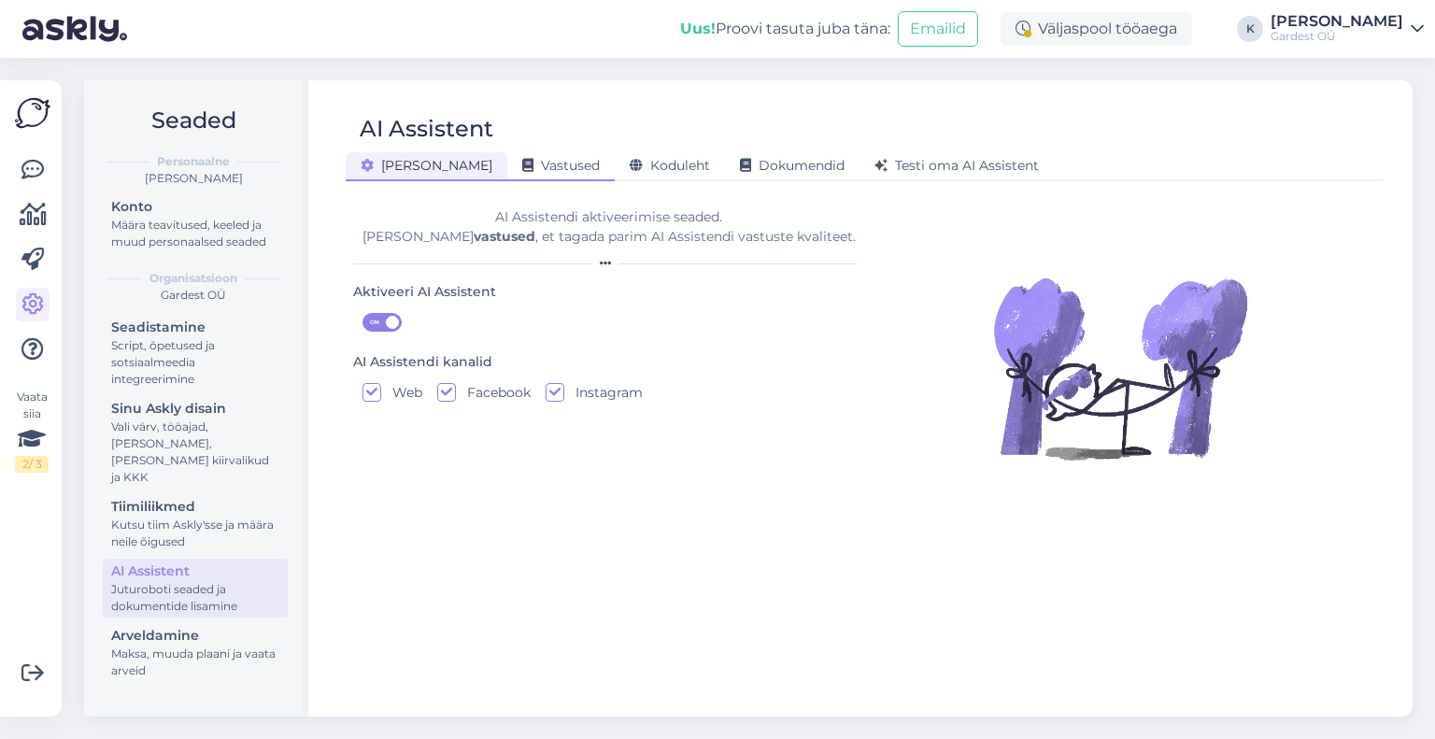
click at [522, 168] on span "Vastused" at bounding box center [561, 165] width 78 height 17
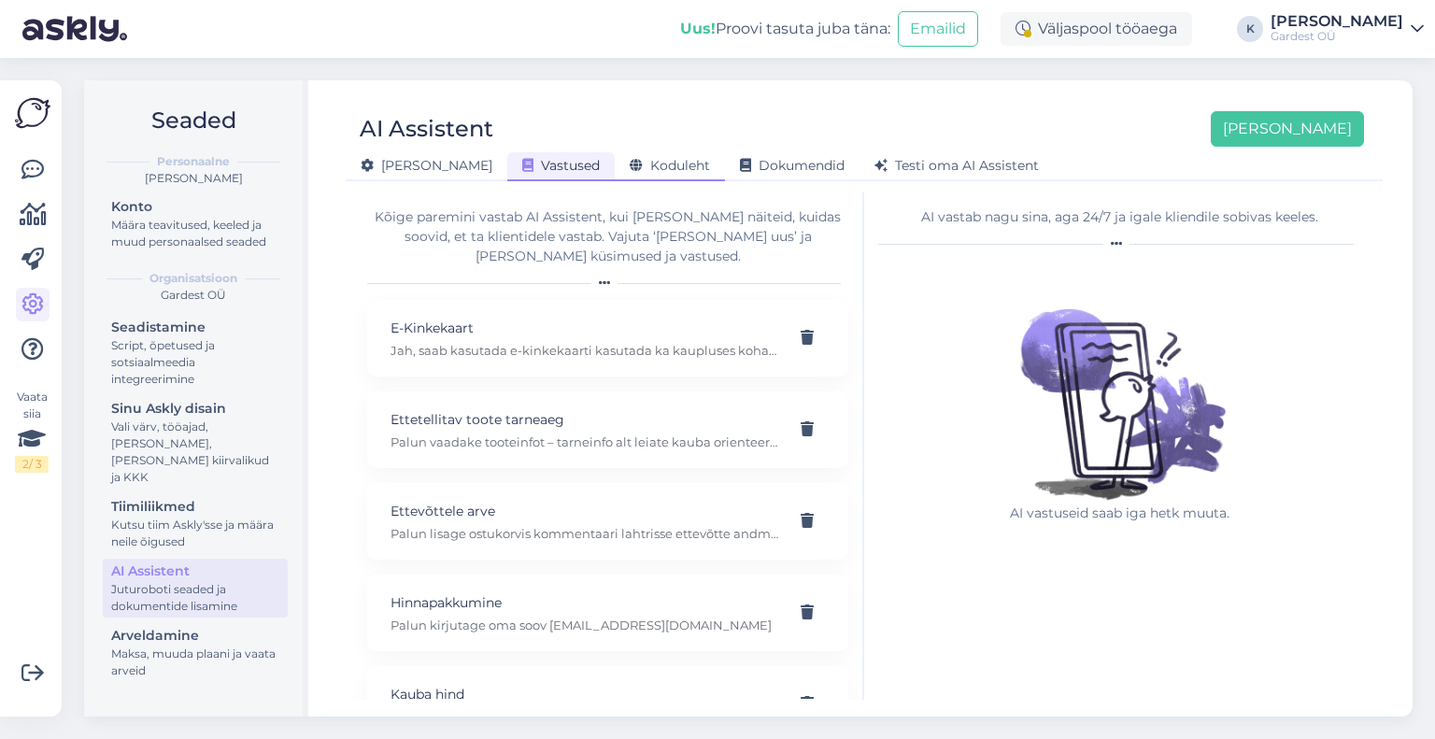
click at [630, 166] on span "Koduleht" at bounding box center [670, 165] width 80 height 17
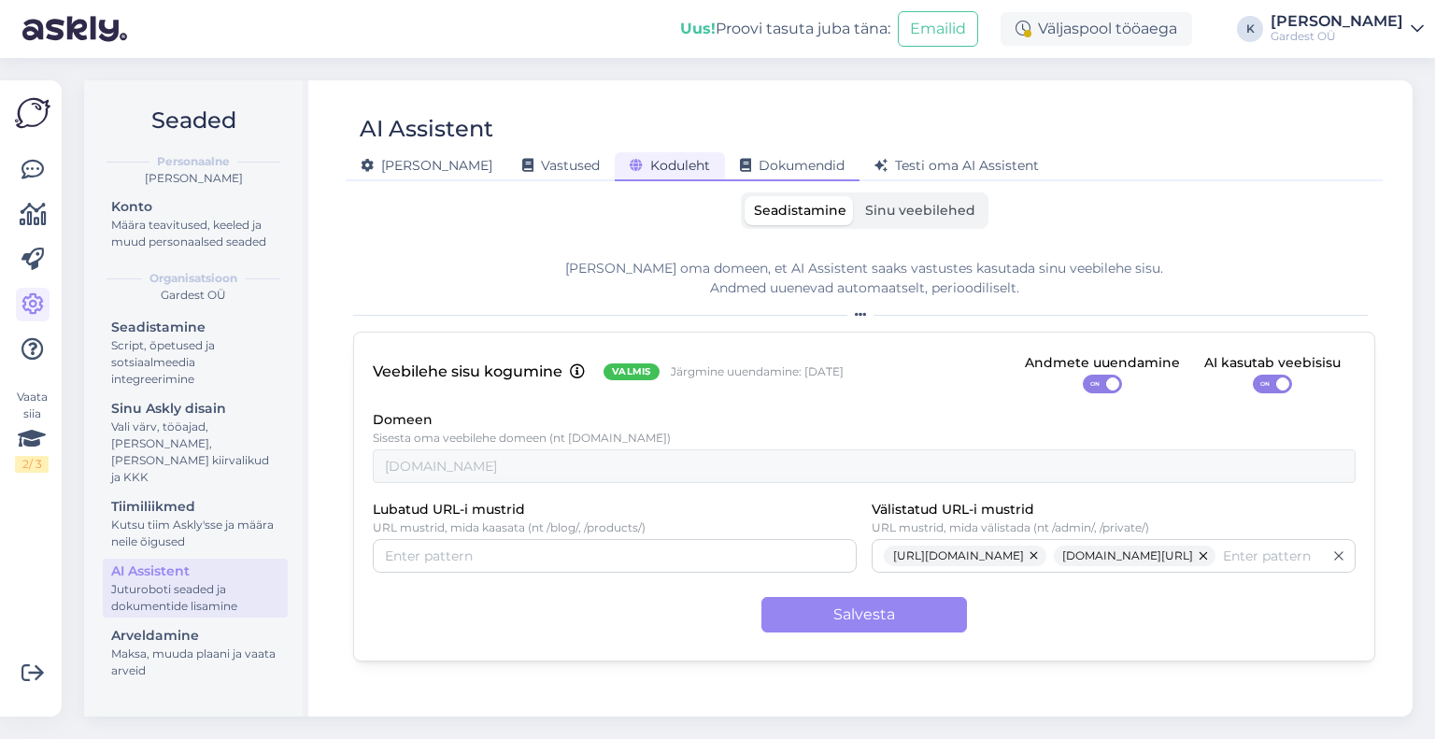
click at [740, 169] on span "Dokumendid" at bounding box center [792, 165] width 105 height 17
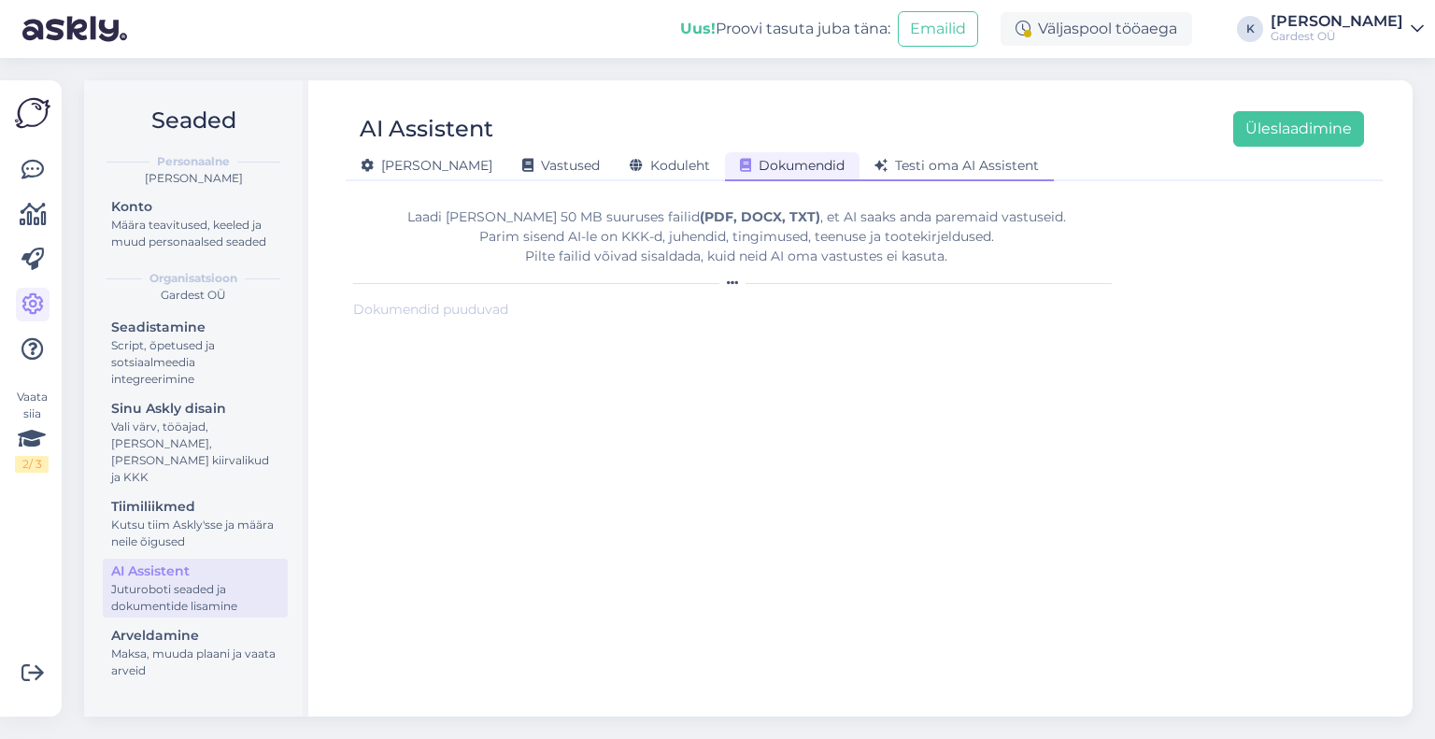
click at [859, 175] on div "Testi oma AI Assistent" at bounding box center [956, 166] width 194 height 29
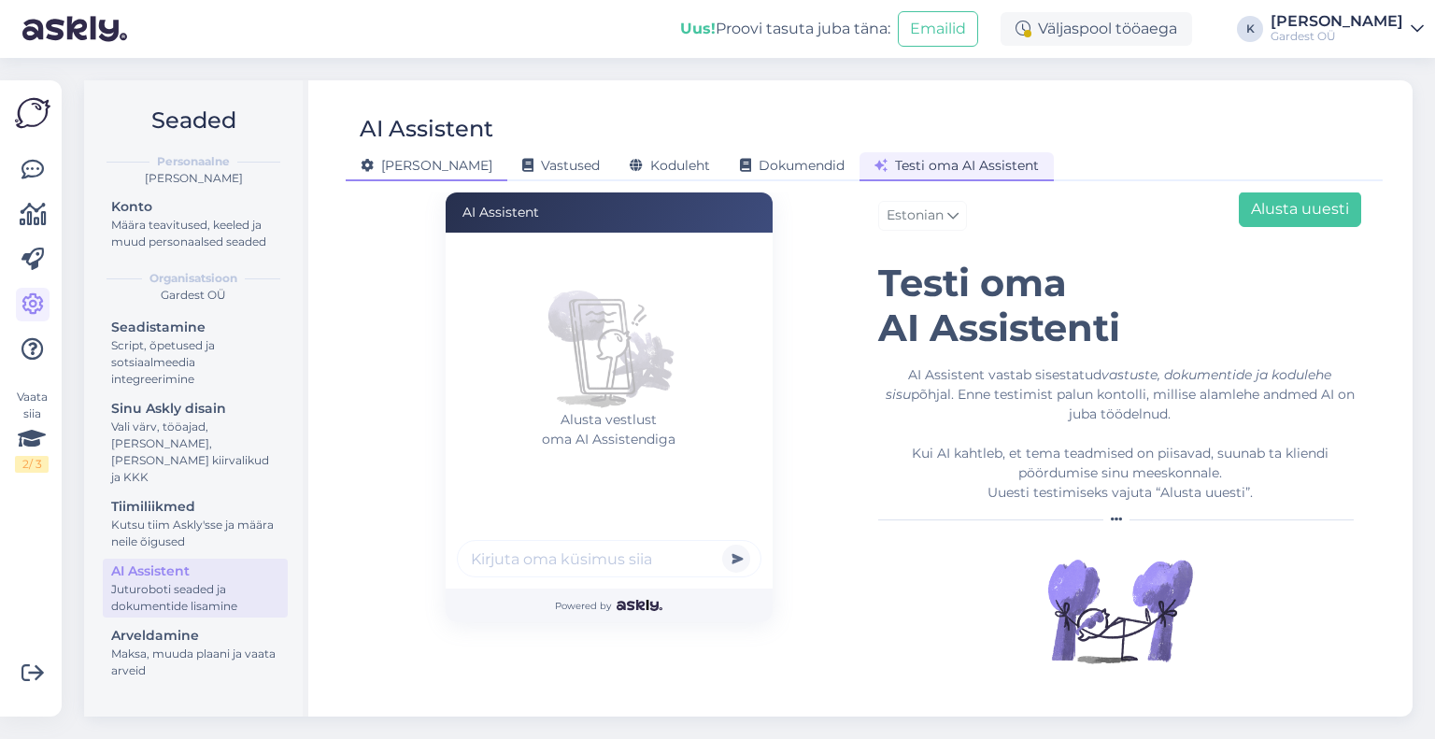
click at [390, 157] on span "[PERSON_NAME]" at bounding box center [427, 165] width 132 height 17
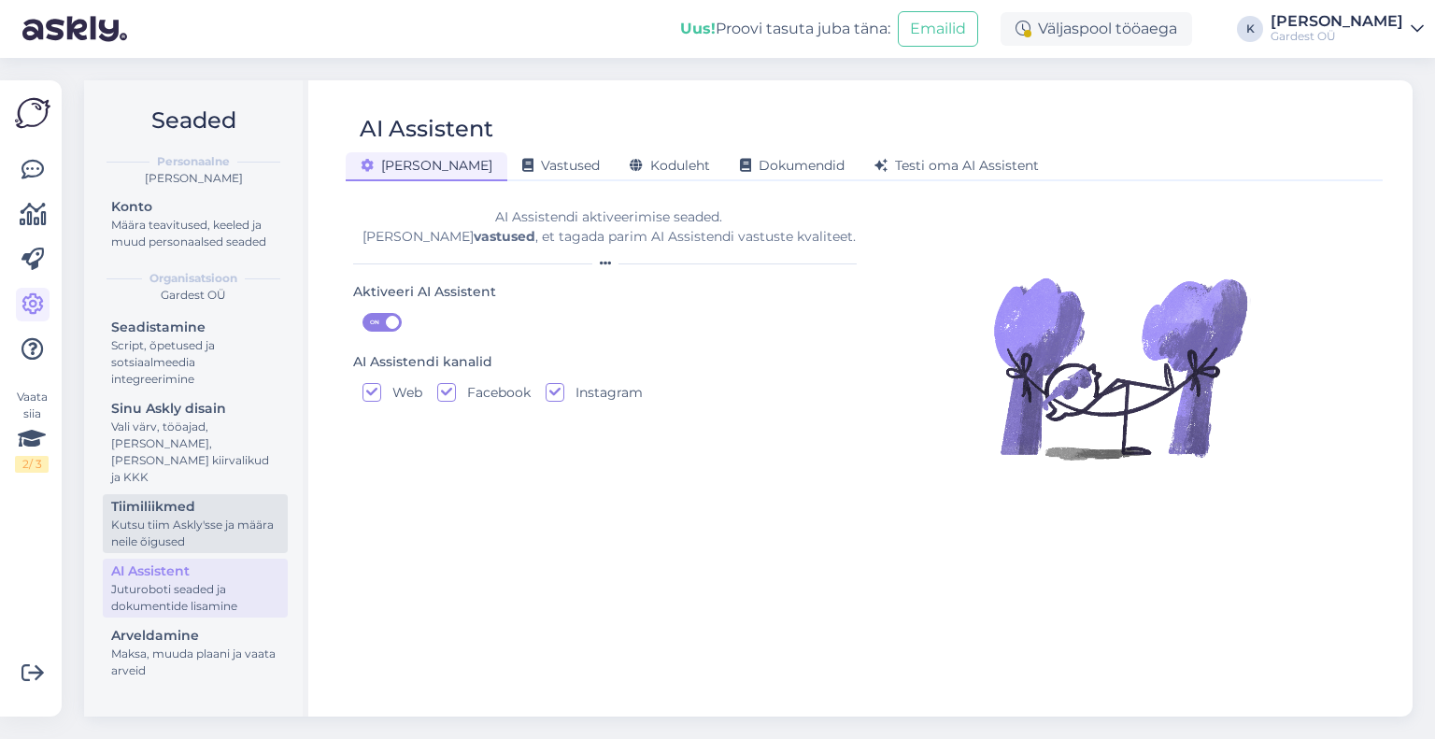
click at [197, 517] on div "Kutsu tiim Askly'sse ja määra neile õigused" at bounding box center [195, 534] width 168 height 34
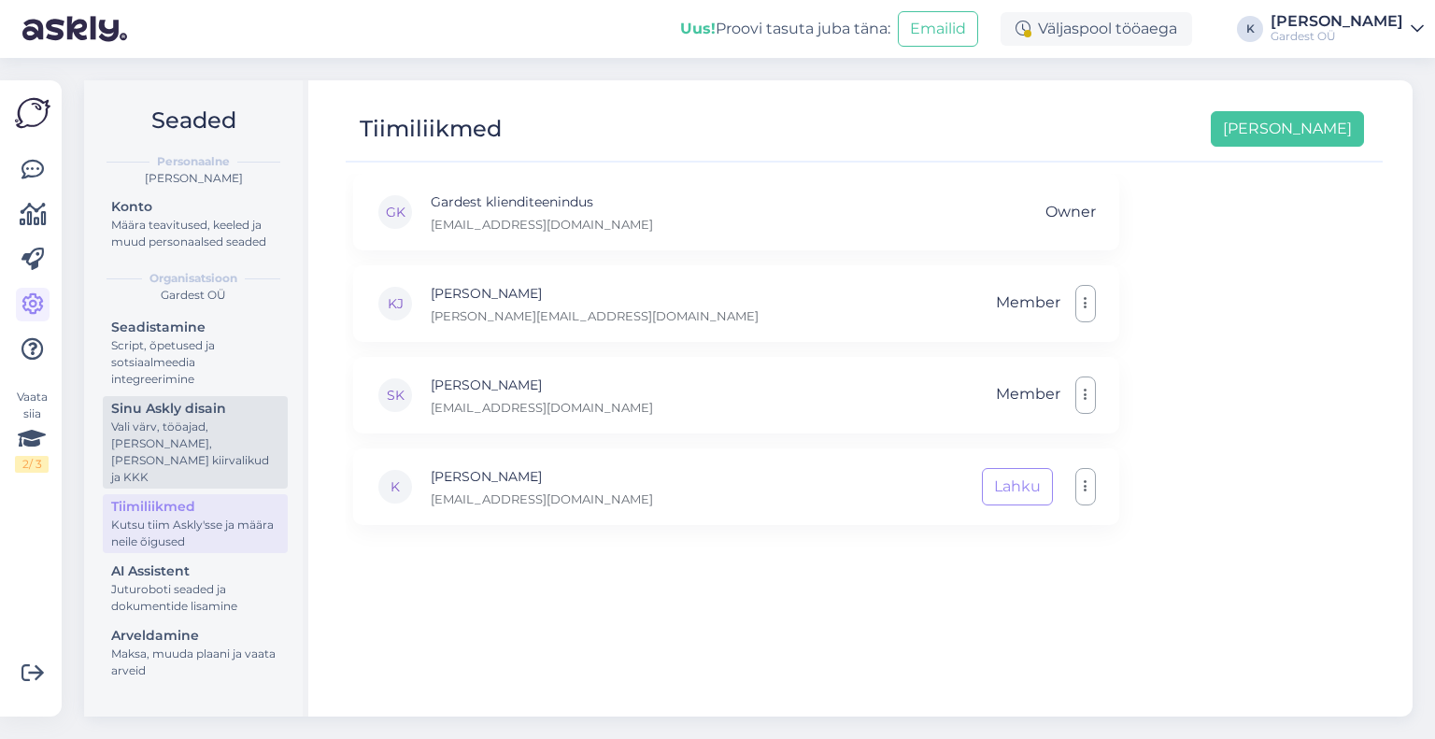
click at [194, 435] on div "Vali värv, tööajad, [PERSON_NAME], [PERSON_NAME] kiirvalikud ja KKK" at bounding box center [195, 451] width 168 height 67
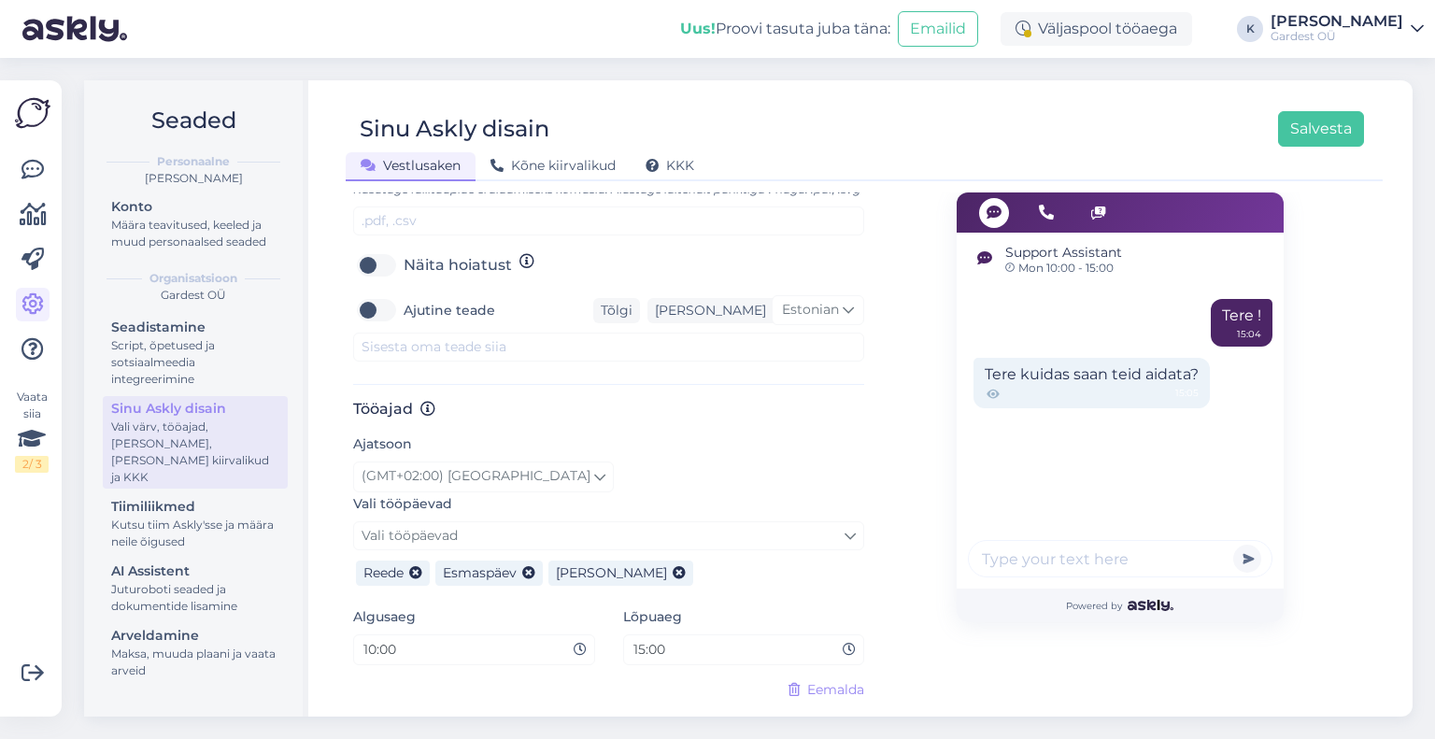
scroll to position [895, 0]
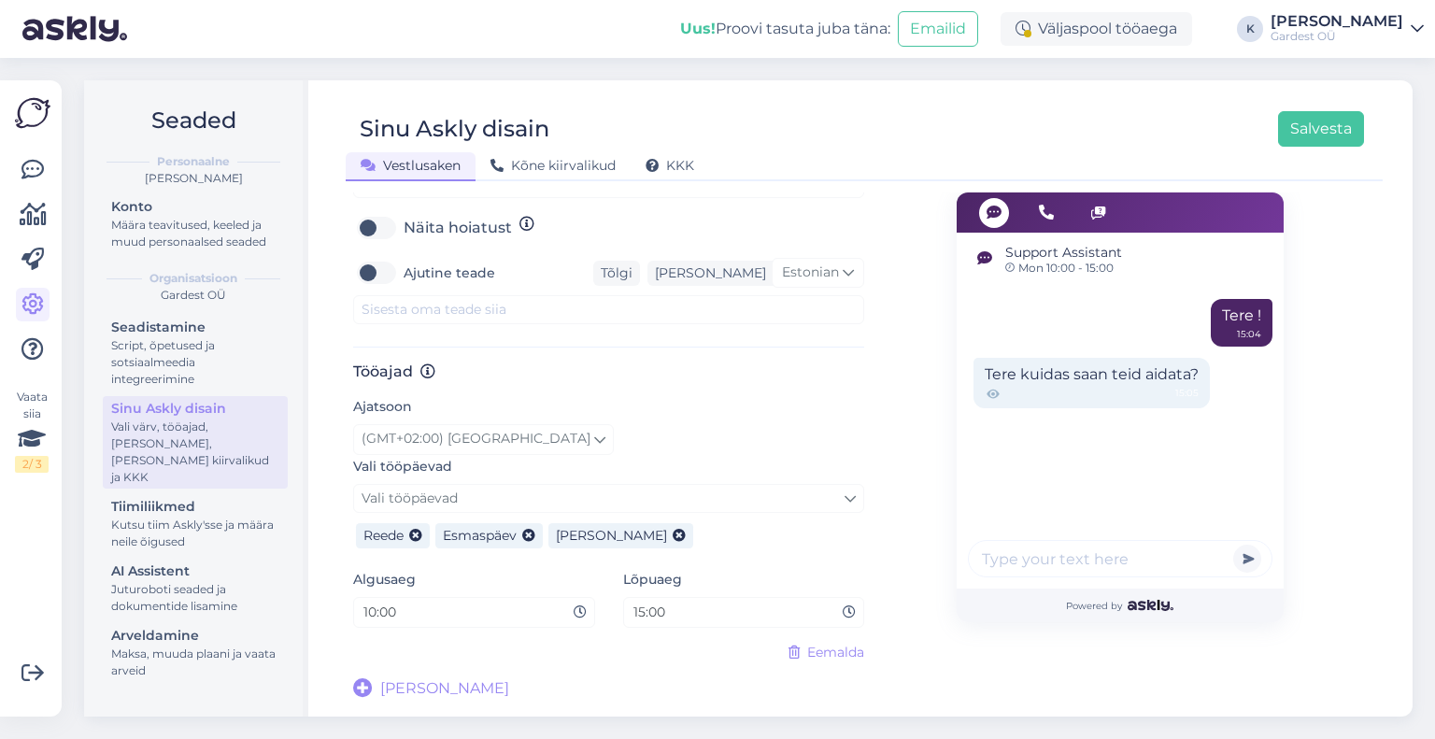
click at [365, 690] on icon at bounding box center [363, 689] width 20 height 20
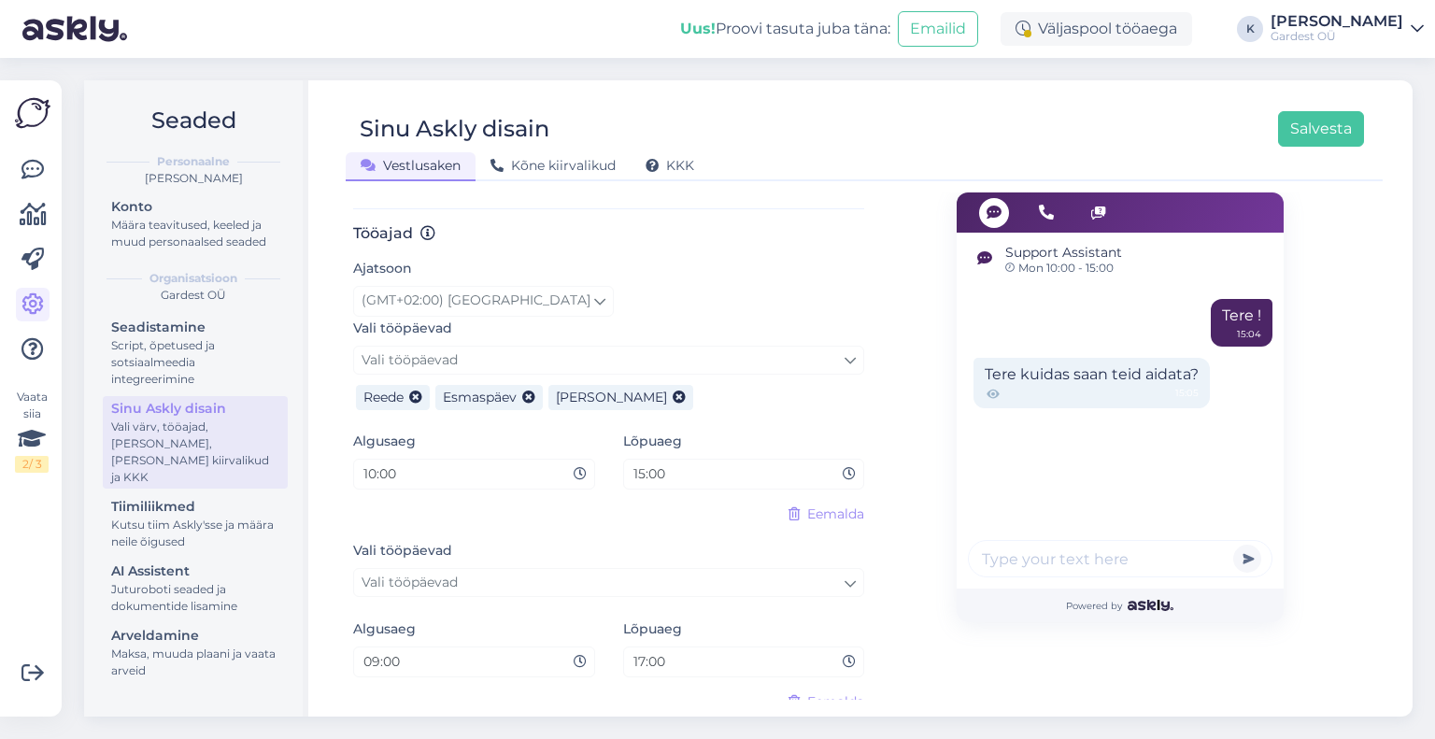
scroll to position [989, 0]
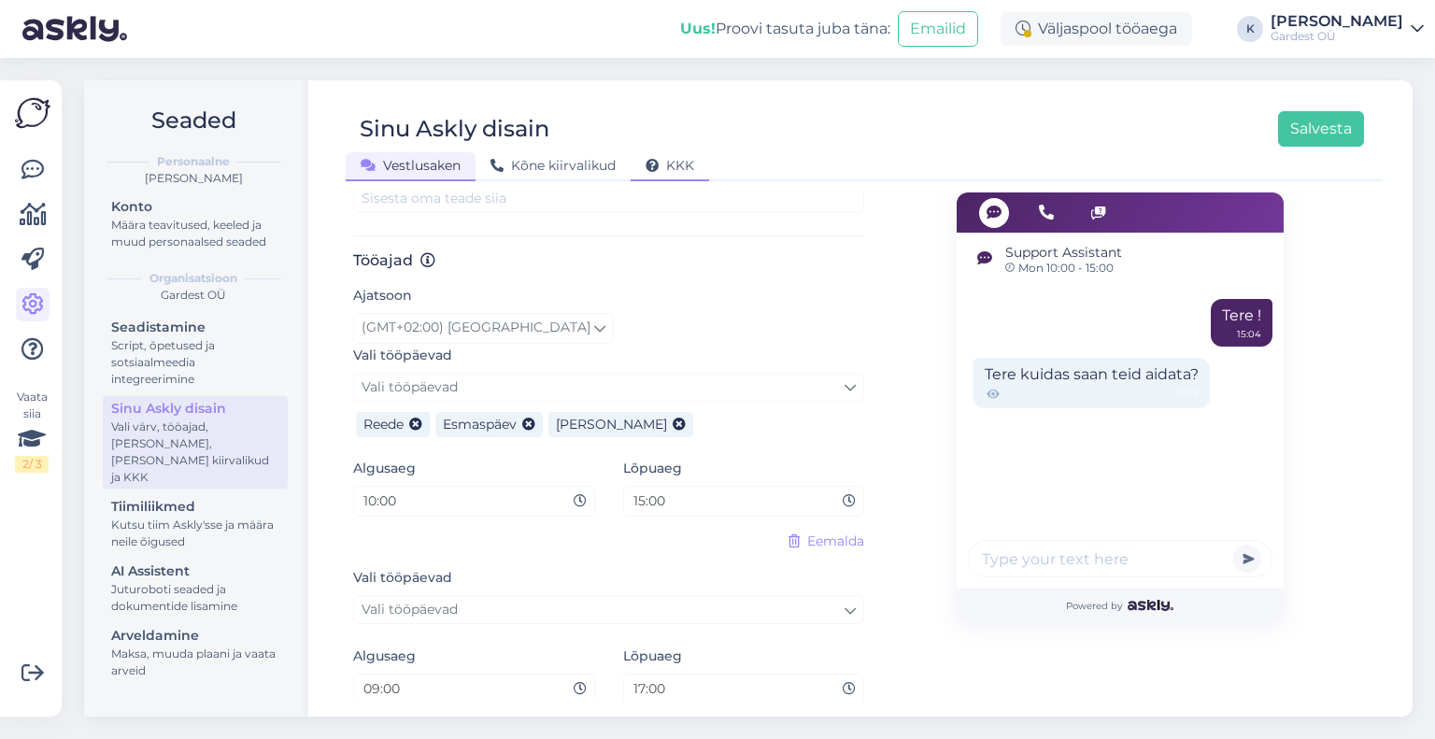
click at [691, 162] on span "KKK" at bounding box center [669, 165] width 49 height 17
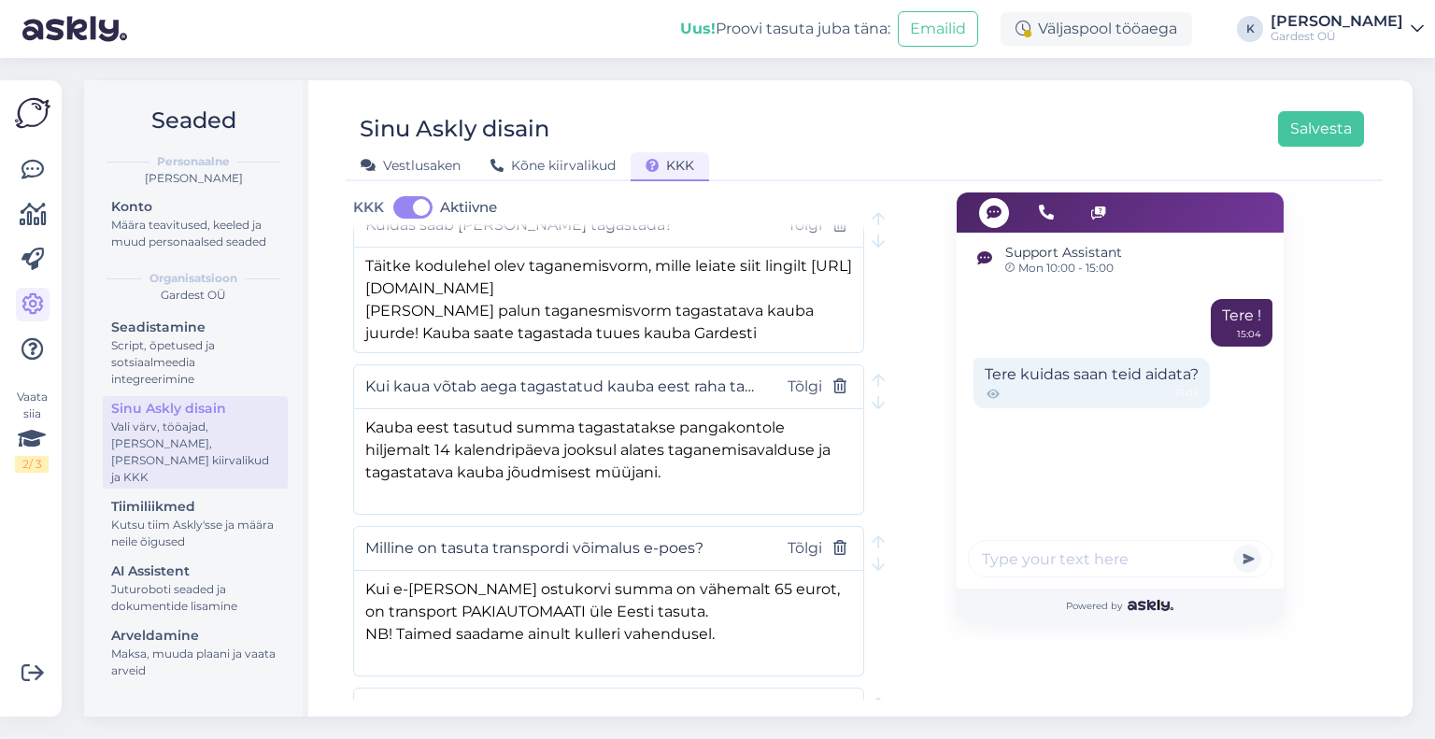
scroll to position [429, 0]
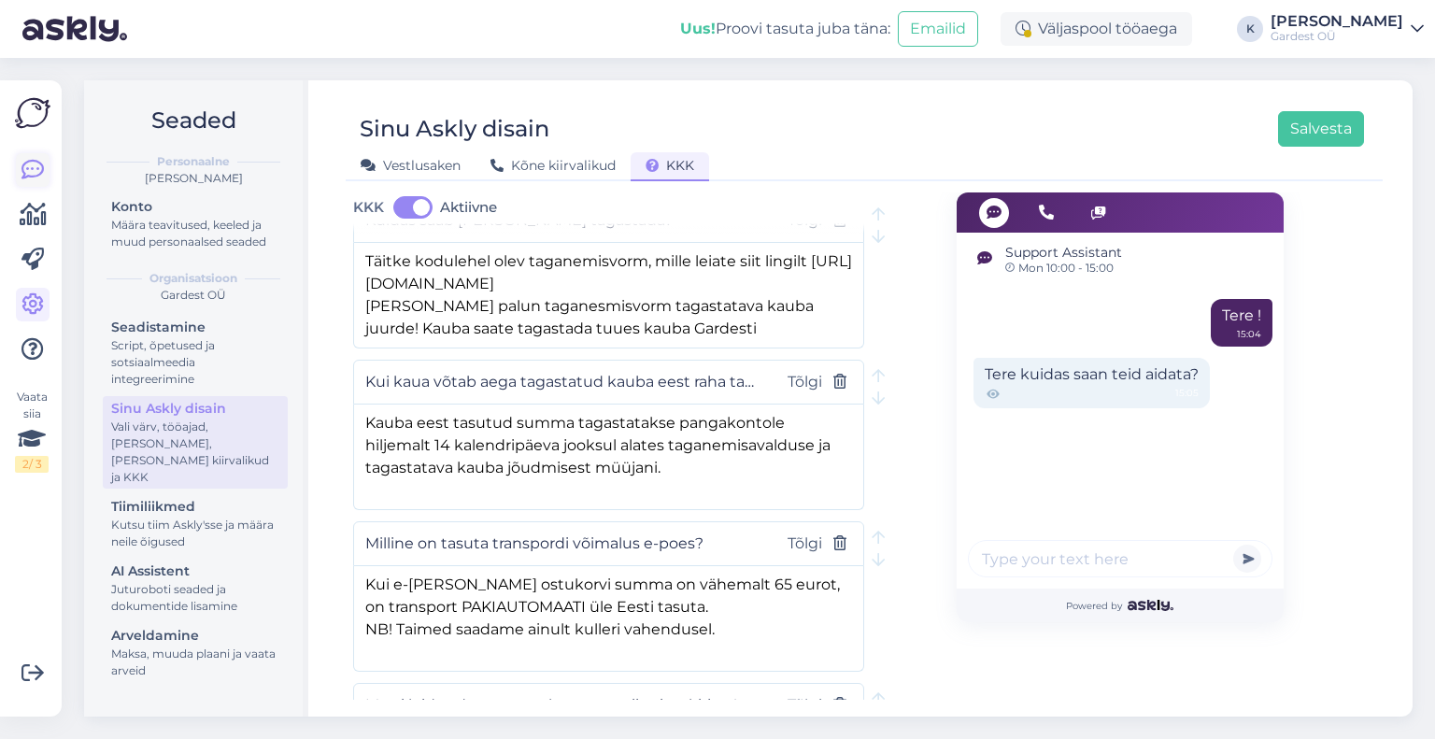
click at [35, 168] on icon at bounding box center [32, 170] width 22 height 22
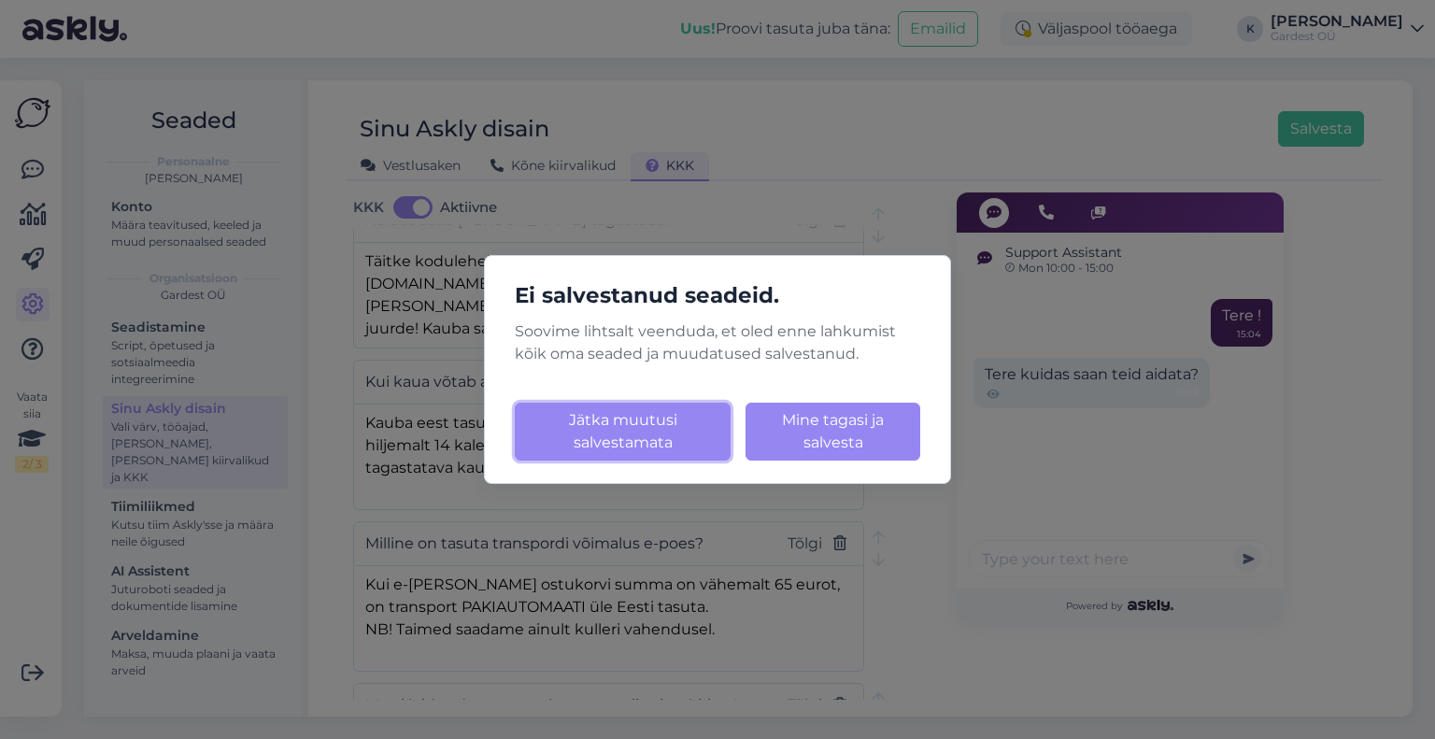
click at [672, 441] on button "Jätka muutusi salvestamata" at bounding box center [623, 432] width 216 height 58
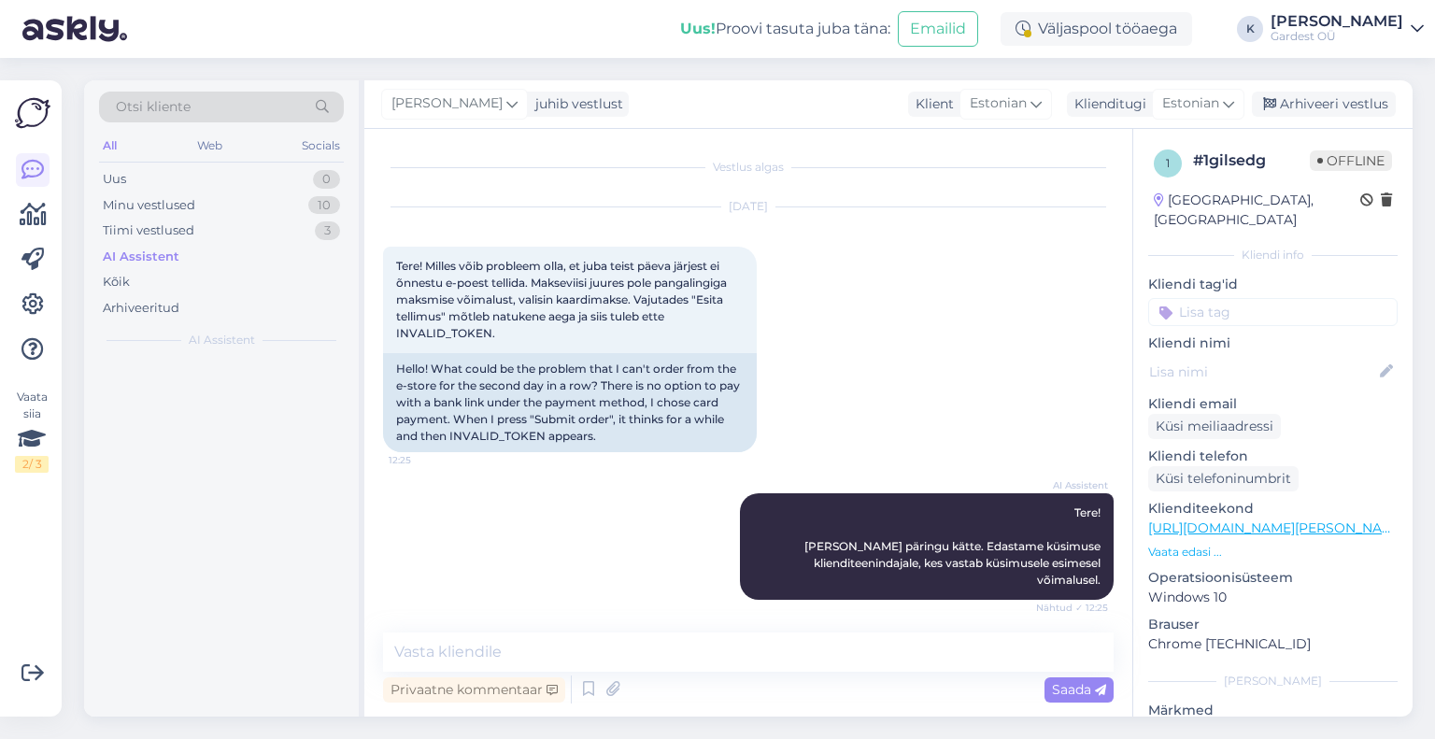
scroll to position [248, 0]
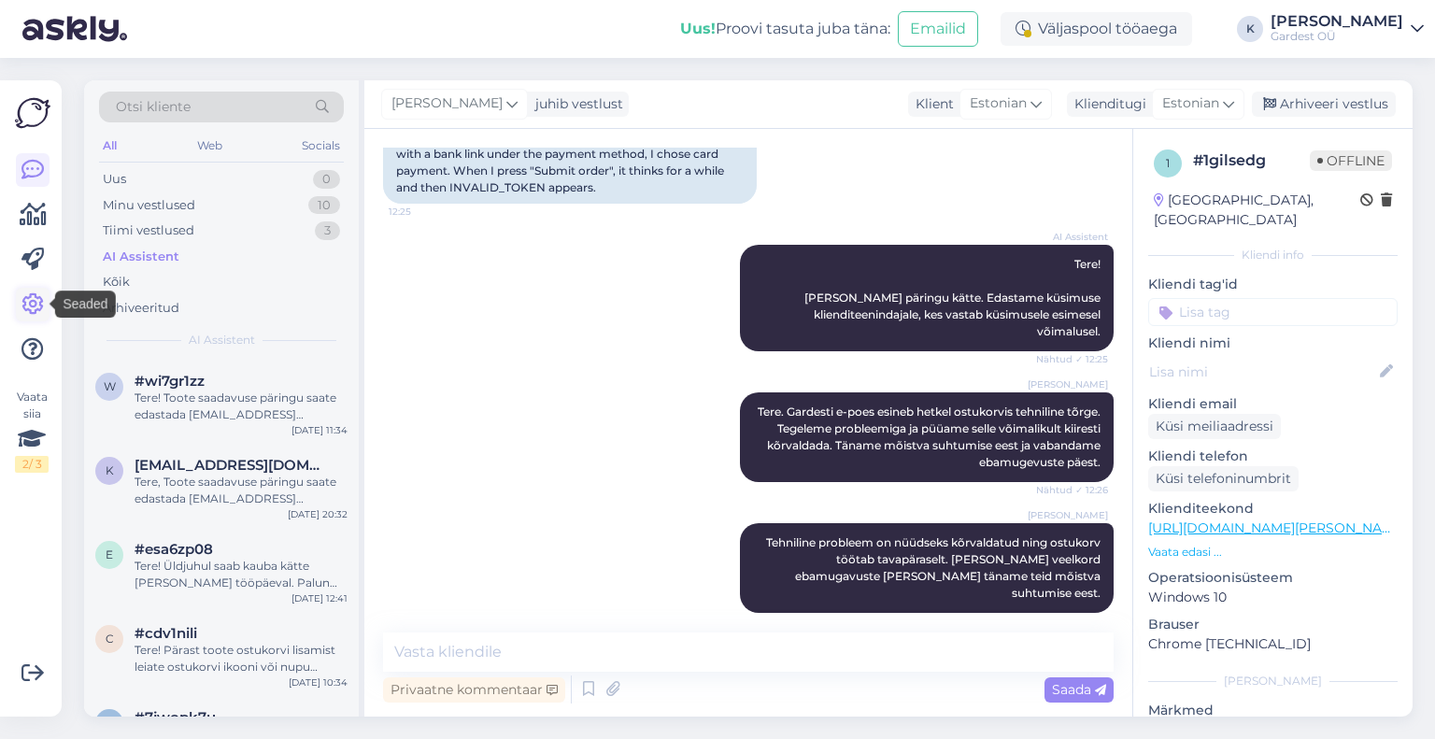
click at [32, 305] on icon at bounding box center [32, 304] width 22 height 22
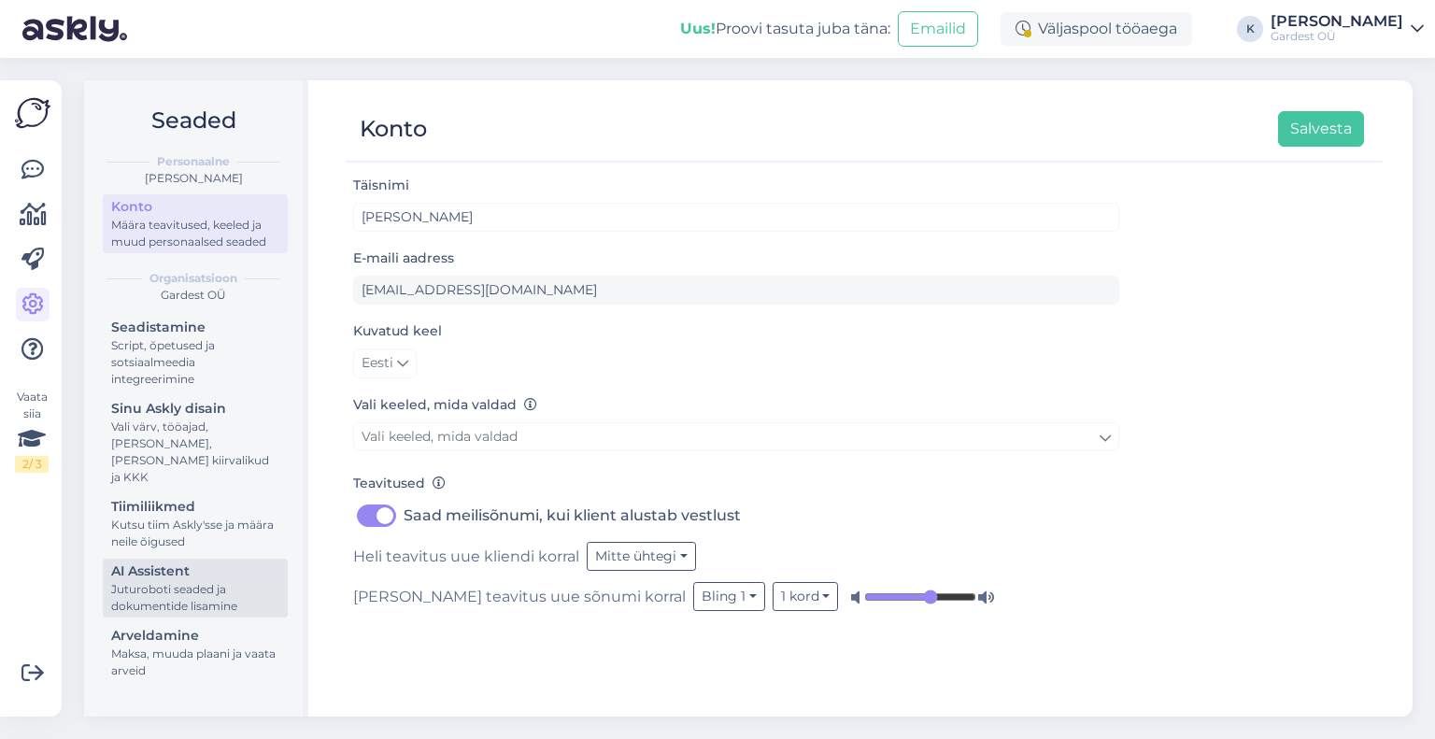
click at [189, 581] on div "Juturoboti seaded ja dokumentide lisamine" at bounding box center [195, 598] width 168 height 34
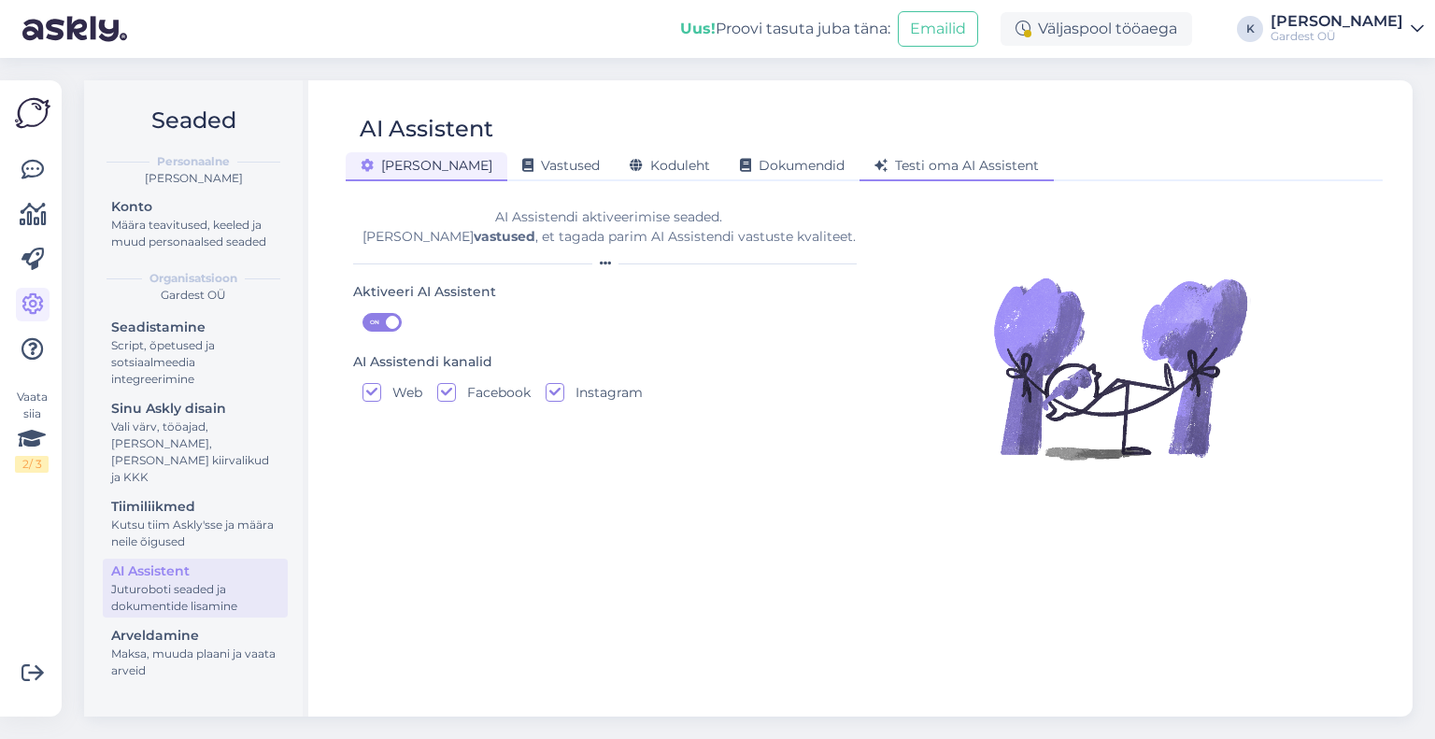
click at [869, 176] on div "Testi oma AI Assistent" at bounding box center [956, 166] width 194 height 29
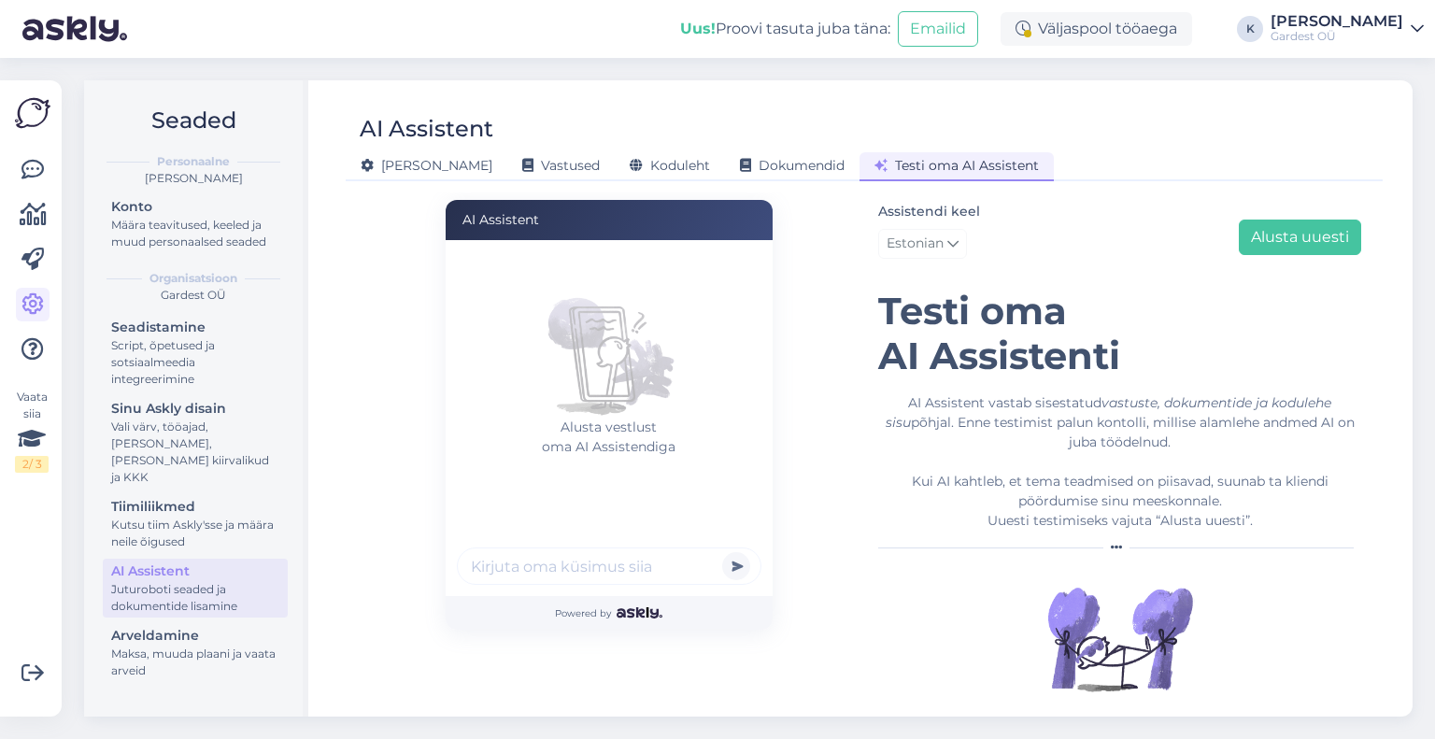
scroll to position [28, 0]
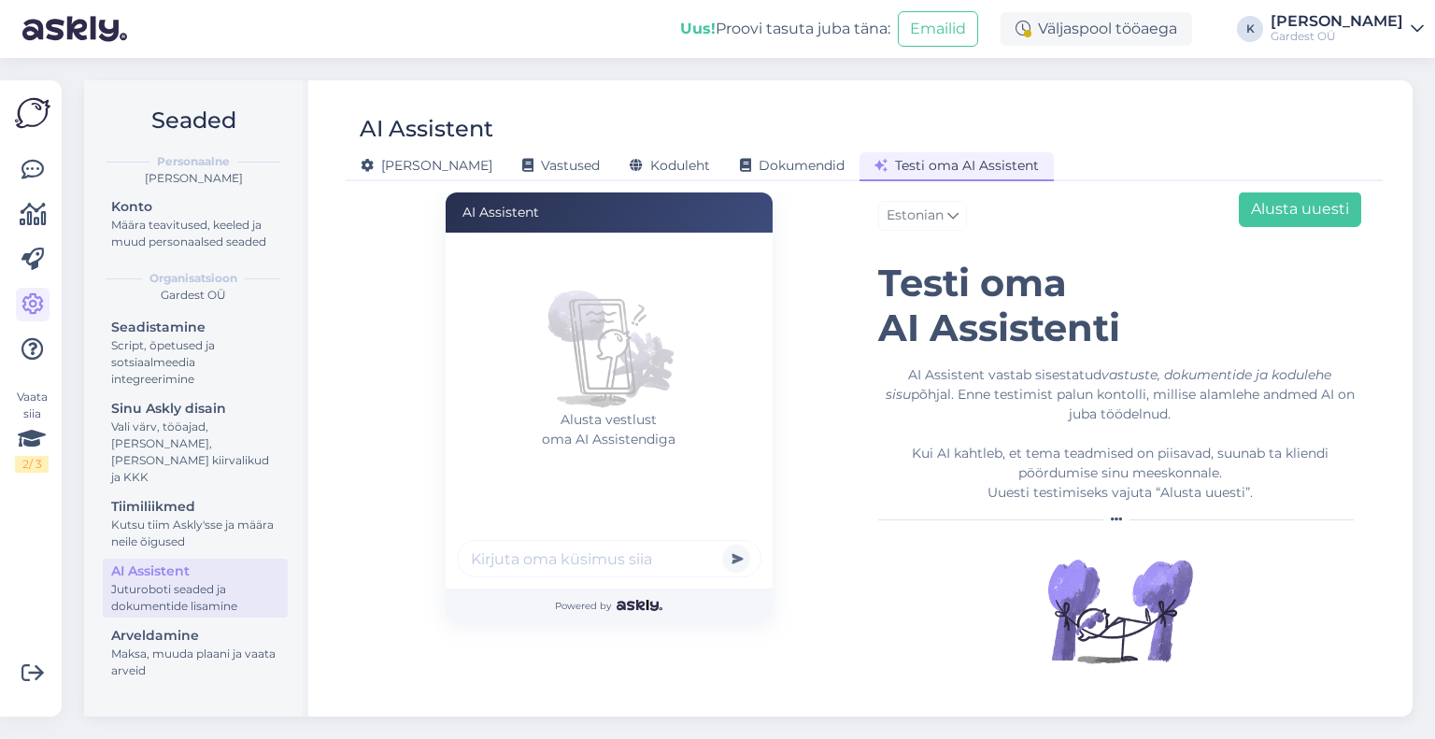
click at [646, 560] on input "text" at bounding box center [609, 558] width 304 height 37
type input "kuidas saan kaupa tagastada"
click at [722, 545] on button "submit" at bounding box center [736, 559] width 28 height 28
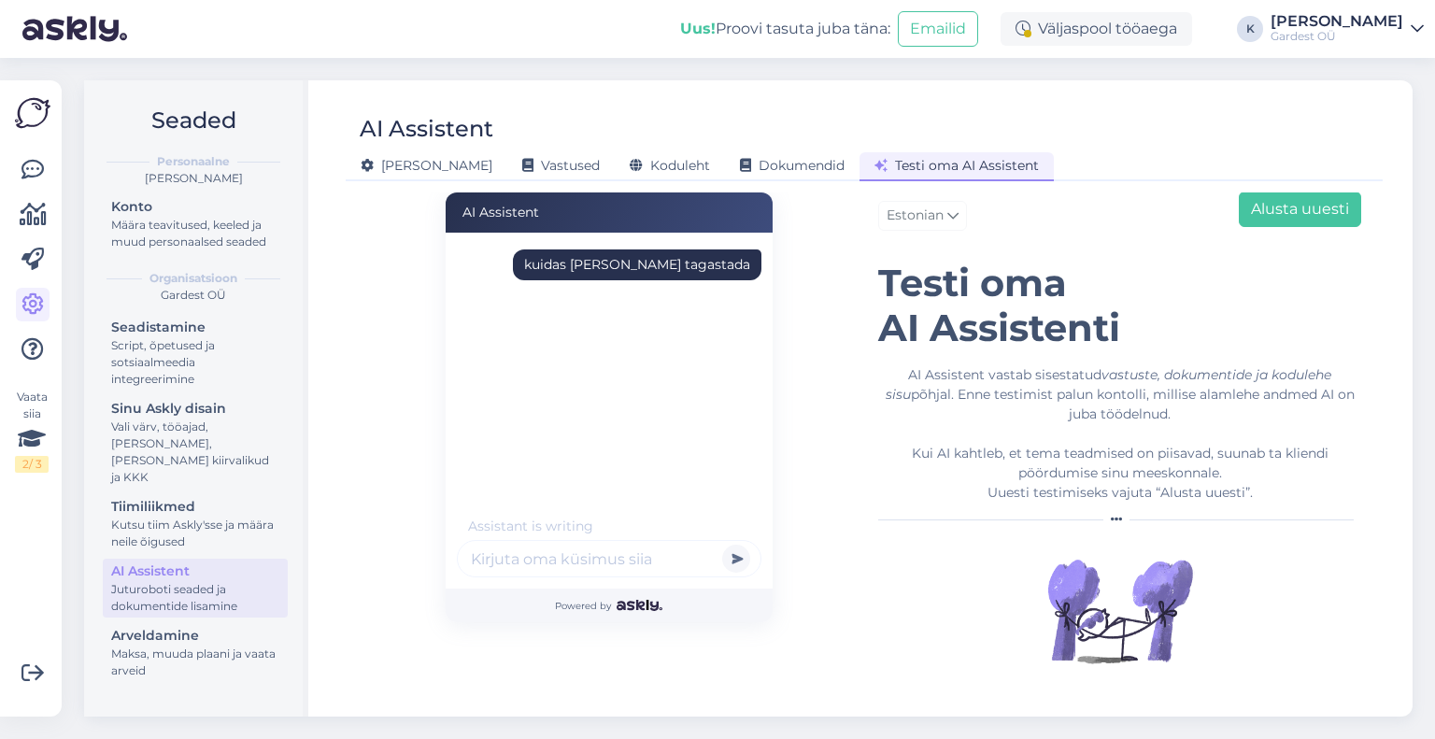
scroll to position [17, 0]
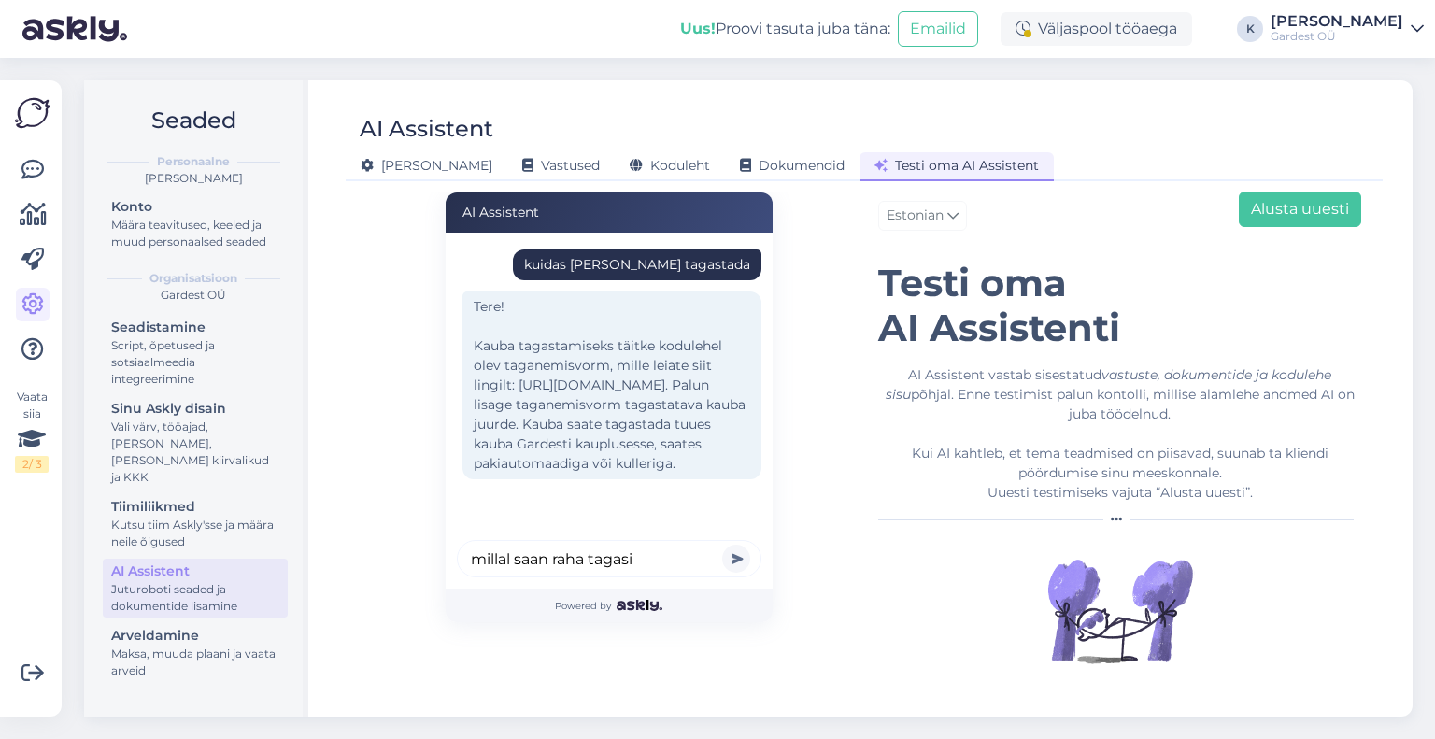
type input "millal saan raha tagasi"
click at [722, 545] on button "submit" at bounding box center [736, 559] width 28 height 28
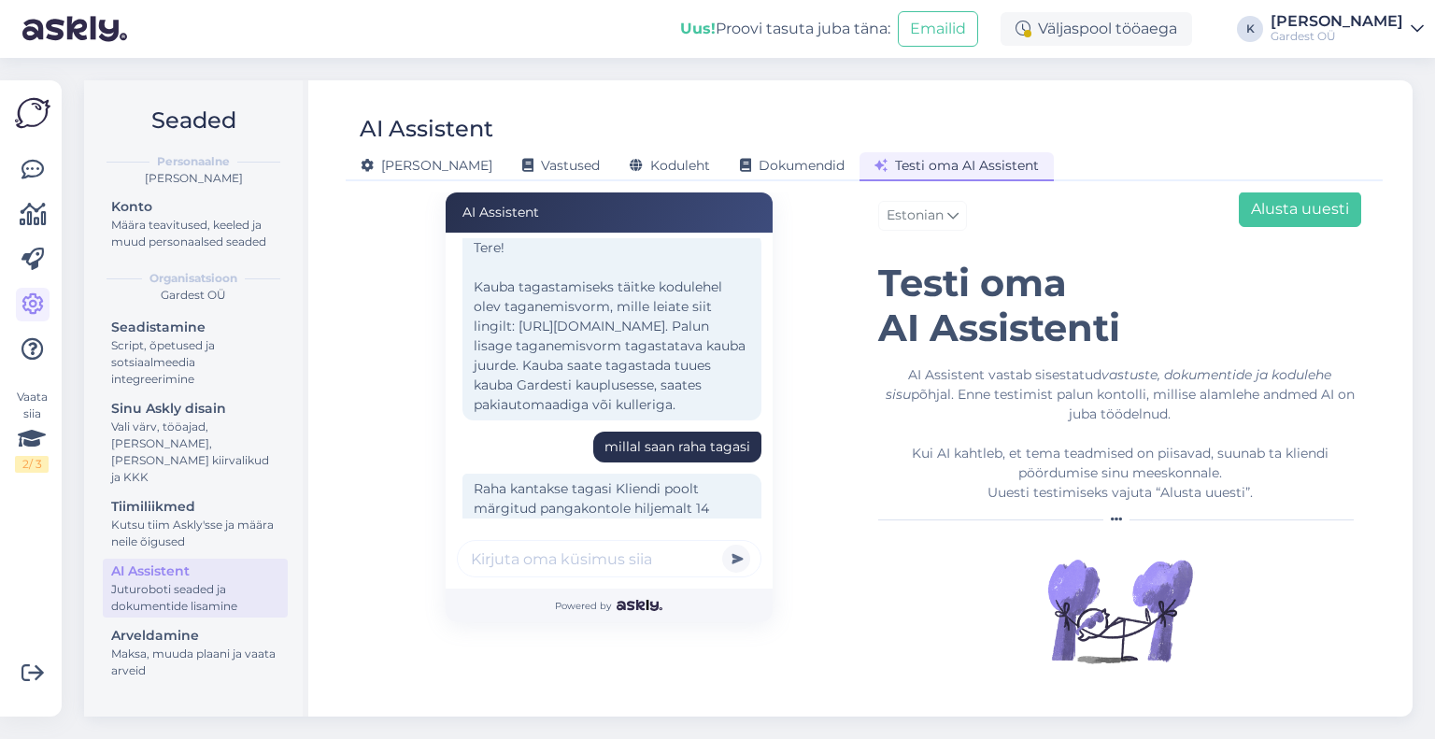
scroll to position [179, 0]
